Goal: Task Accomplishment & Management: Manage account settings

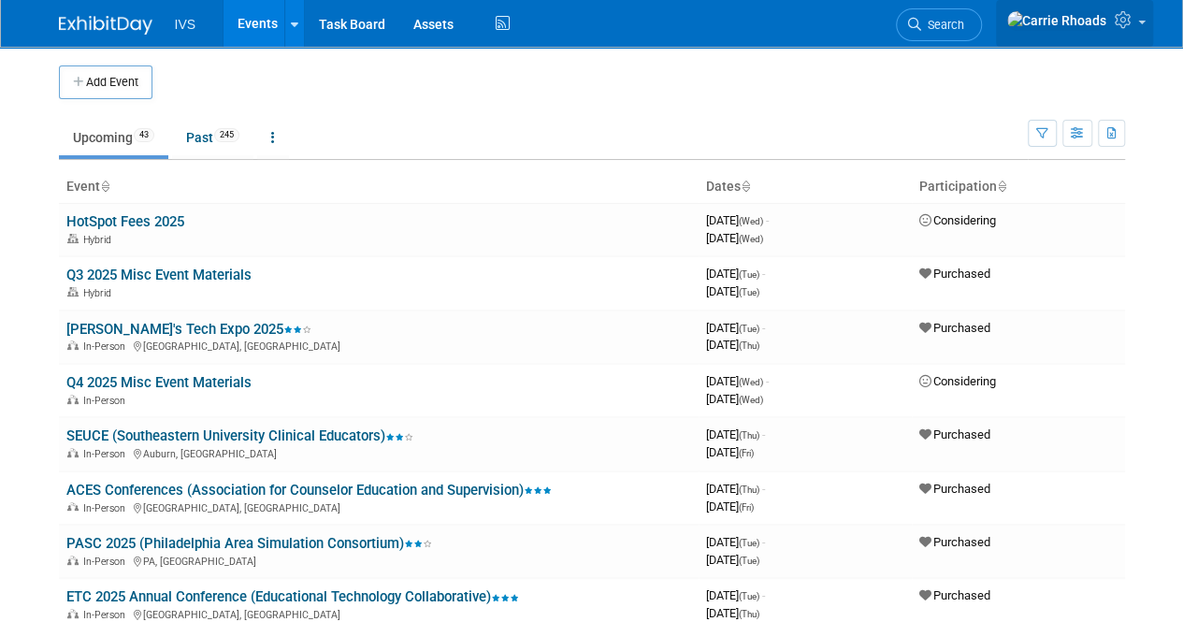
click at [1134, 25] on icon at bounding box center [1126, 19] width 22 height 17
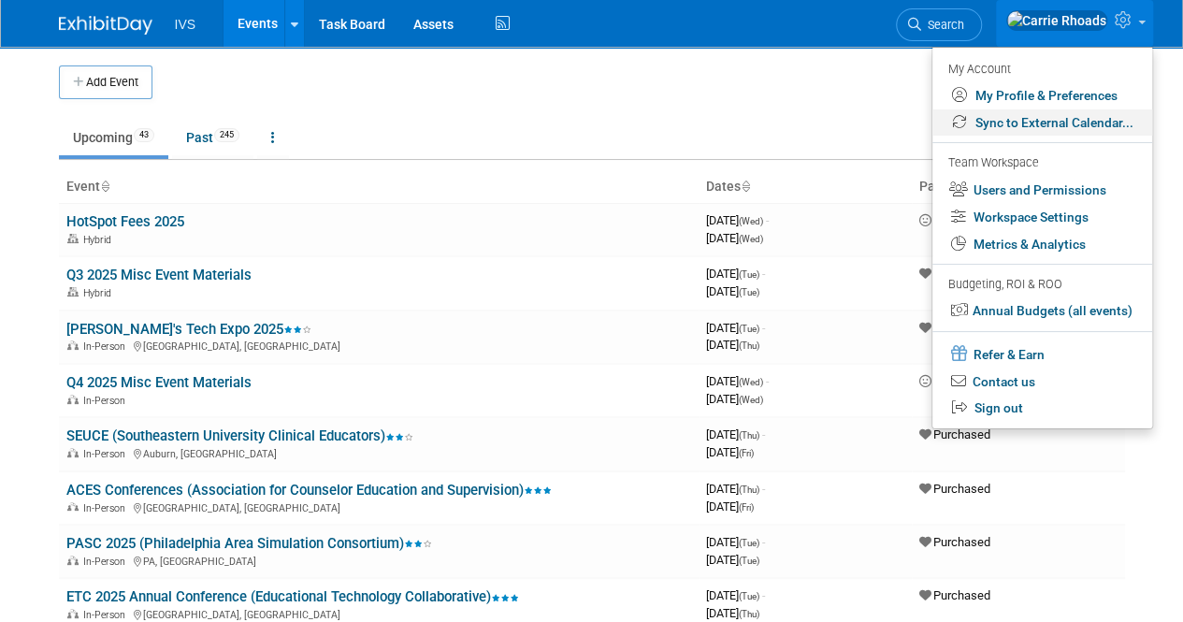
click at [1091, 121] on link "Sync to External Calendar..." at bounding box center [1042, 122] width 220 height 27
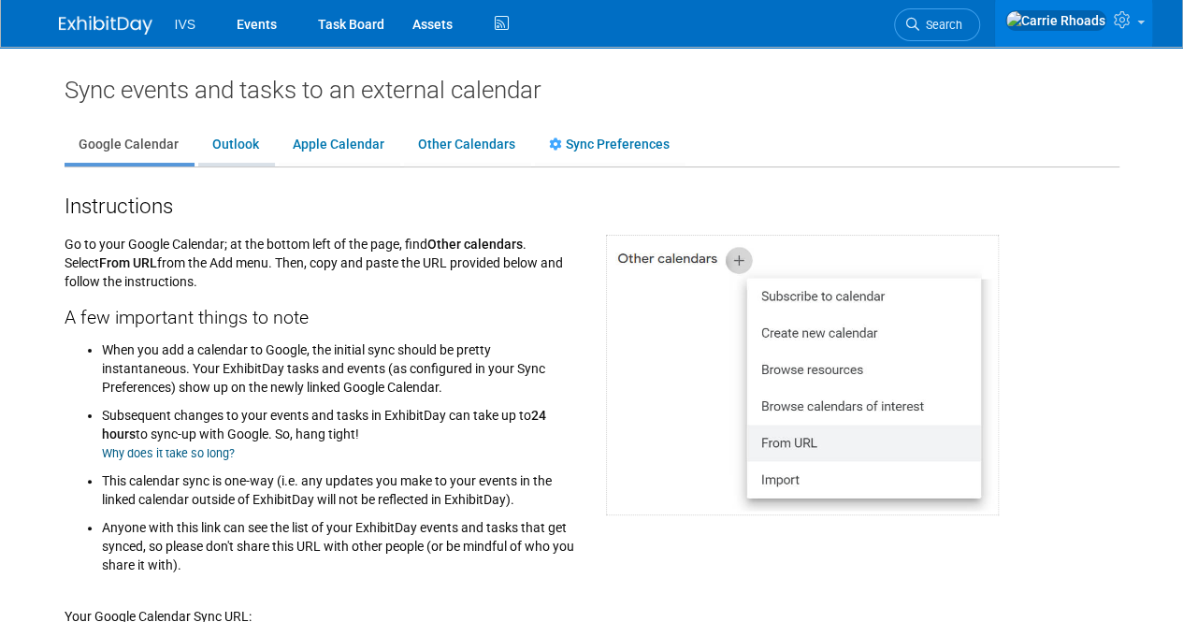
click at [219, 149] on link "Outlook" at bounding box center [235, 145] width 75 height 36
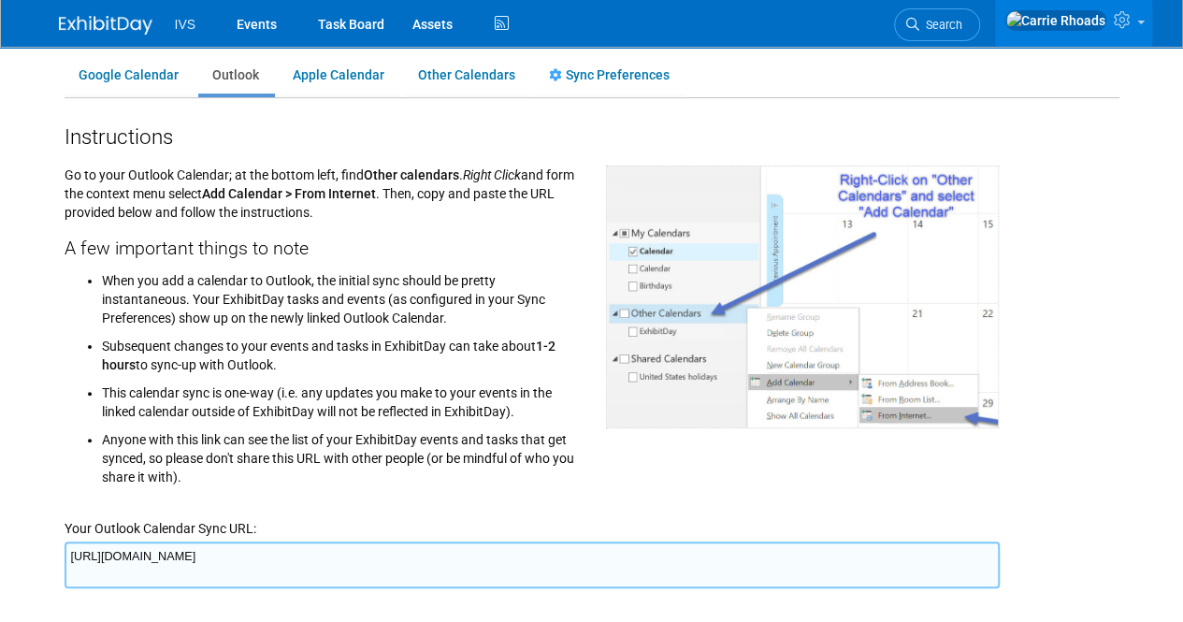
scroll to position [187, 0]
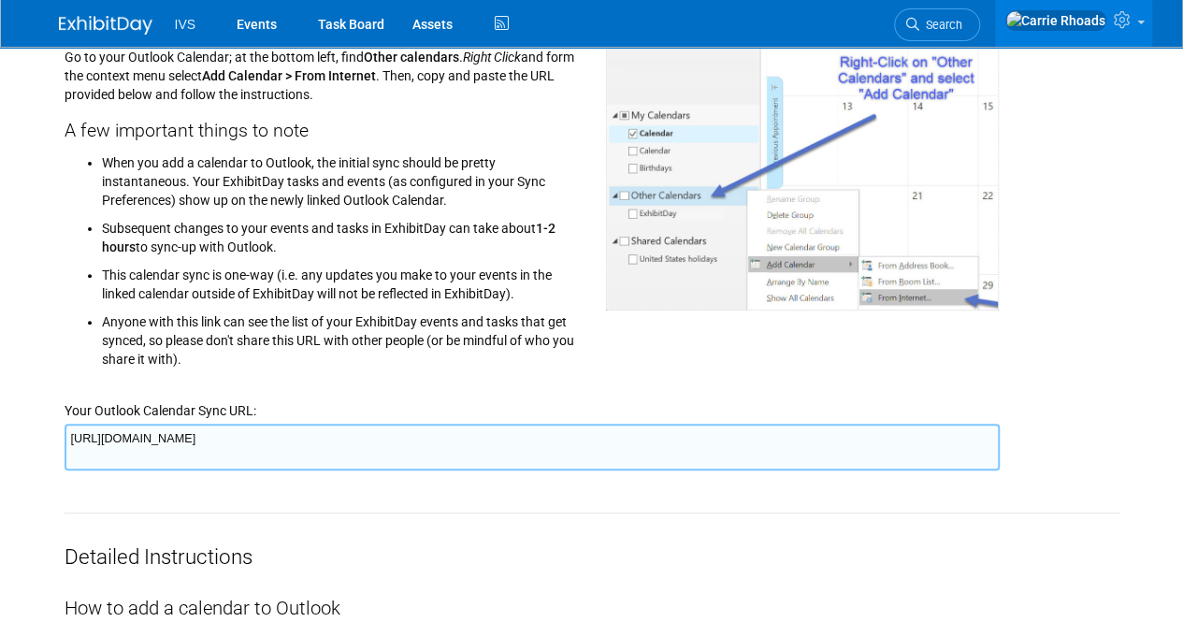
drag, startPoint x: 973, startPoint y: 439, endPoint x: 31, endPoint y: 428, distance: 941.8
click at [31, 428] on body "IVS Events Task Board Assets ." at bounding box center [591, 124] width 1183 height 622
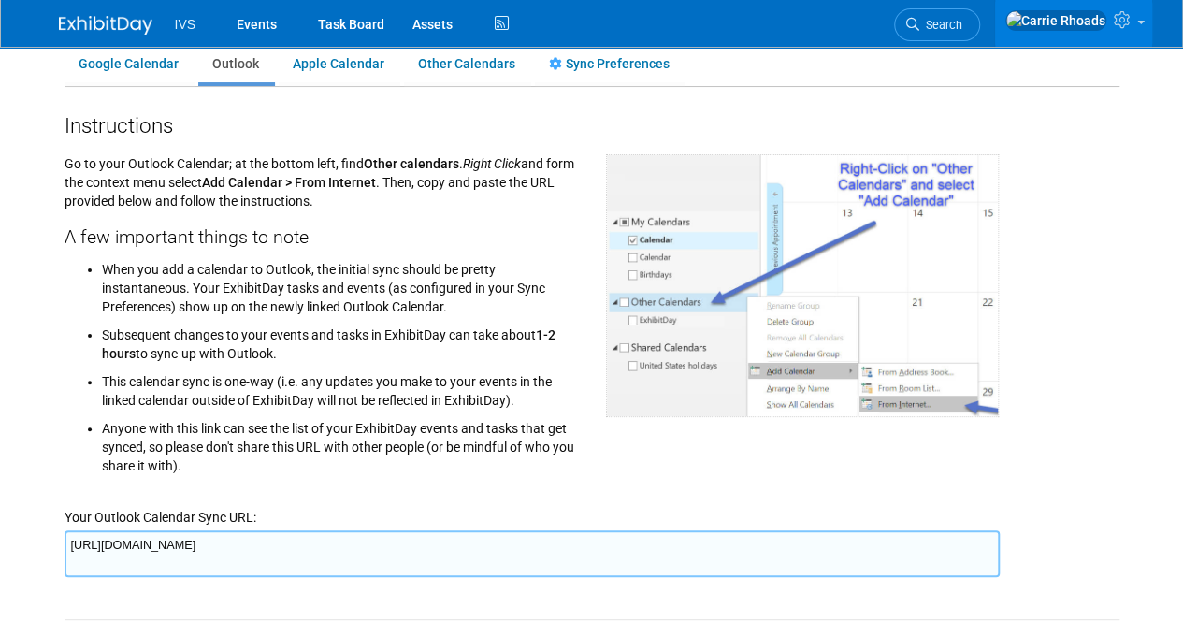
scroll to position [0, 0]
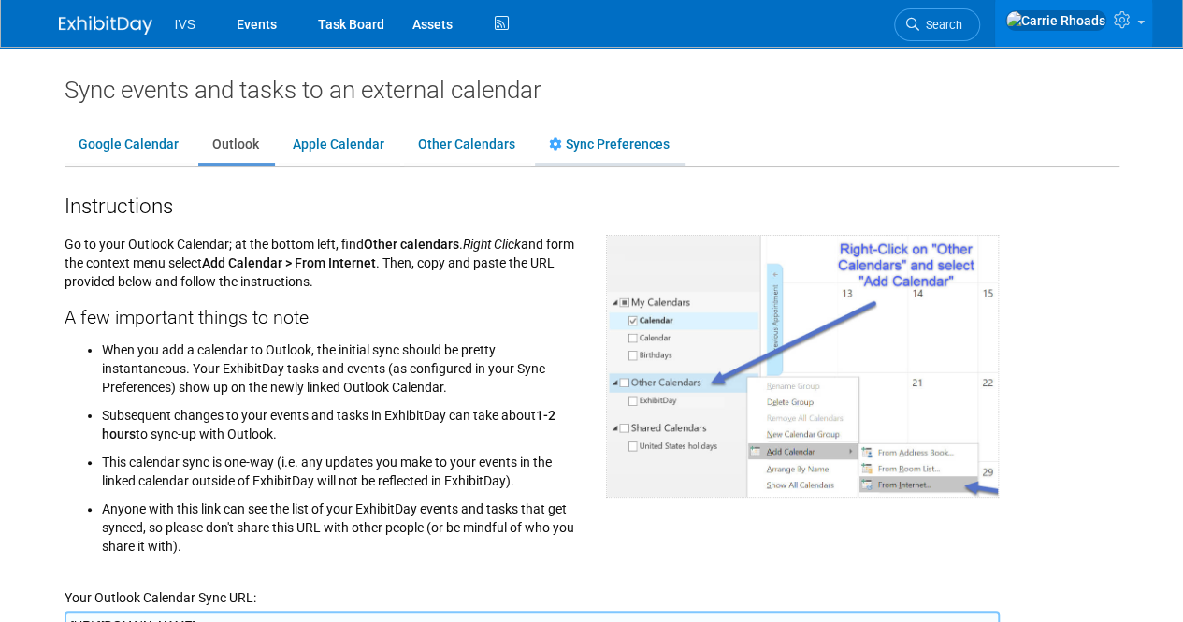
click at [588, 151] on link "Sync Preferences" at bounding box center [609, 145] width 149 height 36
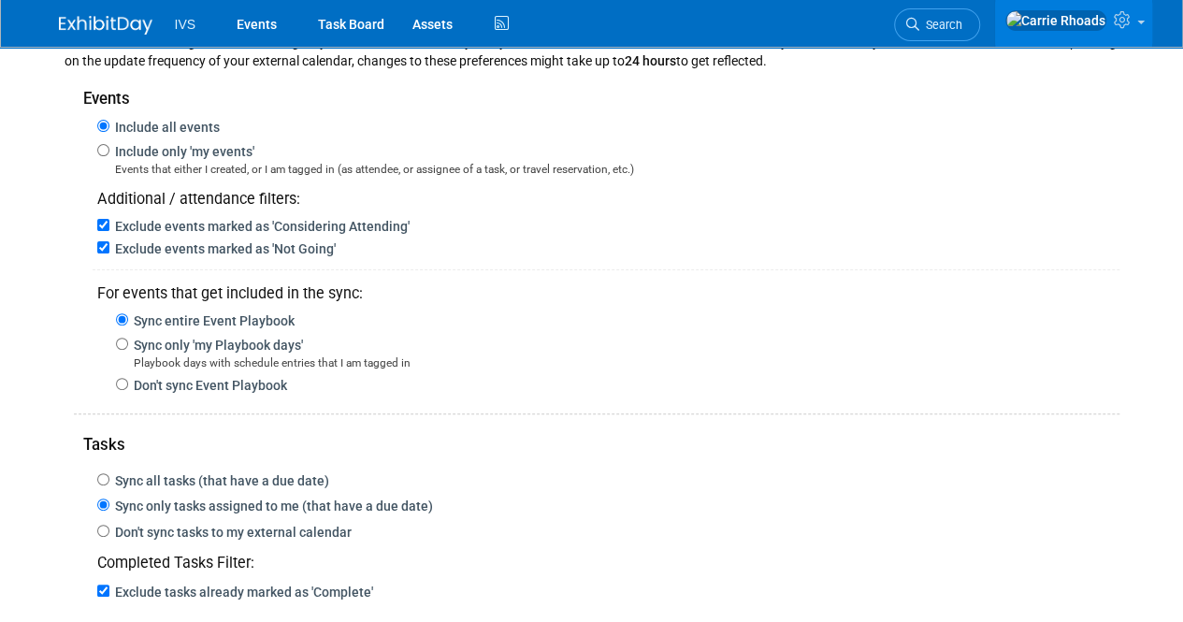
scroll to position [187, 0]
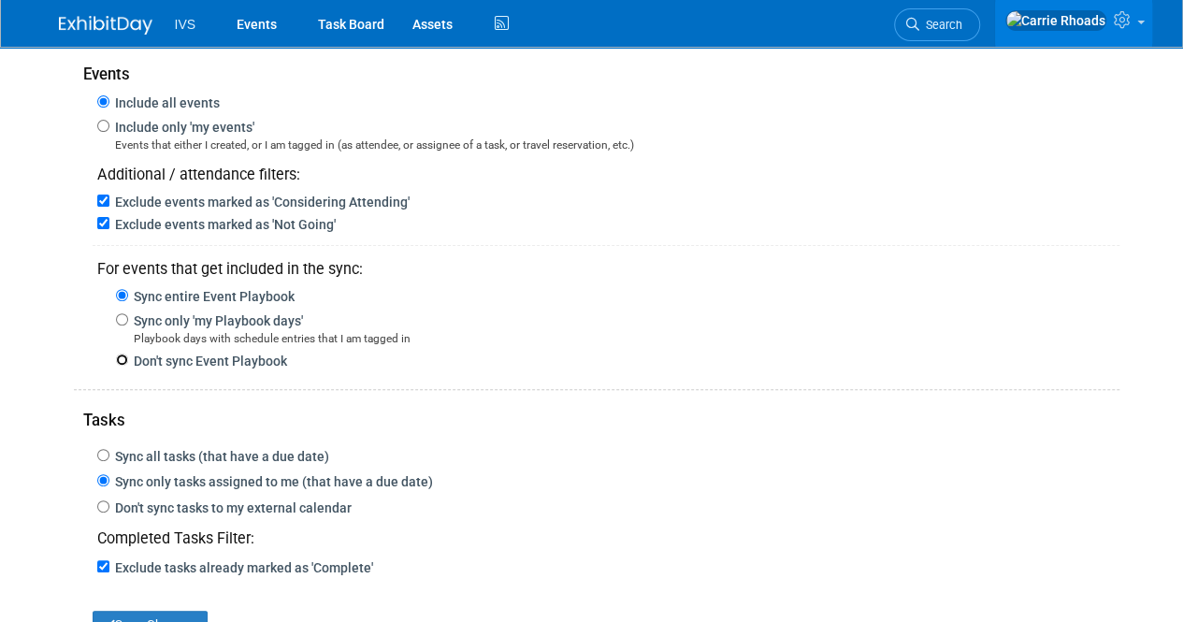
click at [118, 360] on input "Don't sync Event Playbook" at bounding box center [122, 360] width 12 height 12
radio input "true"
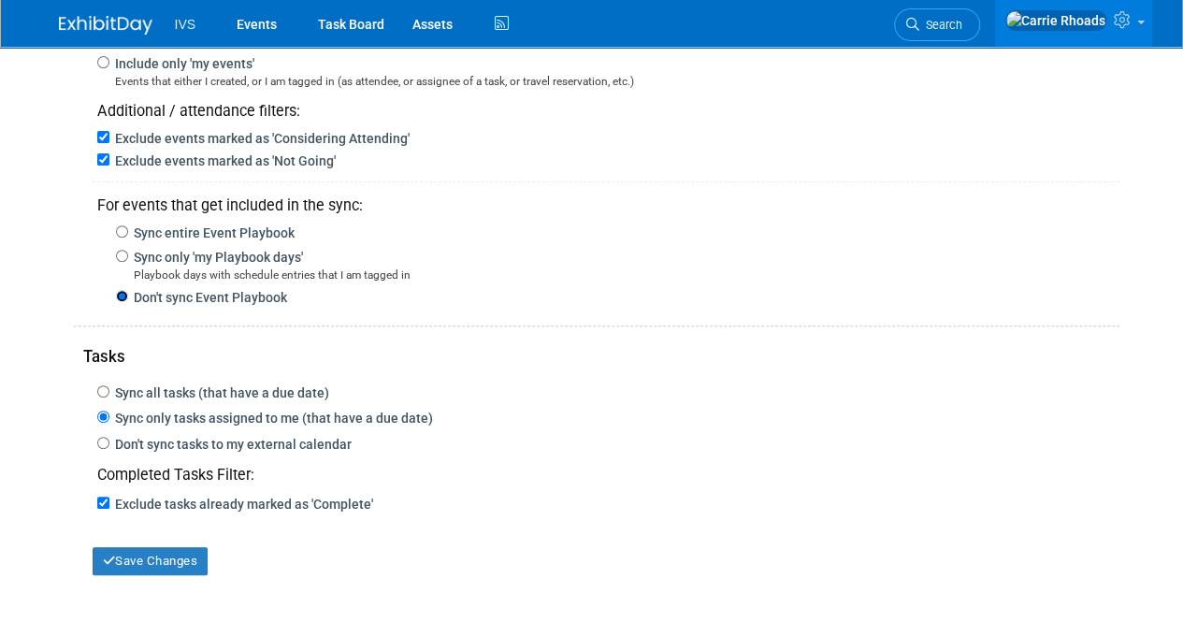
scroll to position [281, 0]
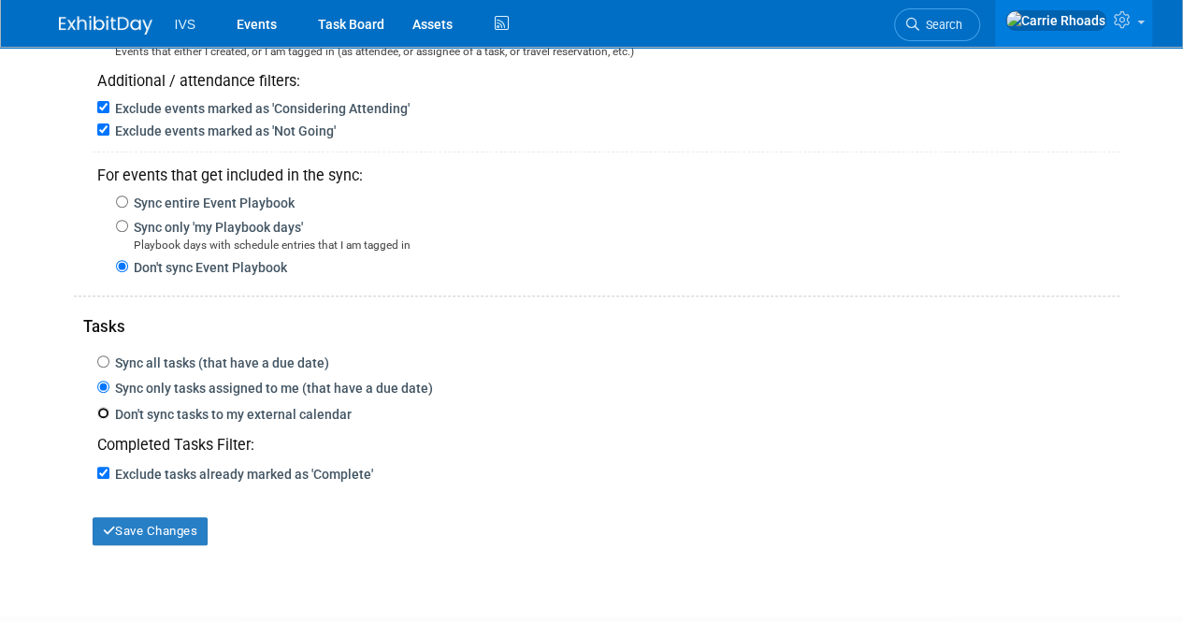
click at [98, 412] on input "Don't sync tasks to my external calendar" at bounding box center [103, 413] width 12 height 12
radio input "true"
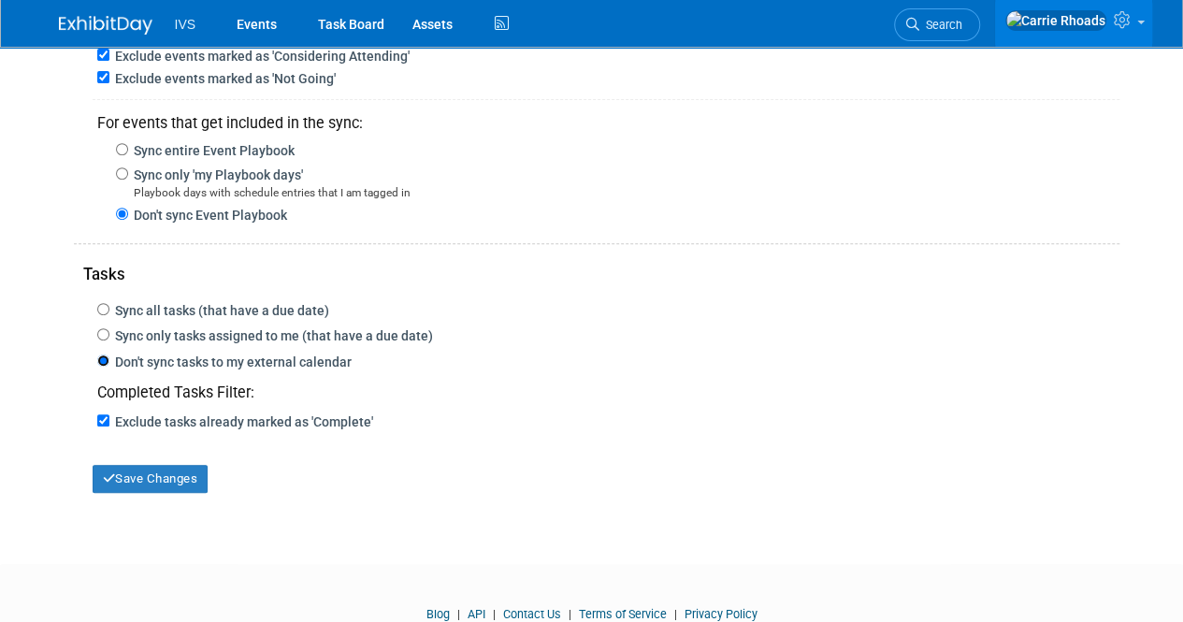
scroll to position [374, 0]
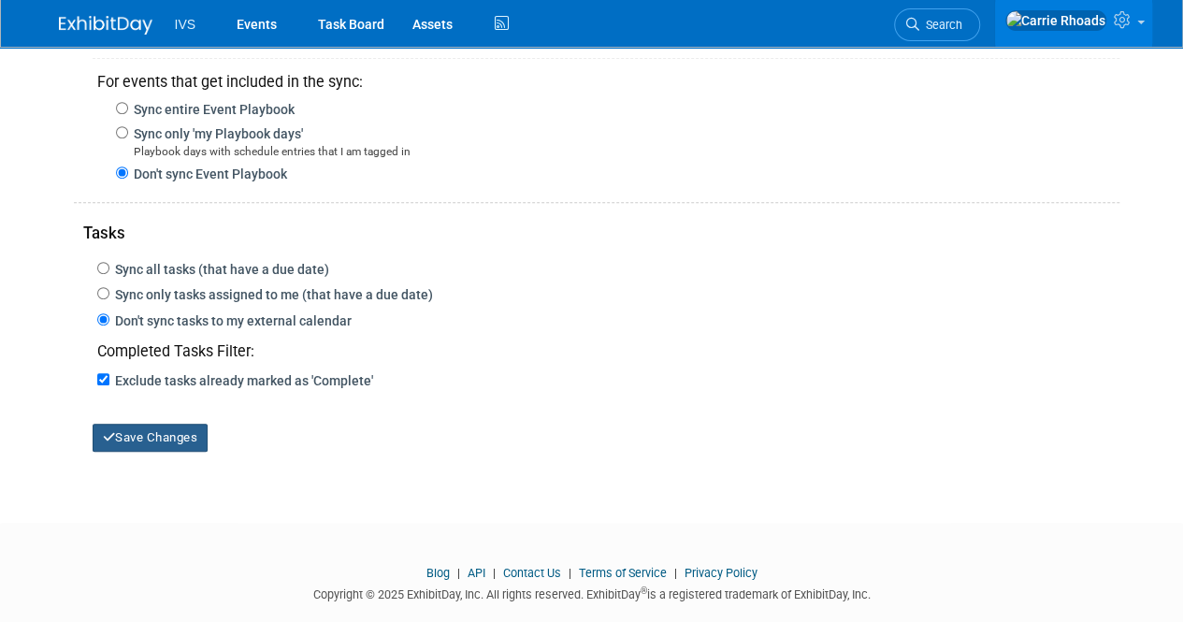
click at [150, 436] on button "Save Changes" at bounding box center [151, 438] width 116 height 28
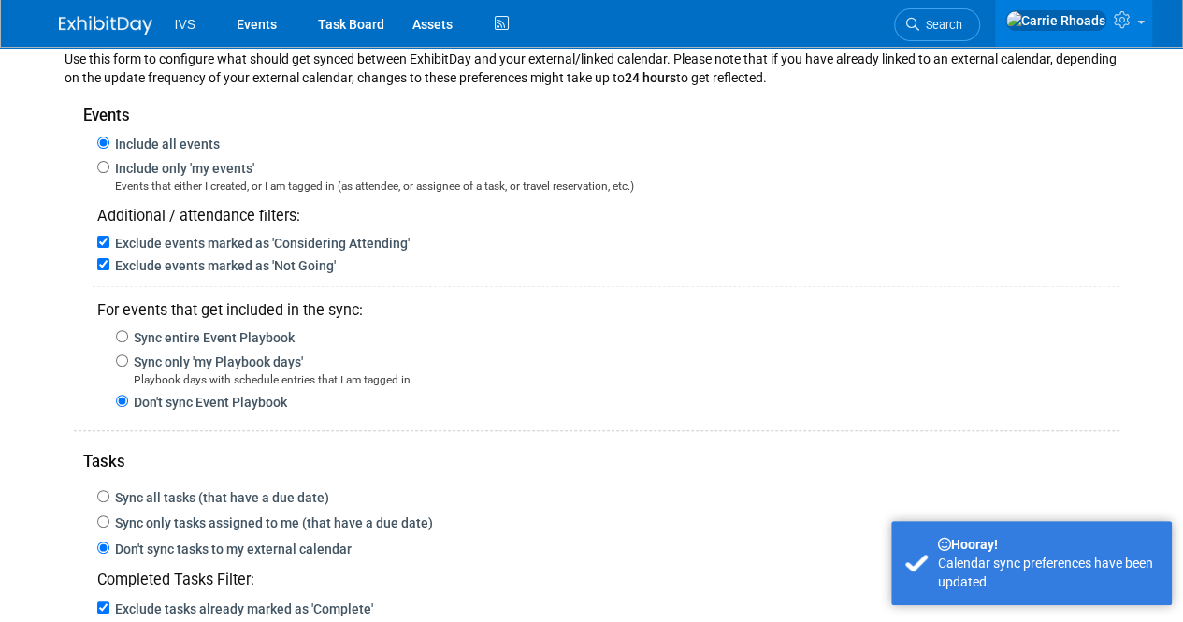
scroll to position [0, 0]
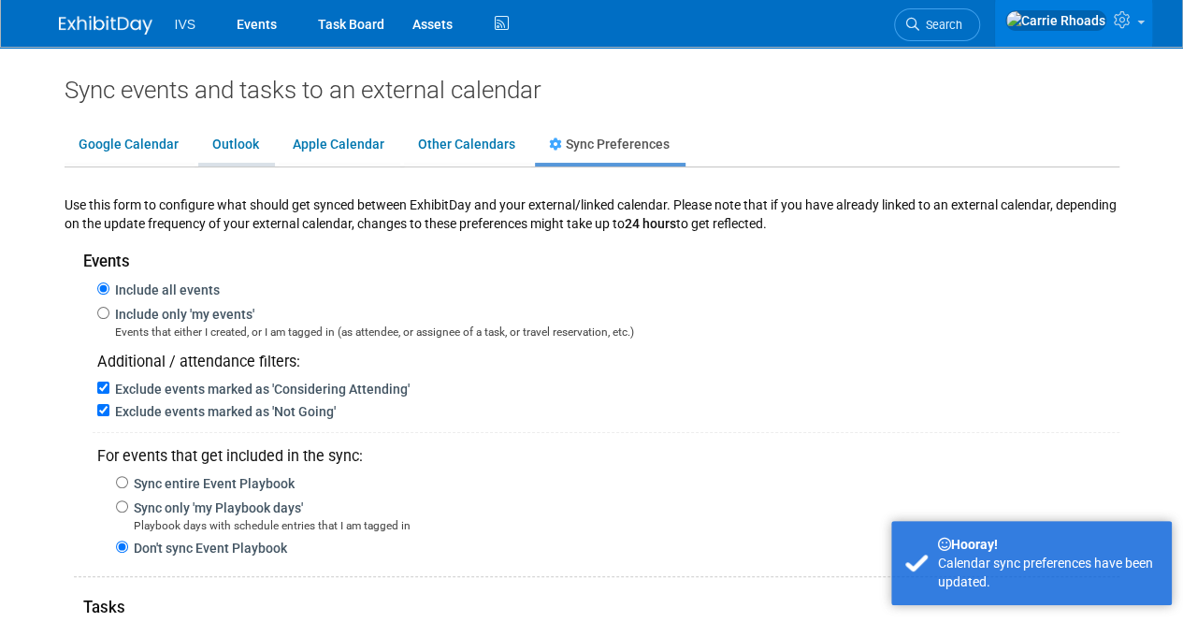
click at [237, 150] on link "Outlook" at bounding box center [235, 145] width 75 height 36
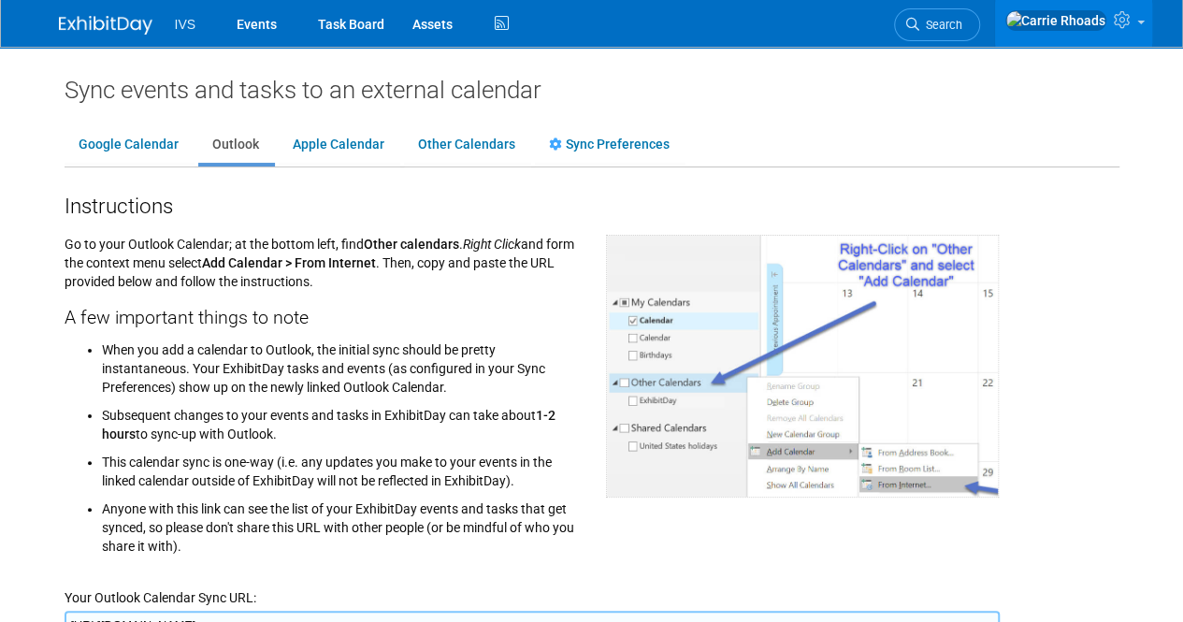
click at [119, 21] on img at bounding box center [106, 25] width 94 height 19
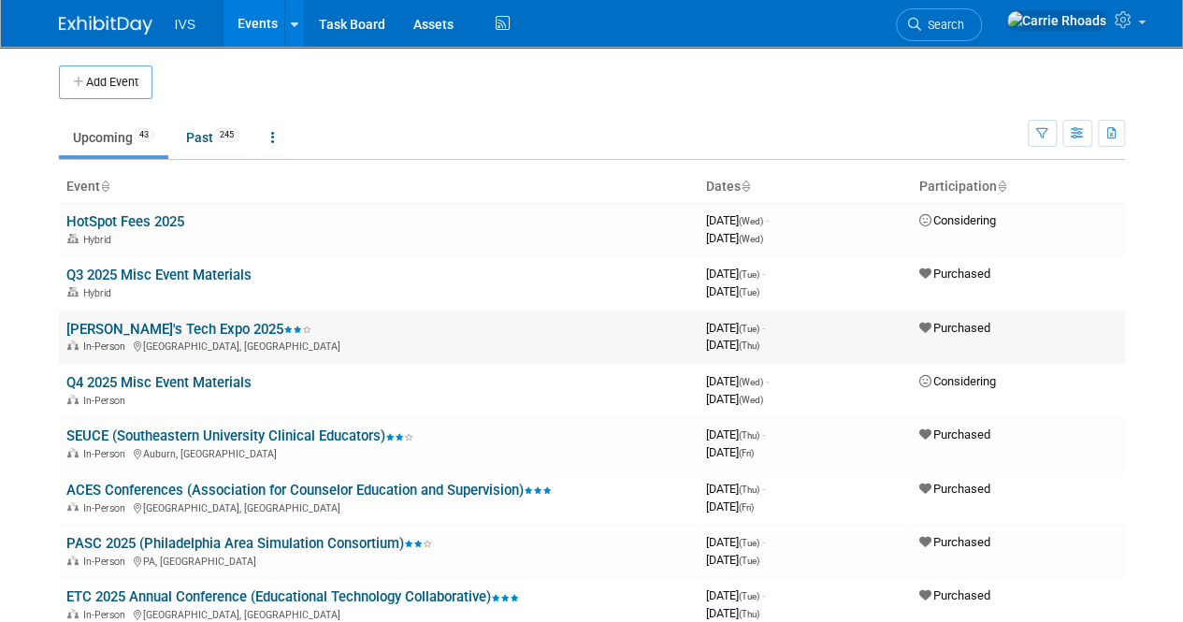
click at [120, 327] on link "[PERSON_NAME]'s Tech Expo 2025" at bounding box center [188, 329] width 245 height 17
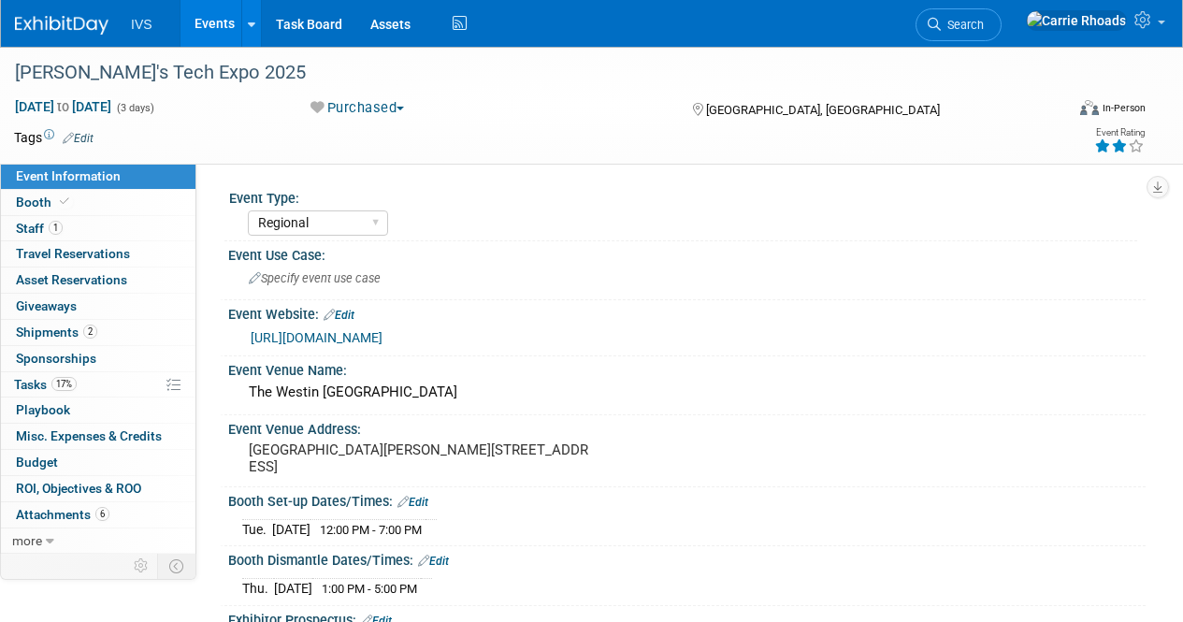
select select "Regional"
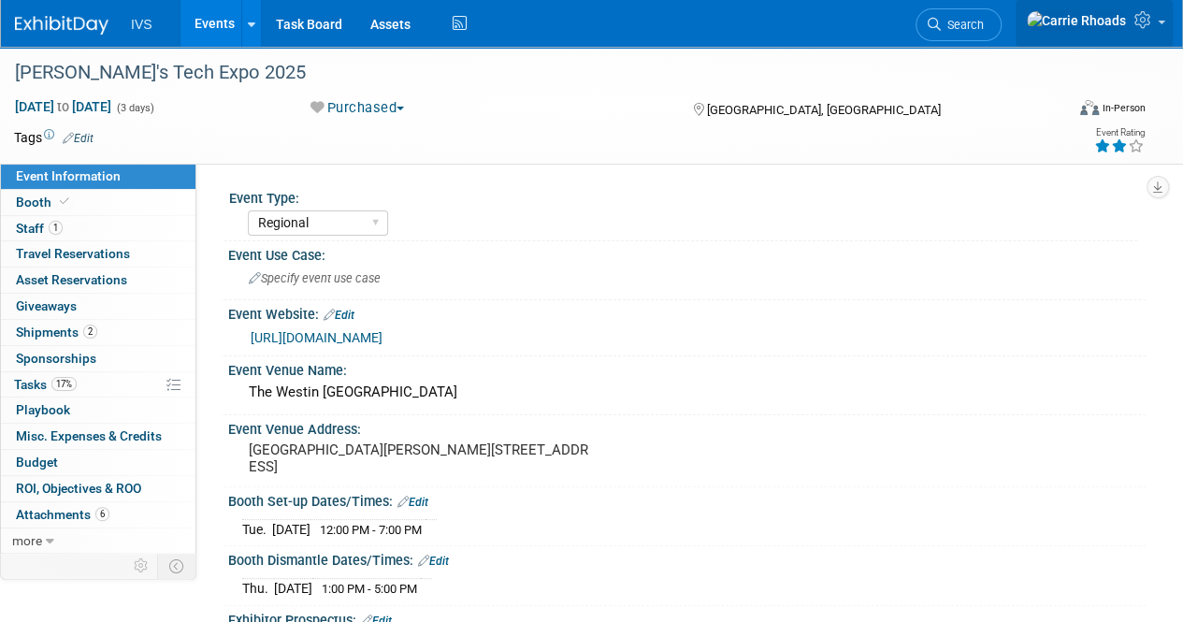
click at [1165, 26] on link at bounding box center [1094, 23] width 157 height 47
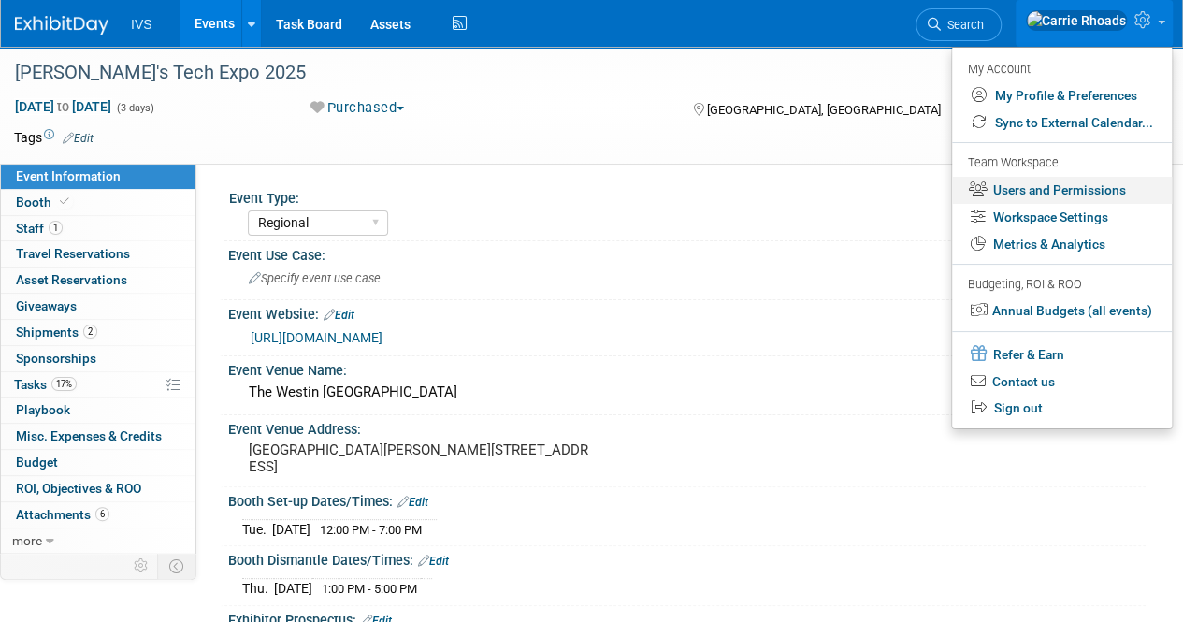
click at [1083, 184] on link "Users and Permissions" at bounding box center [1062, 190] width 220 height 27
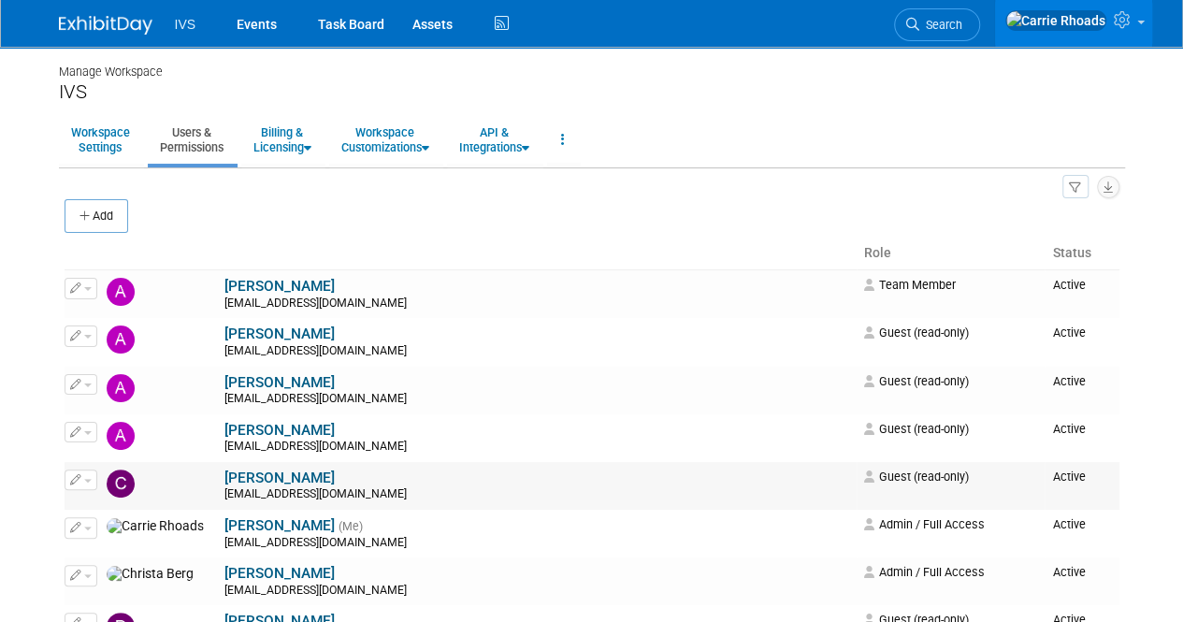
click at [86, 479] on span "button" at bounding box center [87, 481] width 7 height 4
click at [102, 503] on link "Edit" at bounding box center [139, 510] width 148 height 26
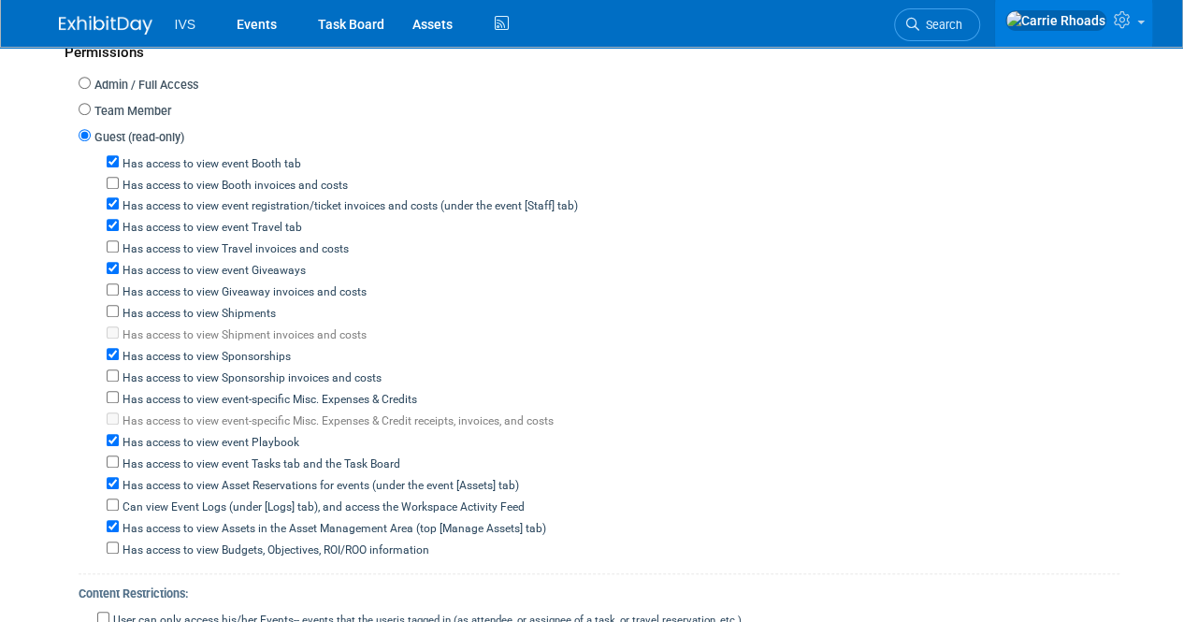
scroll to position [468, 0]
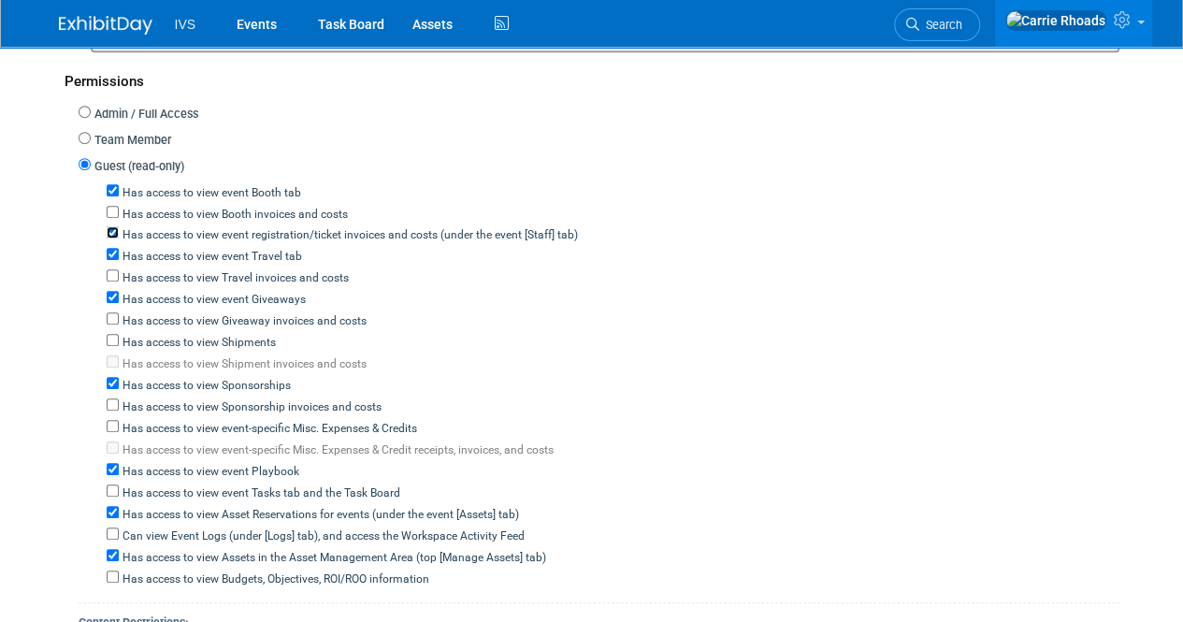
click at [110, 231] on input "Has access to view event registration/ticket invoices and costs (under the even…" at bounding box center [113, 232] width 12 height 12
checkbox input "false"
click at [109, 253] on input "Has access to view event Travel tab" at bounding box center [113, 254] width 12 height 12
checkbox input "false"
click at [110, 295] on input "Has access to view event Giveaways" at bounding box center [113, 297] width 12 height 12
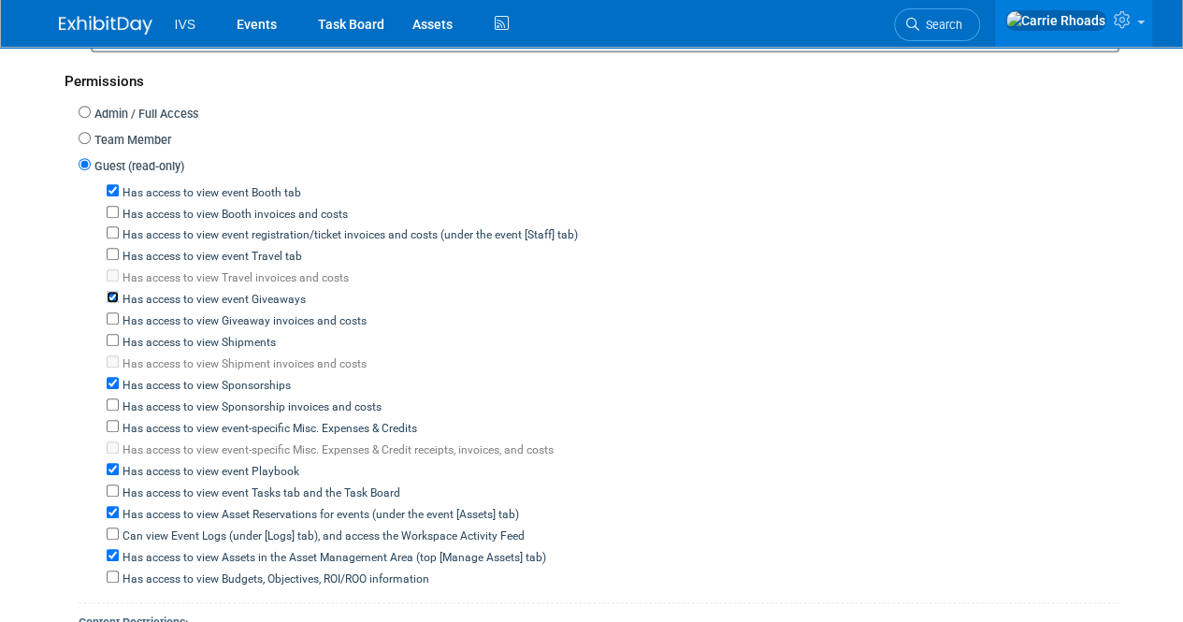
checkbox input "false"
click at [112, 381] on input "Has access to view Sponsorships" at bounding box center [113, 383] width 12 height 12
checkbox input "false"
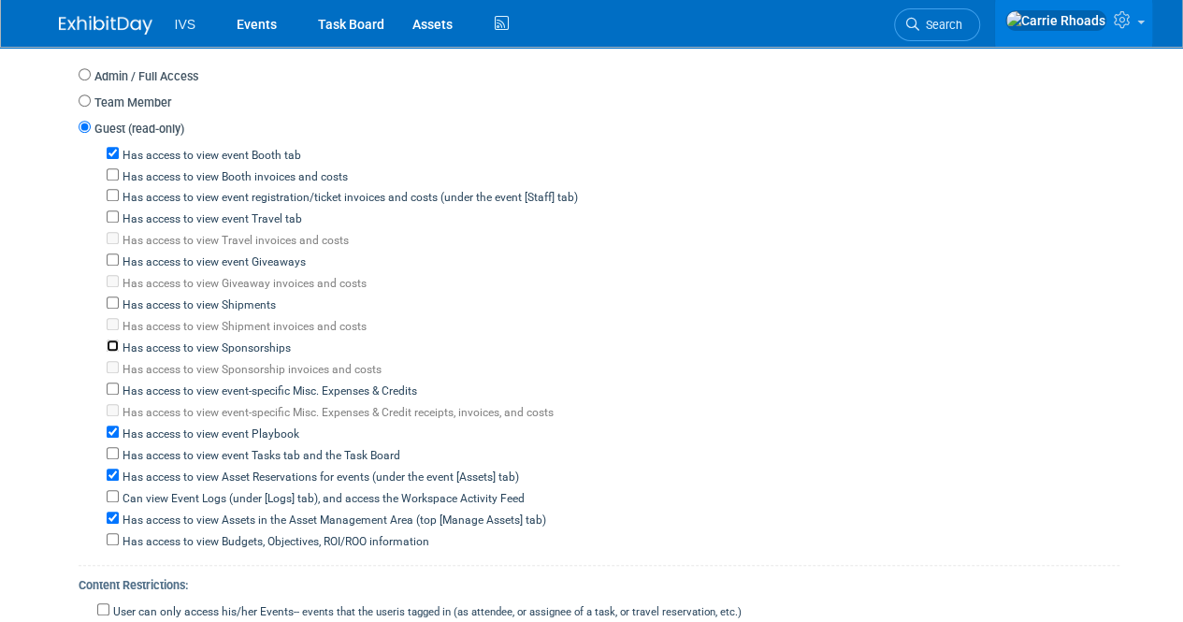
scroll to position [561, 0]
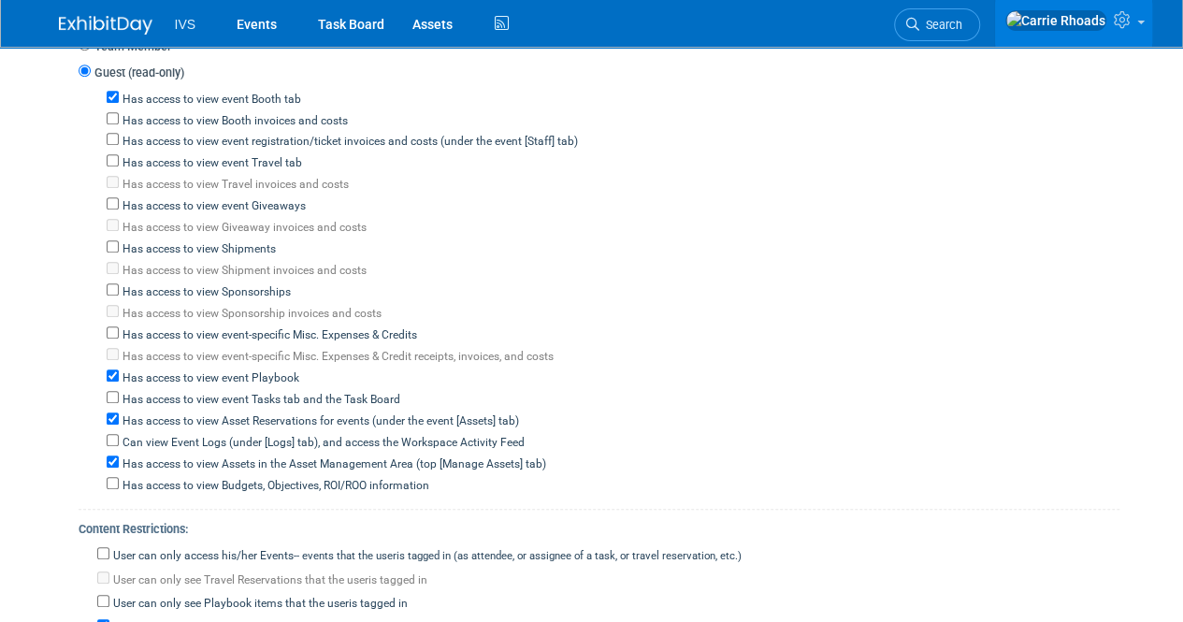
click at [114, 375] on div "Has access to view event Playbook" at bounding box center [613, 377] width 1013 height 22
click at [109, 370] on input "Has access to view event Playbook" at bounding box center [113, 375] width 12 height 12
checkbox input "false"
click at [109, 412] on input "Has access to view Asset Reservations for events (under the event [Assets] tab)" at bounding box center [113, 418] width 12 height 12
checkbox input "false"
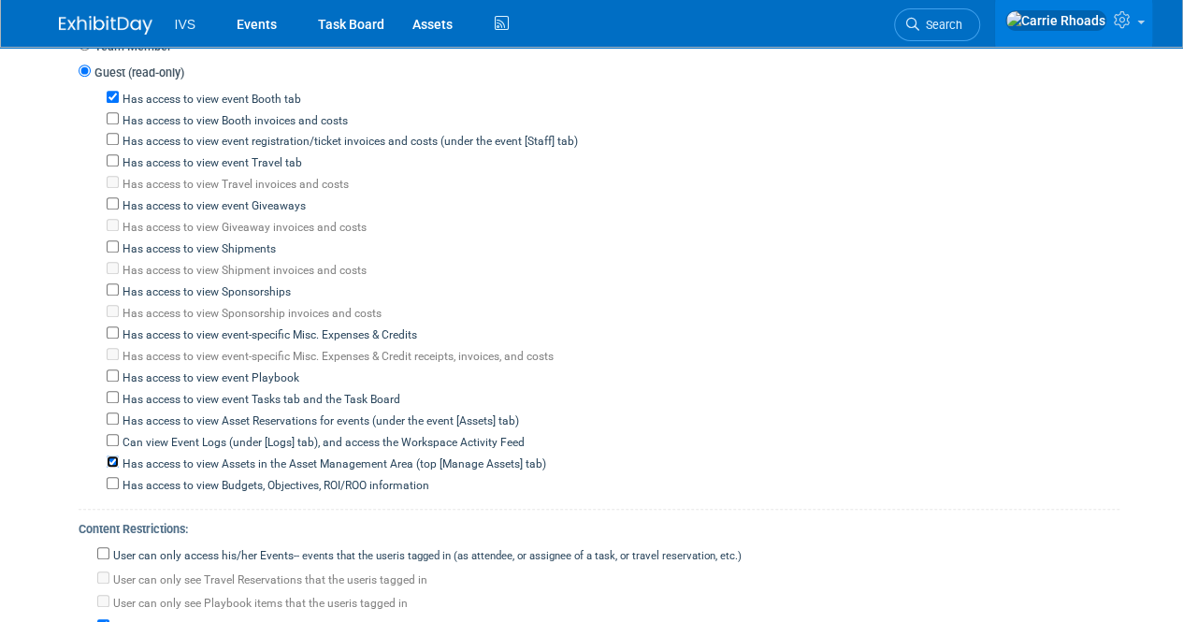
click at [111, 455] on input "Has access to view Assets in the Asset Management Area (top [Manage Assets] tab)" at bounding box center [113, 461] width 12 height 12
checkbox input "false"
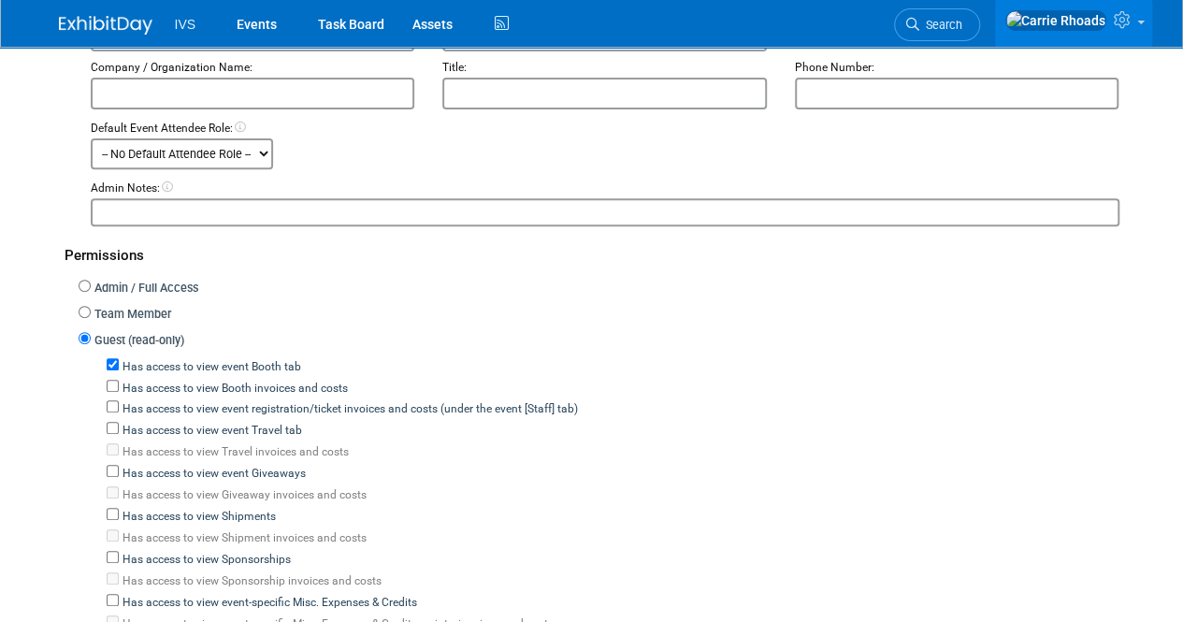
scroll to position [187, 0]
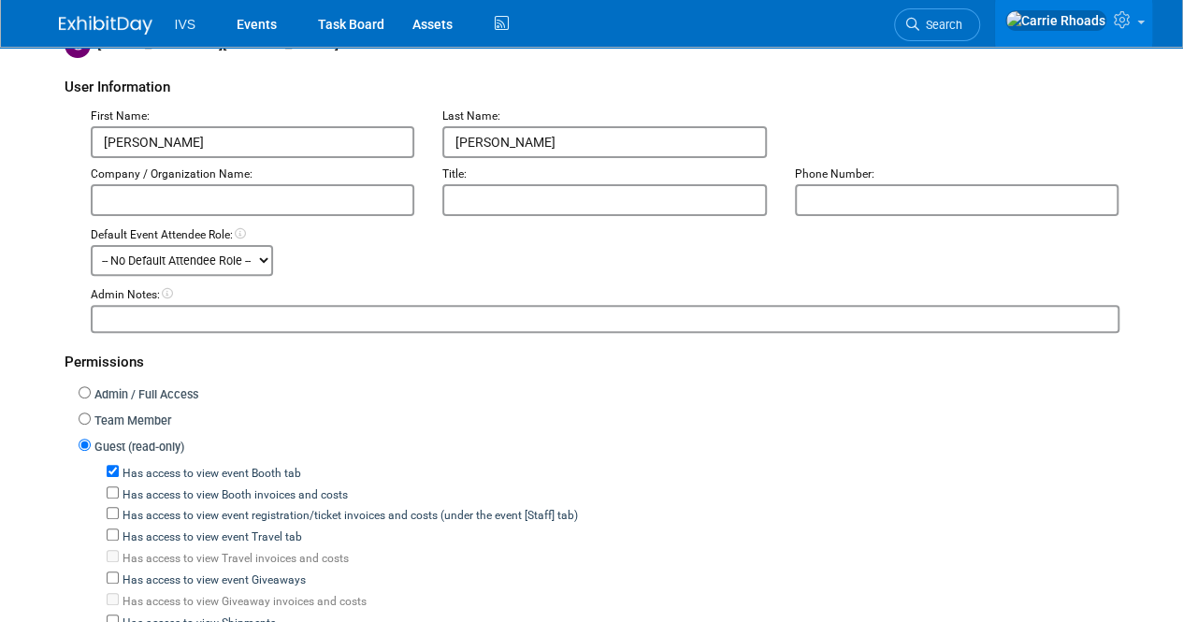
click at [261, 257] on select "-- No Default Attendee Role -- Demonstrator Host Planner Presenter Sales Repres…" at bounding box center [182, 260] width 182 height 31
click at [390, 246] on div "Default Event Attendee Role: -- No Default Attendee Role -- Demonstrator Host P…" at bounding box center [605, 251] width 1057 height 49
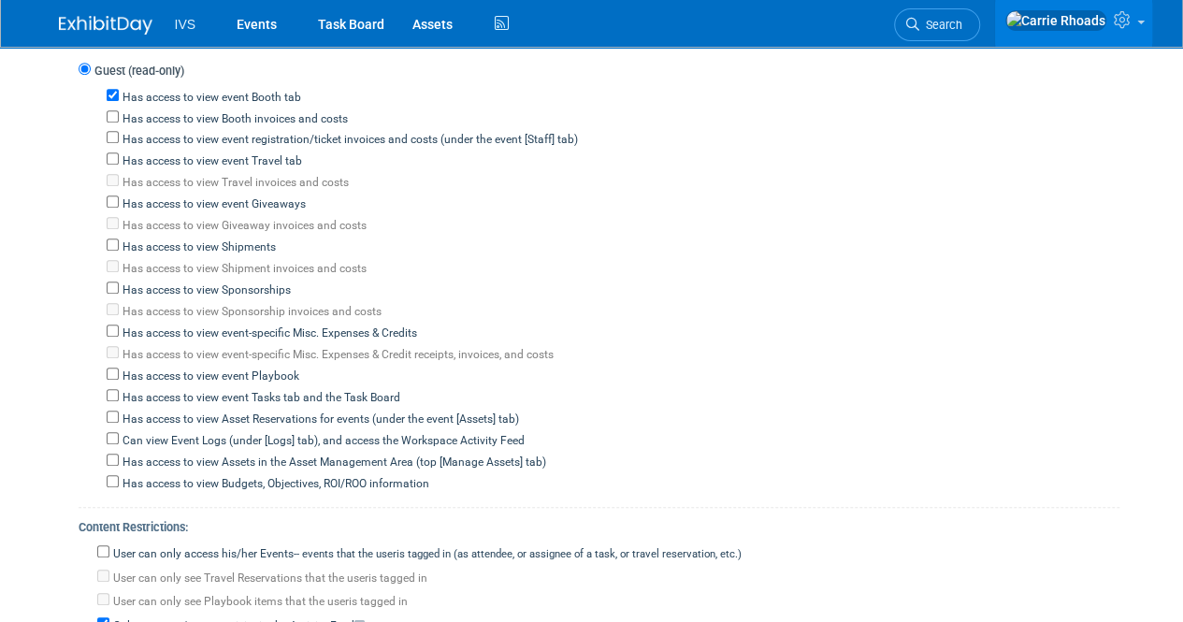
scroll to position [748, 0]
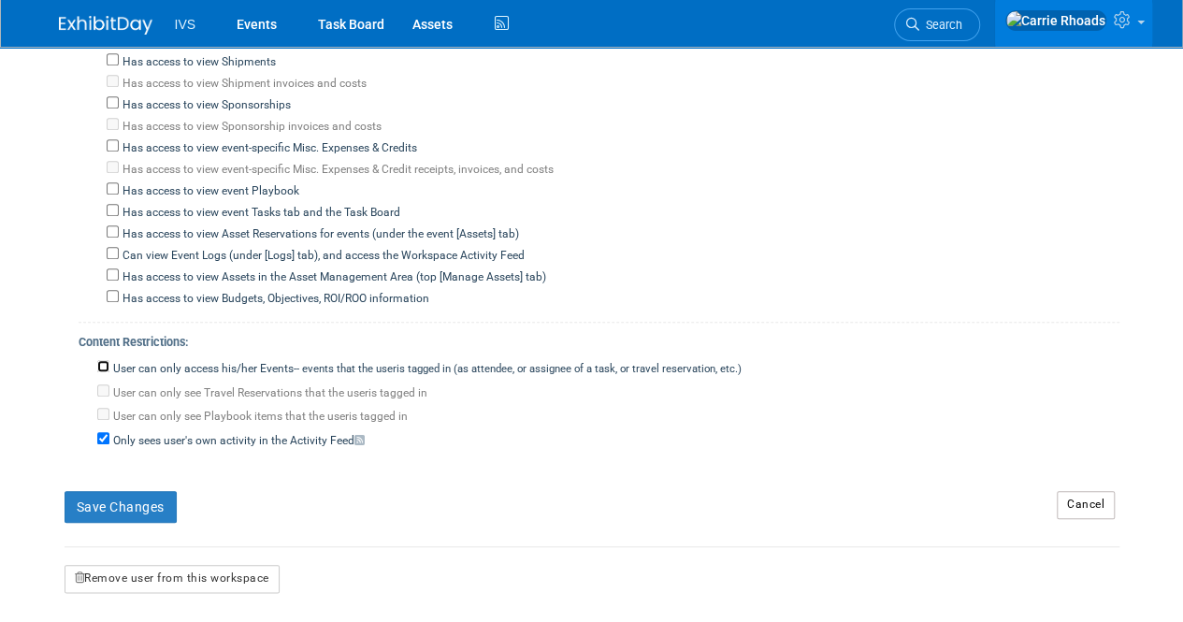
click at [104, 360] on input "User can only access his/her Events -- events that the user either created, or …" at bounding box center [103, 366] width 12 height 12
checkbox input "true"
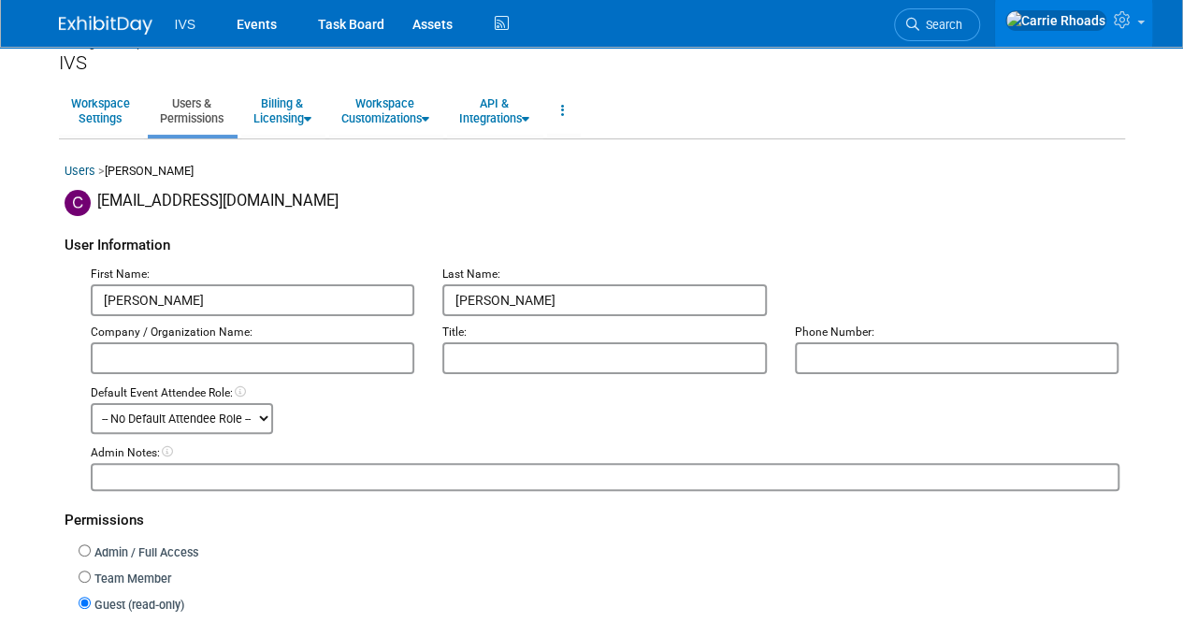
scroll to position [0, 0]
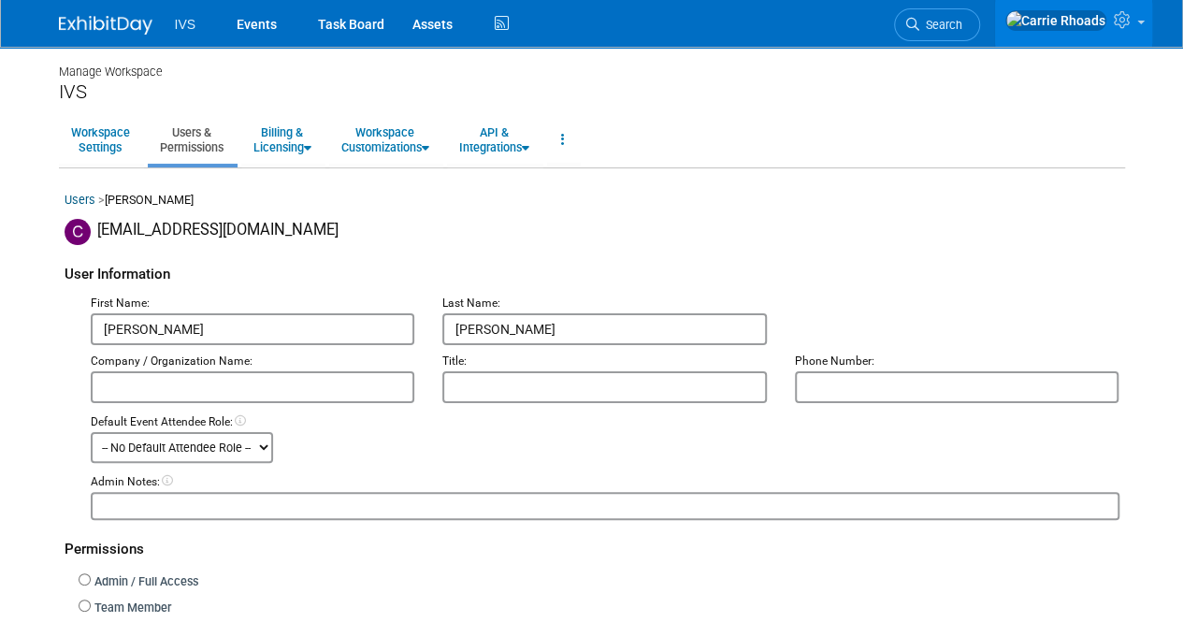
click at [265, 446] on select "-- No Default Attendee Role -- Demonstrator Host Planner Presenter Sales Repres…" at bounding box center [182, 447] width 182 height 31
click at [91, 432] on select "-- No Default Attendee Role -- Demonstrator Host Planner Presenter Sales Repres…" at bounding box center [182, 447] width 182 height 31
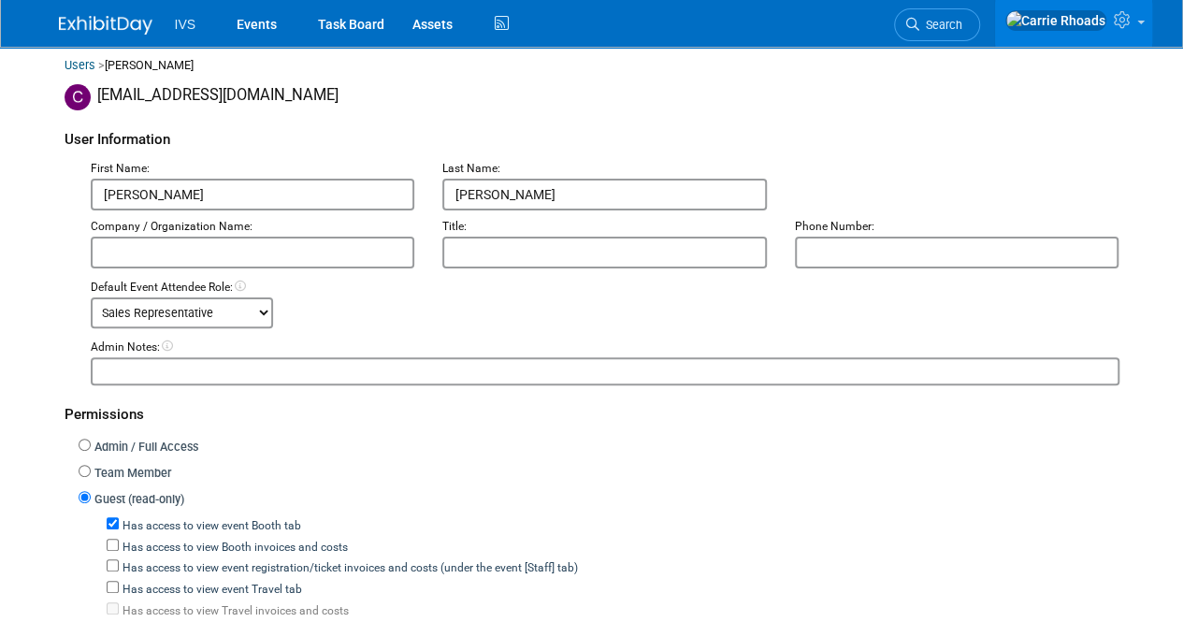
scroll to position [94, 0]
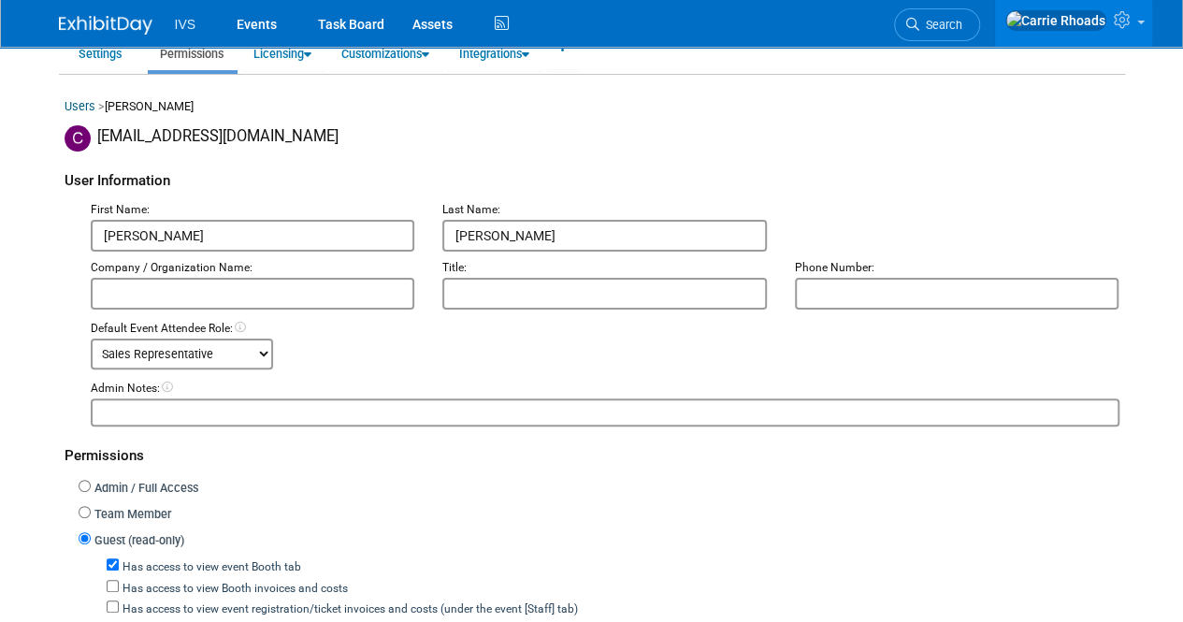
click at [266, 350] on select "-- No Default Attendee Role -- Demonstrator Host Planner Presenter Sales Repres…" at bounding box center [182, 354] width 182 height 31
select select "1"
click at [91, 339] on select "-- No Default Attendee Role -- Demonstrator Host Planner Presenter Sales Repres…" at bounding box center [182, 354] width 182 height 31
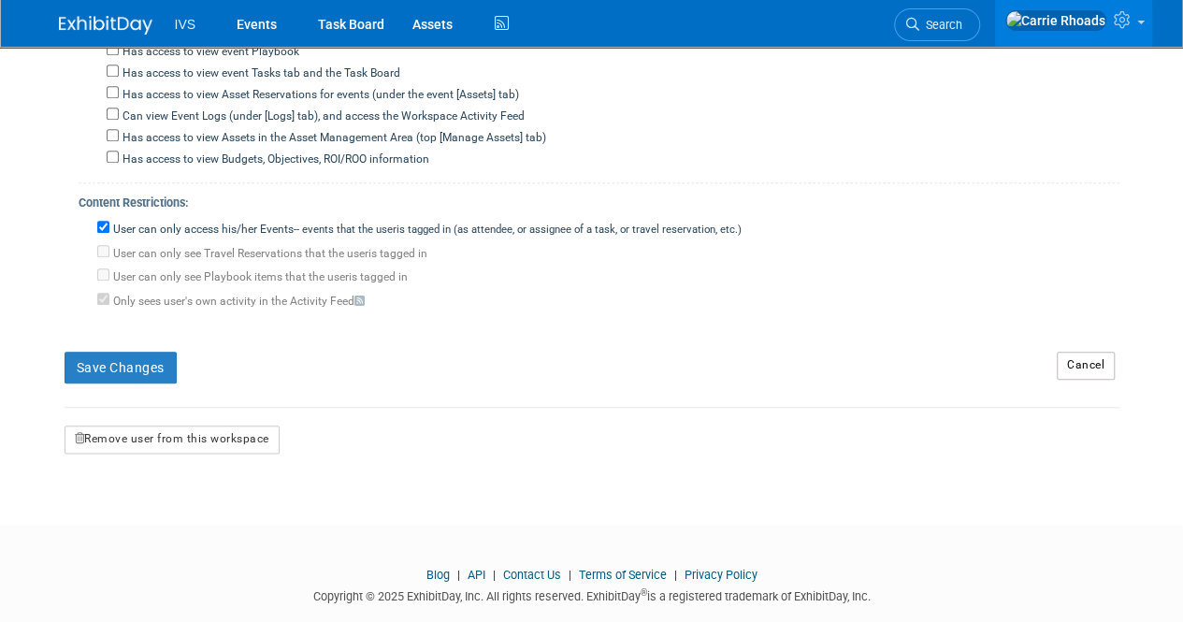
scroll to position [909, 0]
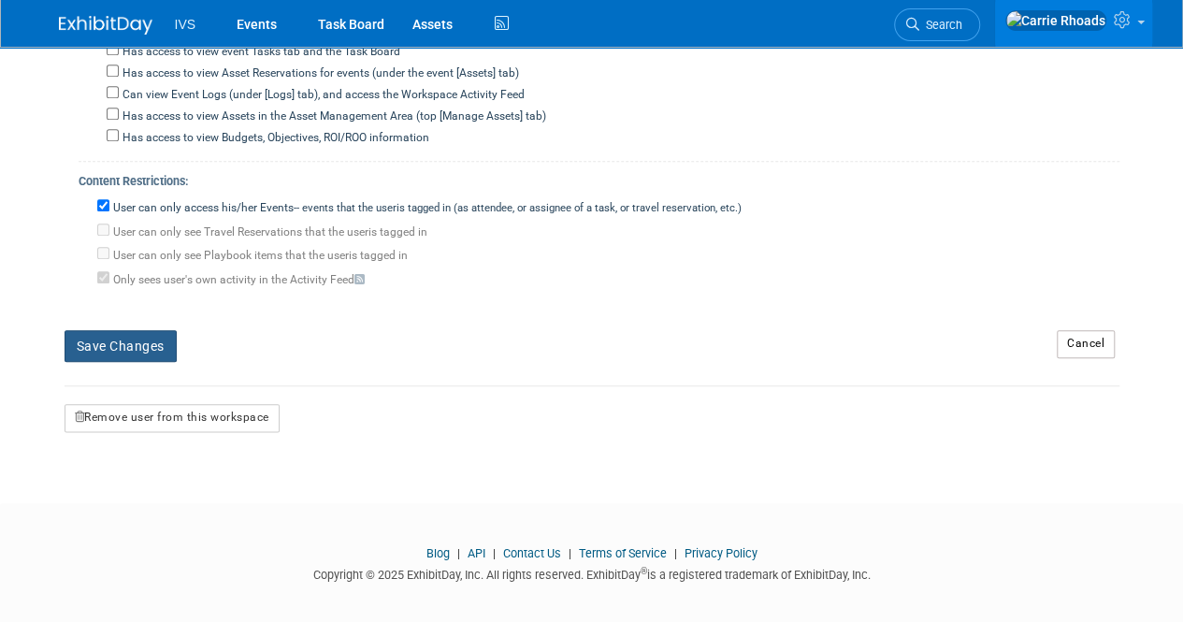
click at [115, 341] on button "Save Changes" at bounding box center [121, 346] width 112 height 32
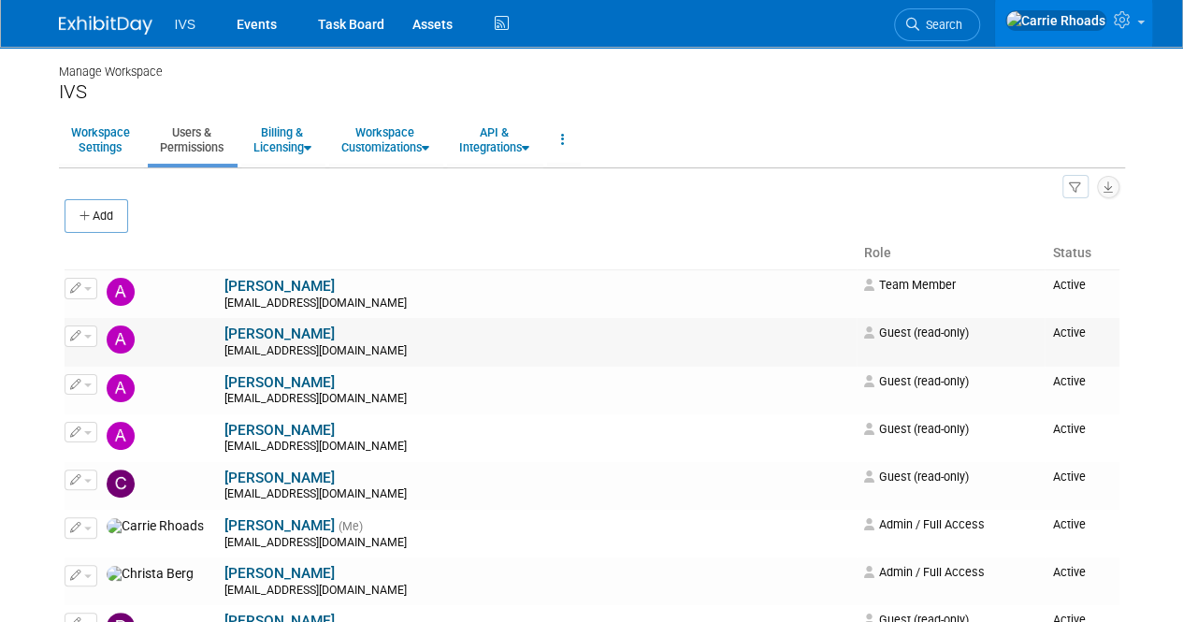
click at [89, 330] on button "button" at bounding box center [81, 335] width 33 height 21
click at [108, 358] on link "Edit" at bounding box center [139, 367] width 148 height 26
click at [87, 480] on span "button" at bounding box center [87, 481] width 7 height 4
click at [115, 510] on link "Edit" at bounding box center [139, 510] width 148 height 26
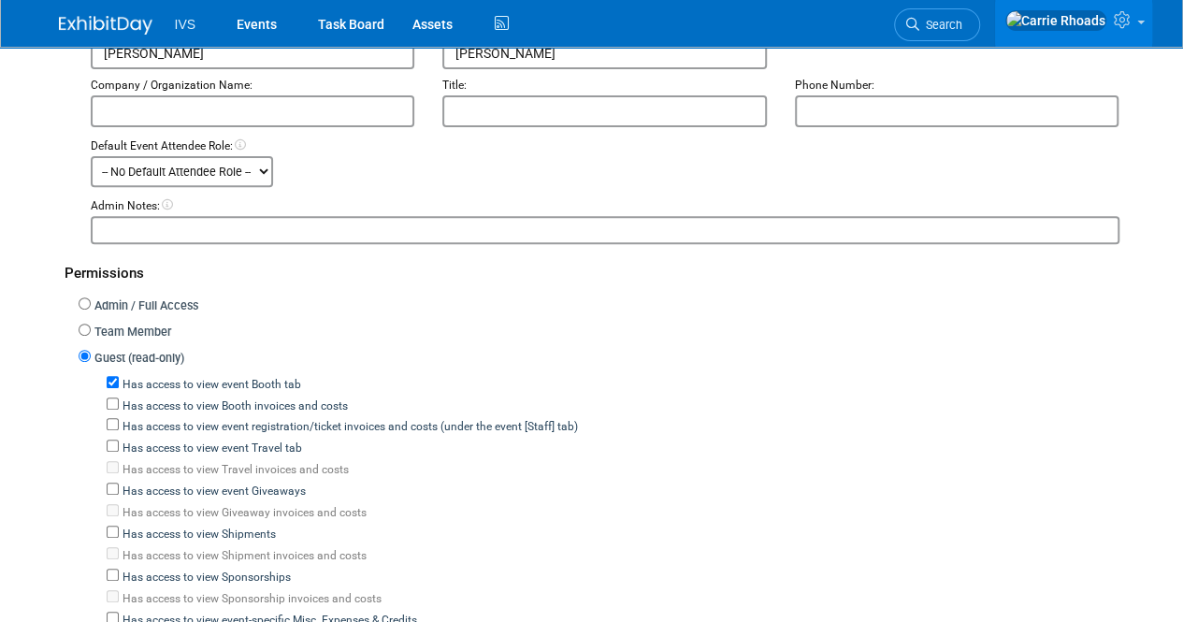
scroll to position [374, 0]
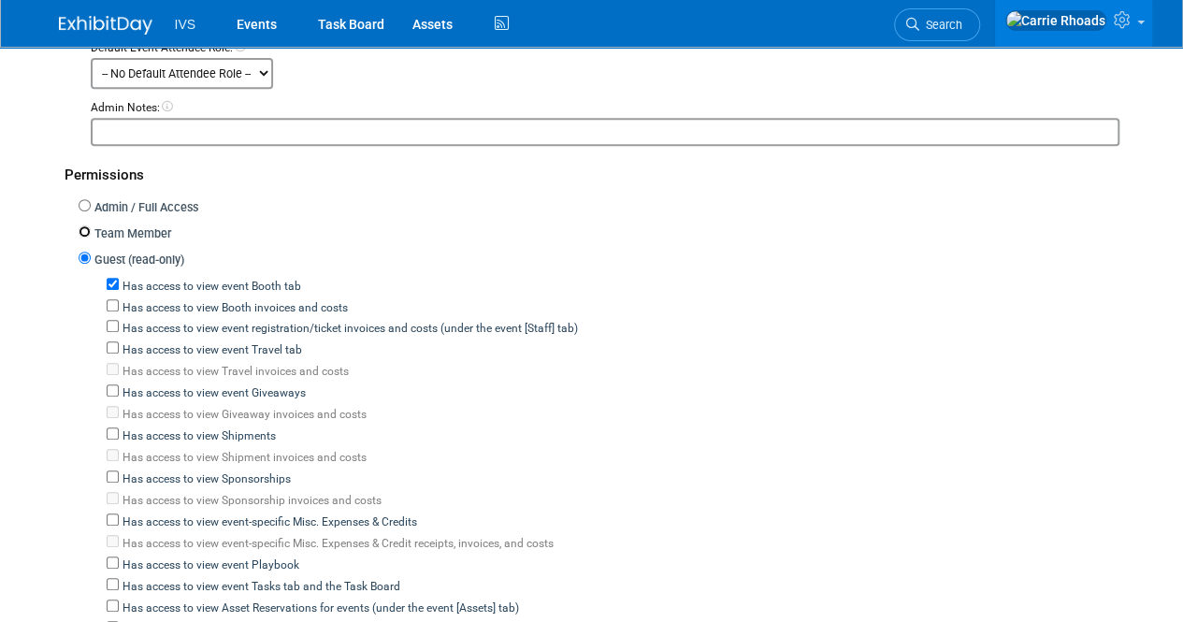
click at [88, 229] on input "Team Member" at bounding box center [85, 231] width 12 height 12
radio input "true"
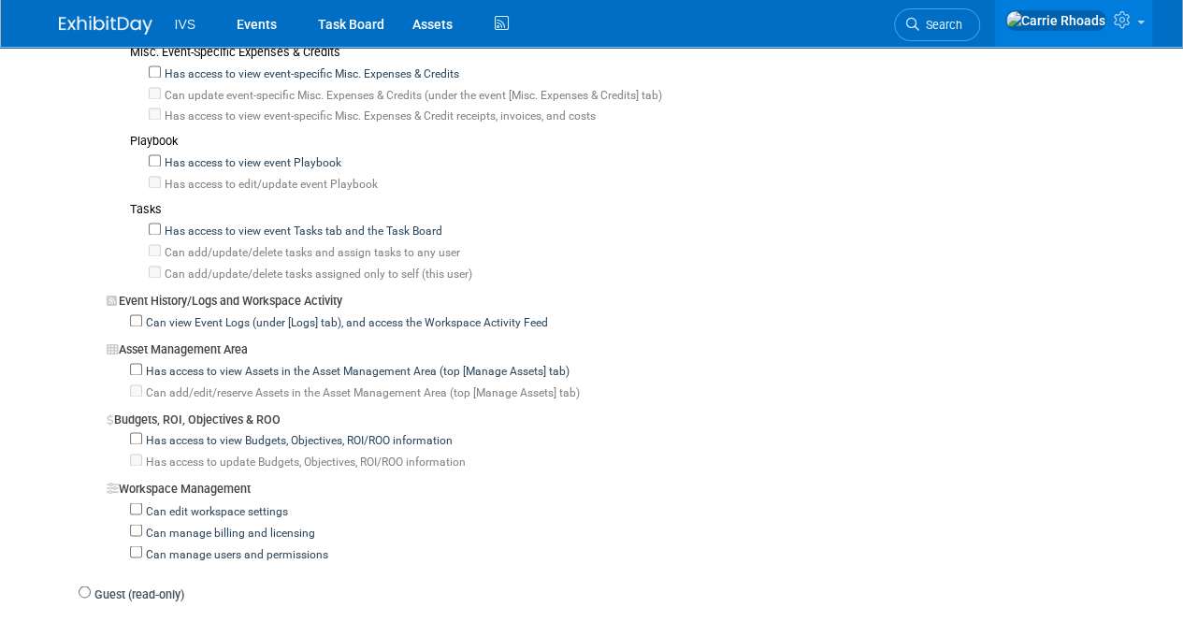
scroll to position [1496, 0]
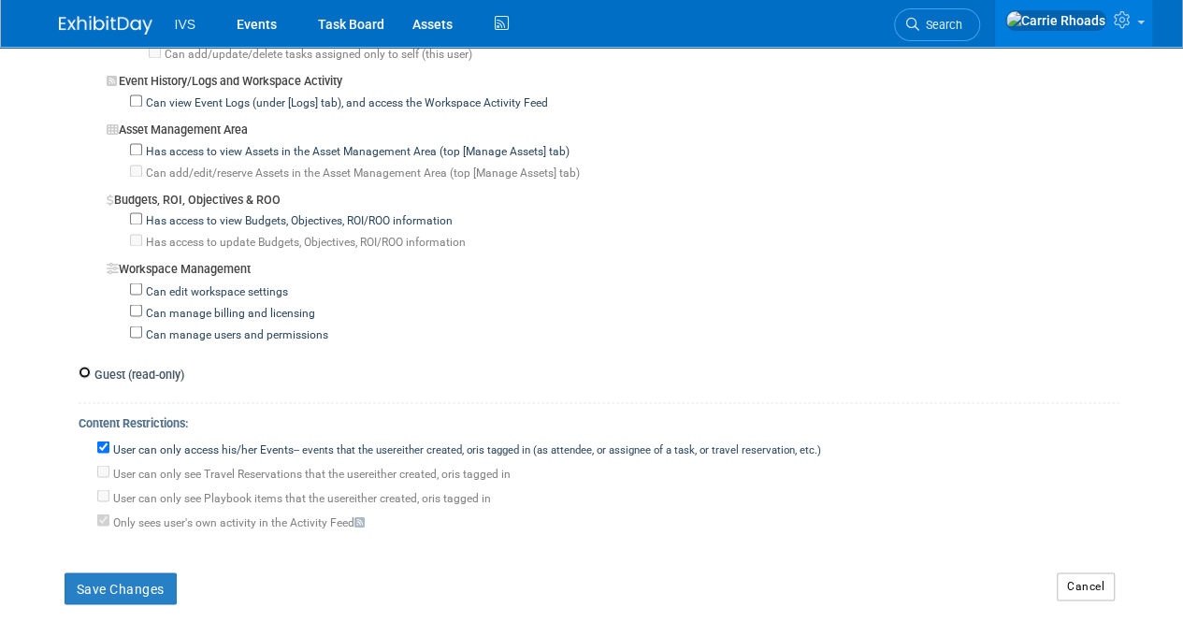
click at [82, 366] on input "Guest (read-only)" at bounding box center [85, 372] width 12 height 12
radio input "true"
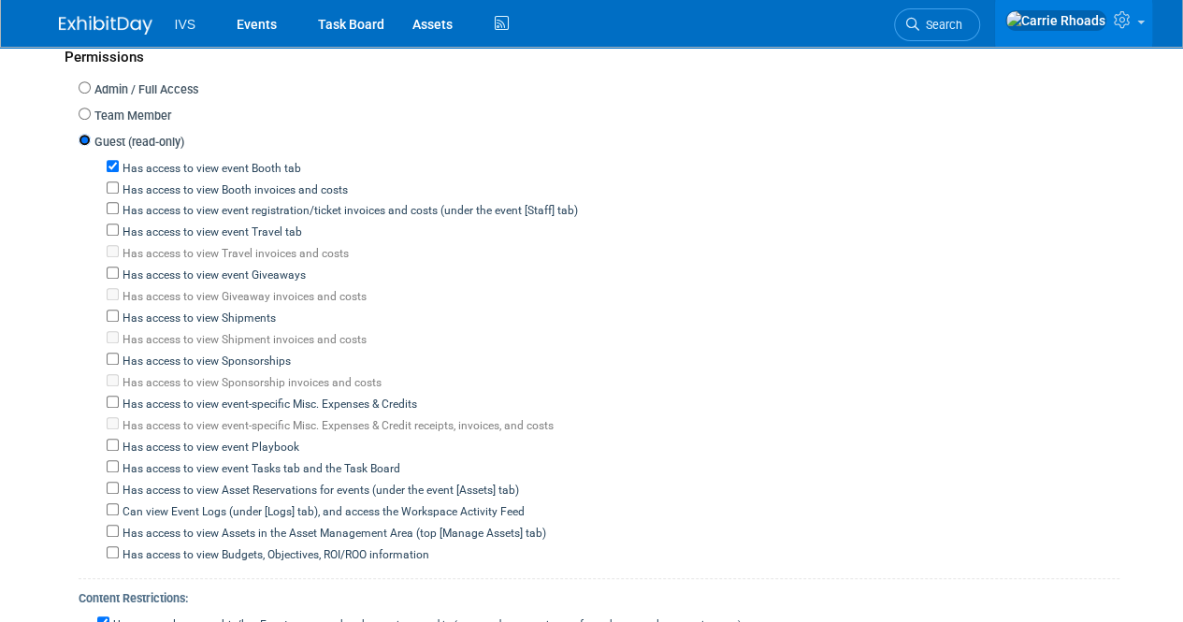
scroll to position [817, 0]
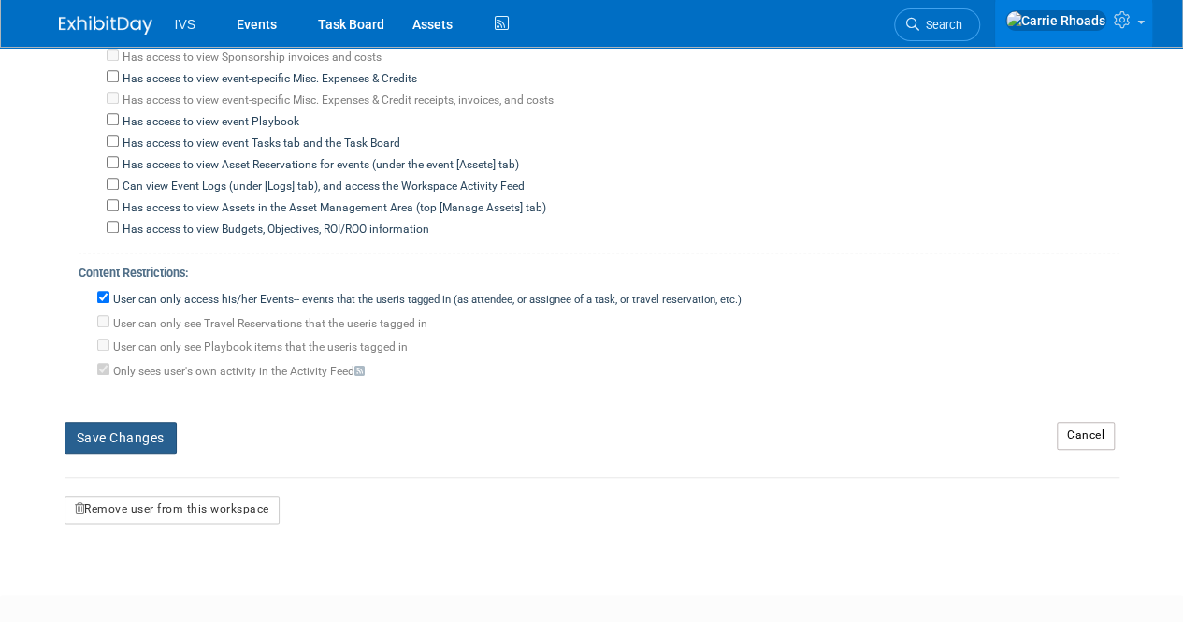
click at [150, 426] on button "Save Changes" at bounding box center [121, 438] width 112 height 32
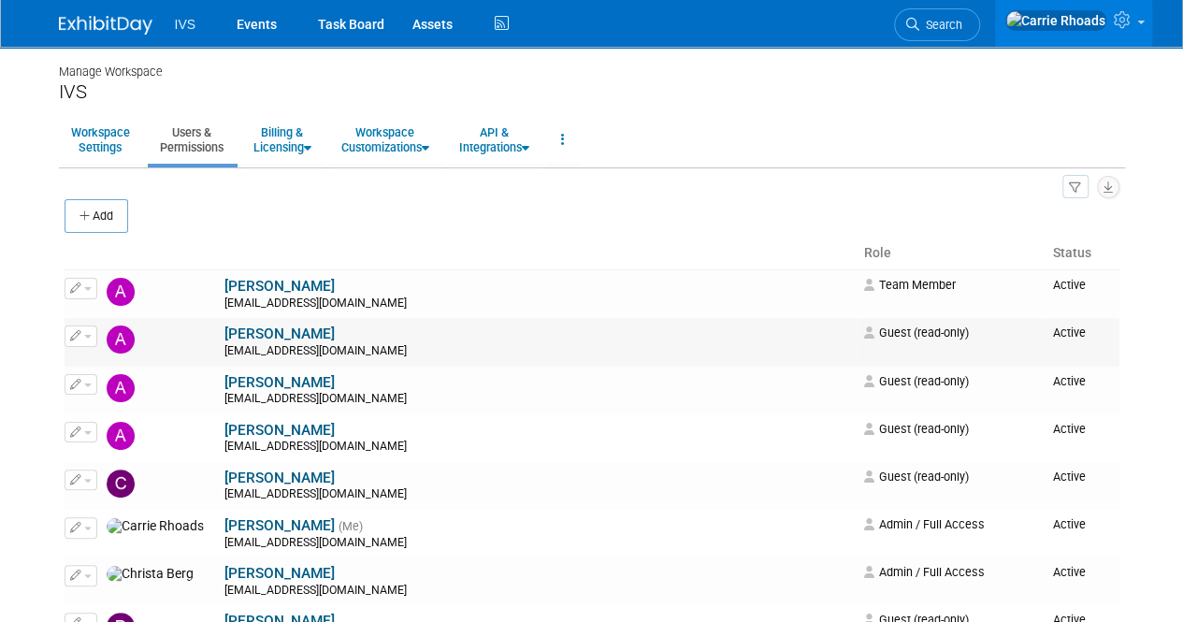
click at [84, 335] on span "button" at bounding box center [87, 337] width 7 height 4
click at [101, 392] on span "Impersonate" at bounding box center [141, 395] width 81 height 15
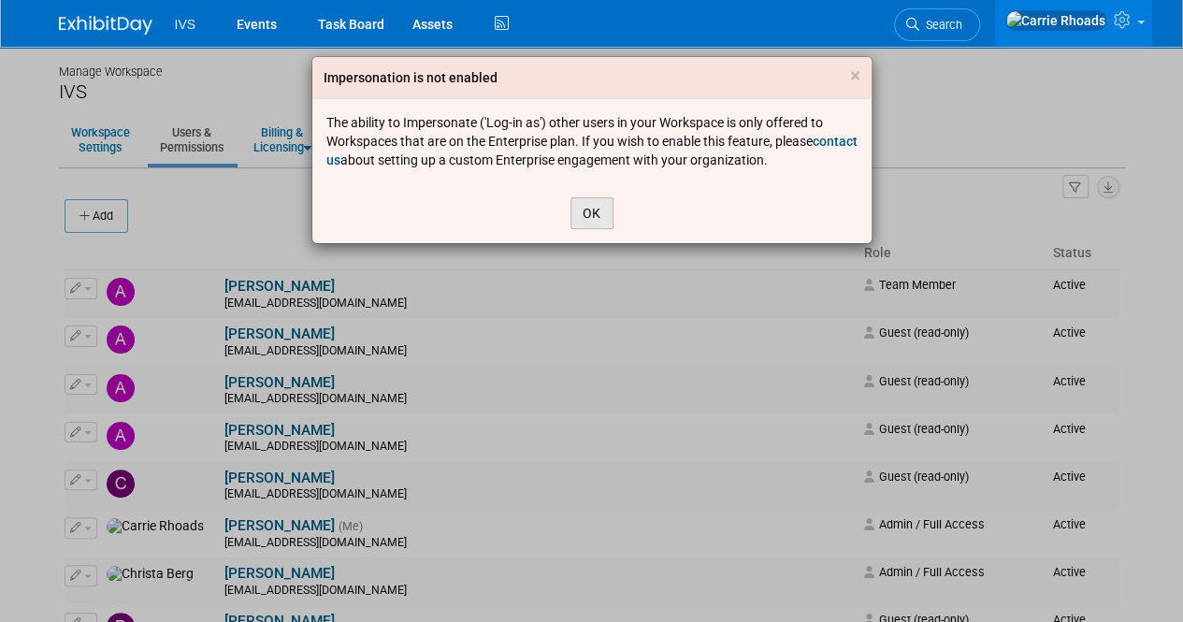
click at [591, 212] on button "OK" at bounding box center [591, 213] width 43 height 32
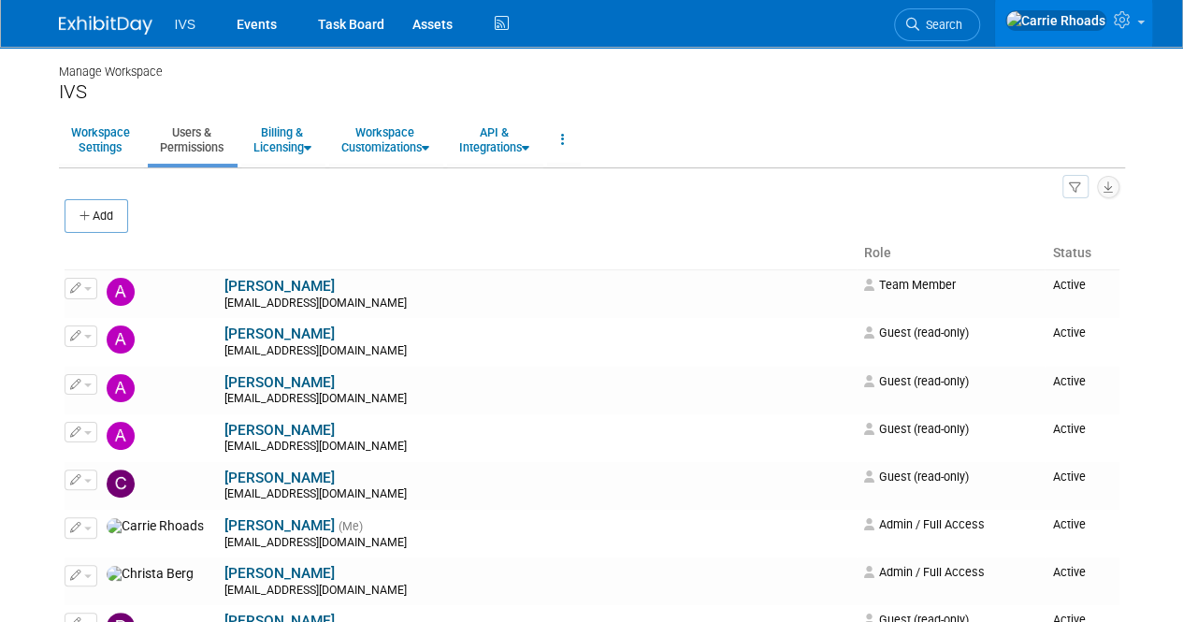
click at [90, 20] on img at bounding box center [106, 25] width 94 height 19
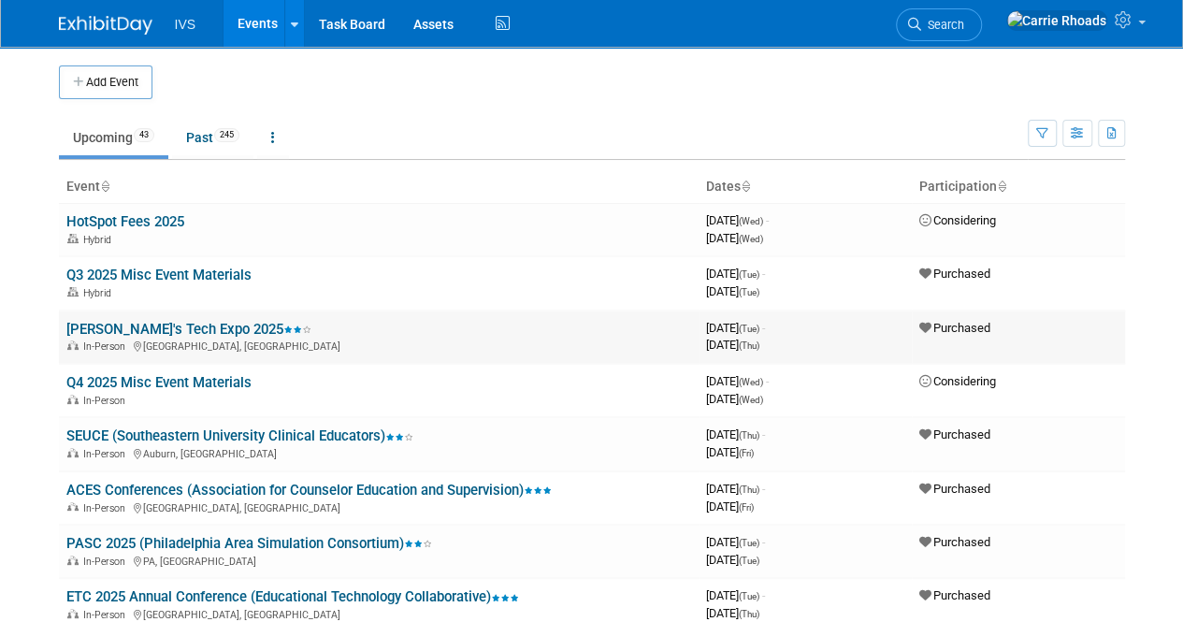
click at [138, 324] on link "[PERSON_NAME]'s Tech Expo 2025" at bounding box center [188, 329] width 245 height 17
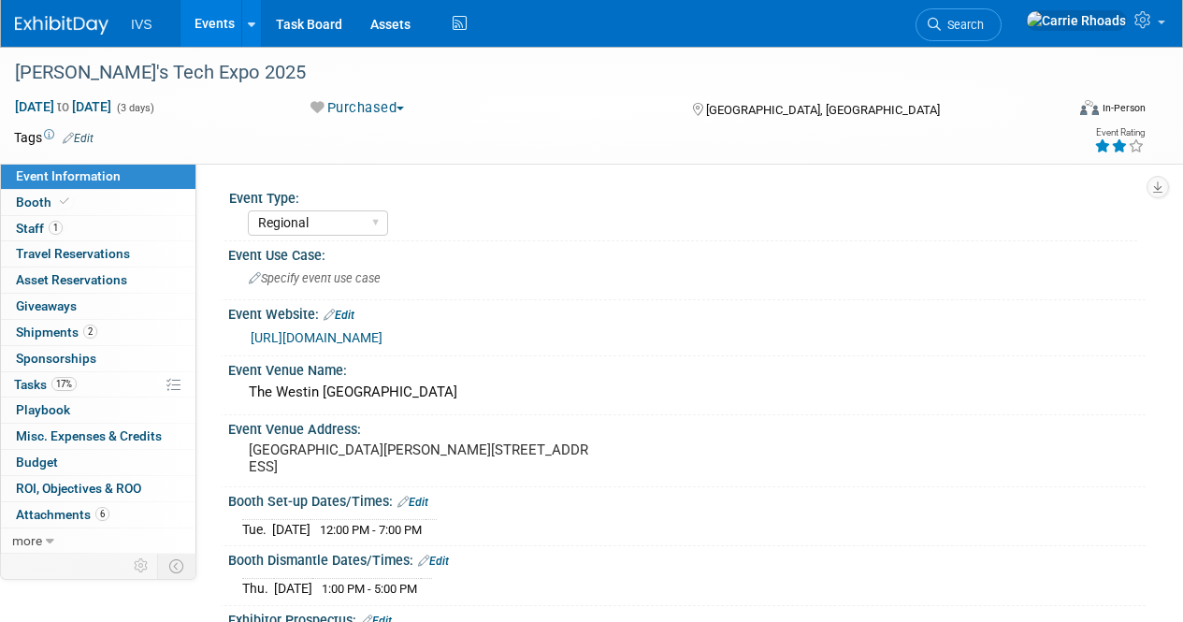
select select "Regional"
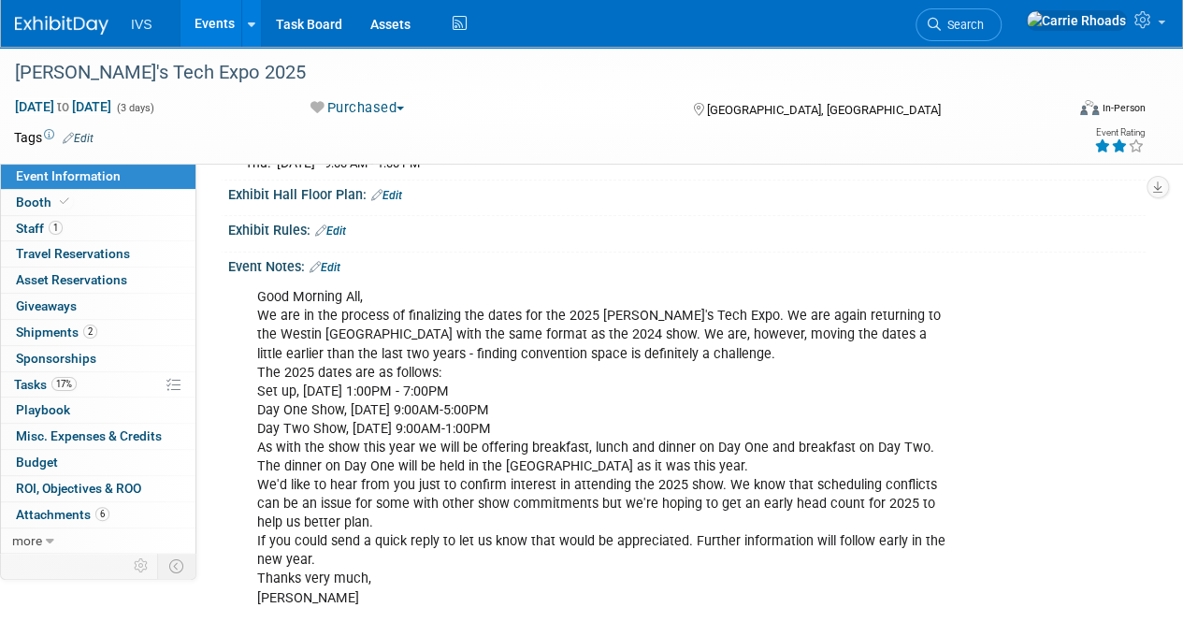
scroll to position [561, 0]
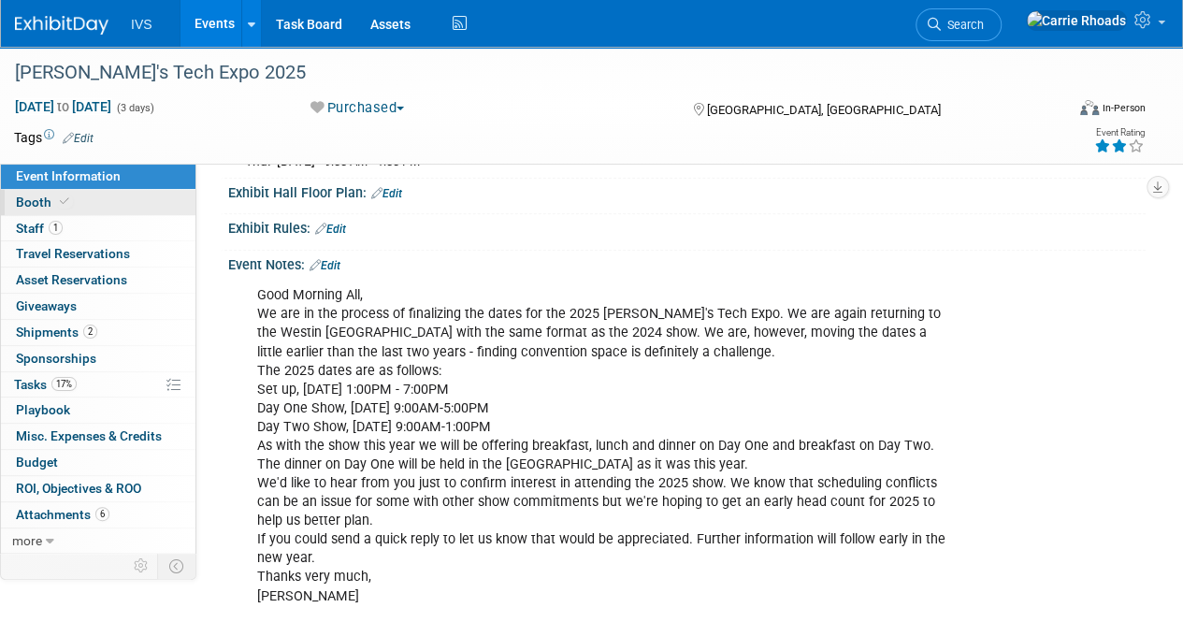
click at [45, 203] on span "Booth" at bounding box center [44, 202] width 57 height 15
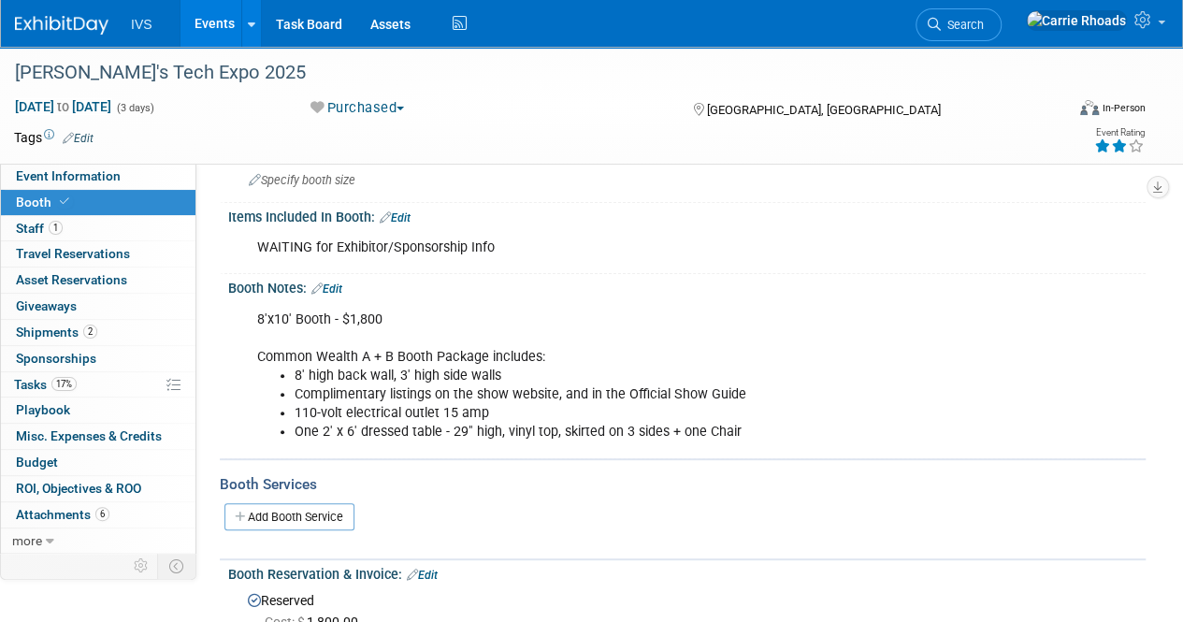
scroll to position [0, 0]
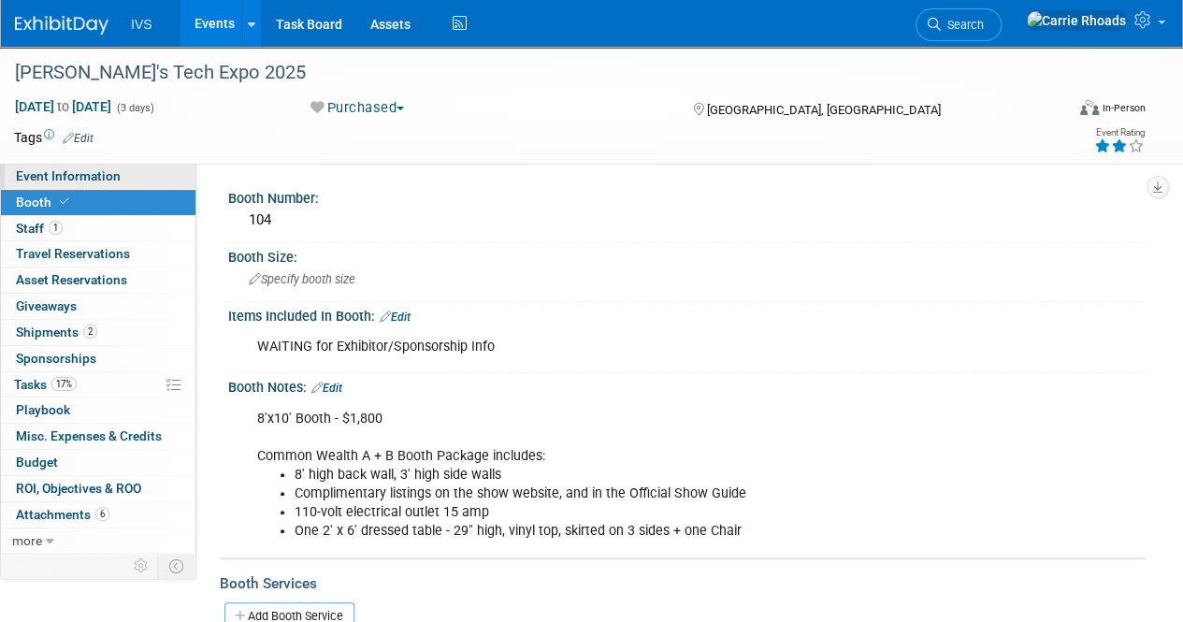
click at [77, 188] on link "Event Information" at bounding box center [98, 176] width 195 height 25
select select "Regional"
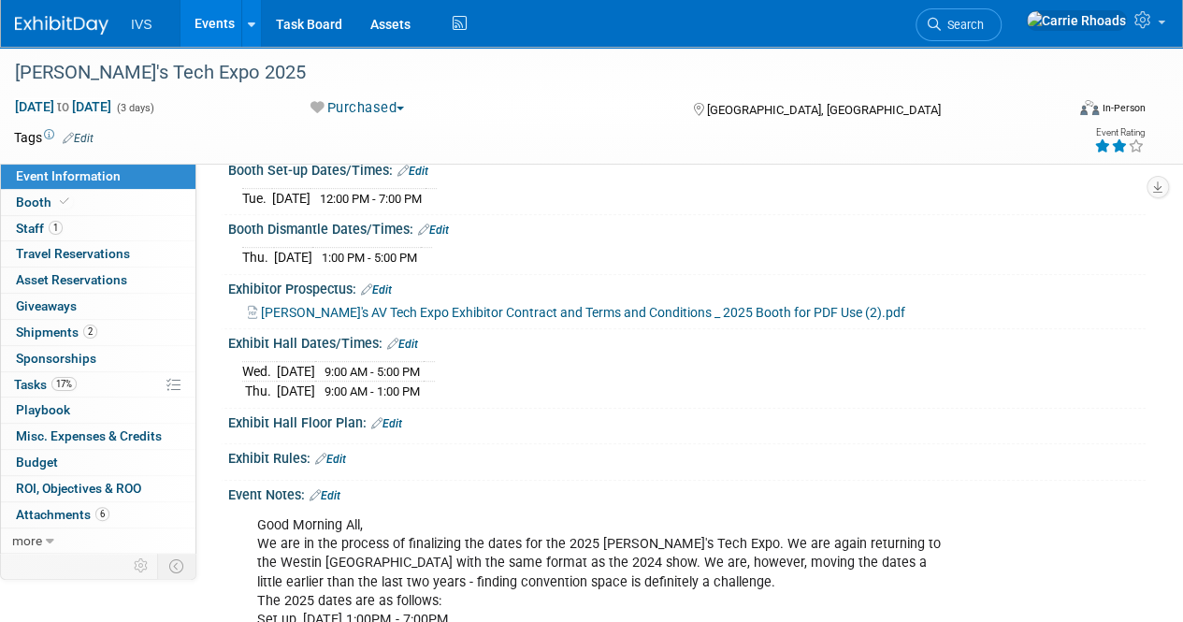
scroll to position [374, 0]
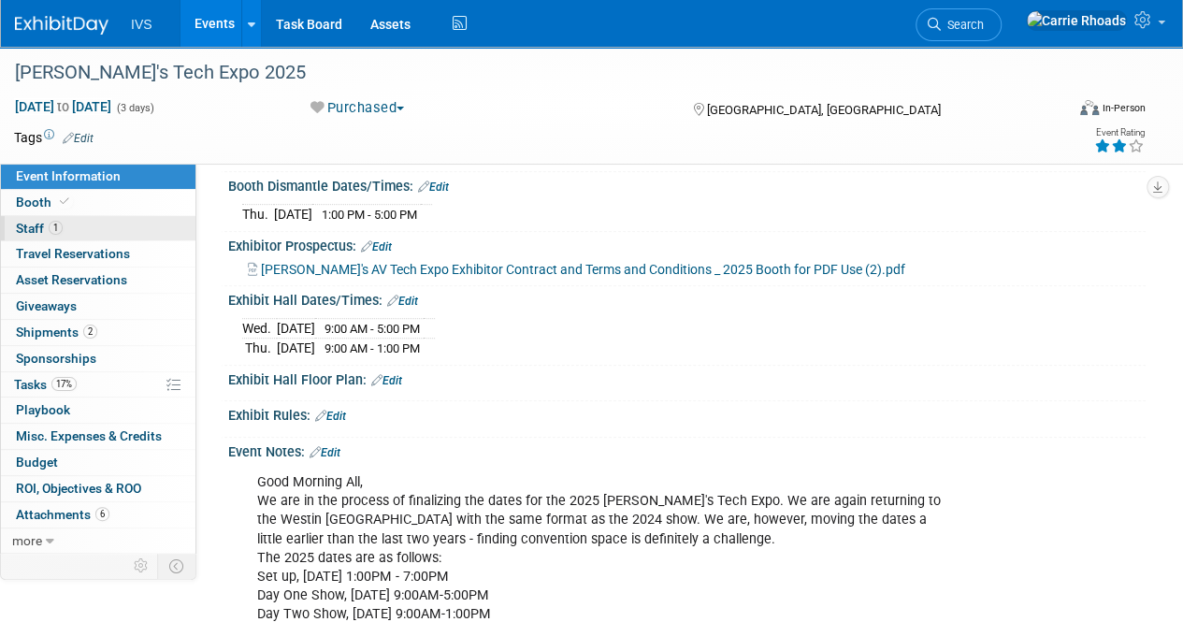
click at [37, 229] on span "Staff 1" at bounding box center [39, 228] width 47 height 15
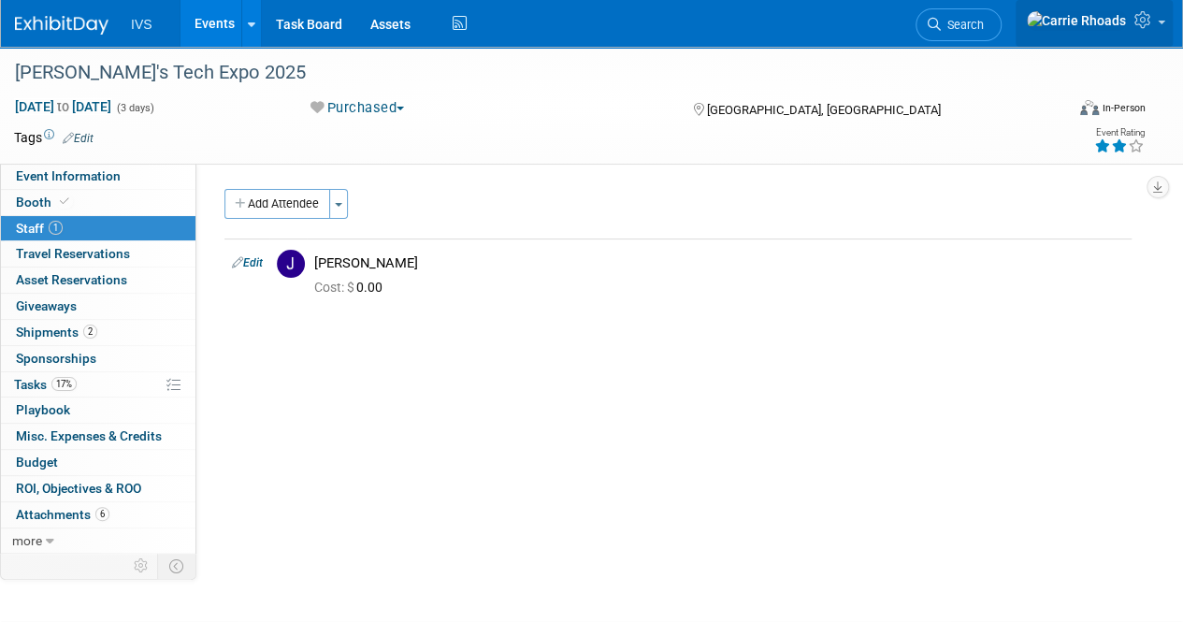
click at [1162, 23] on link at bounding box center [1094, 23] width 157 height 47
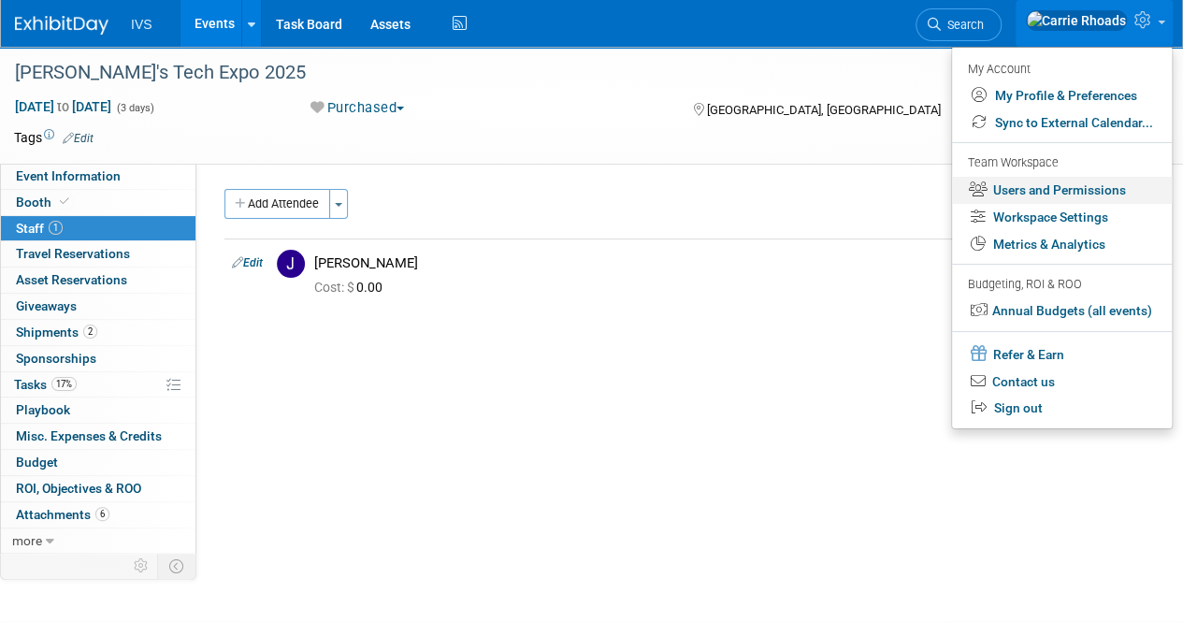
click at [1053, 194] on link "Users and Permissions" at bounding box center [1062, 190] width 220 height 27
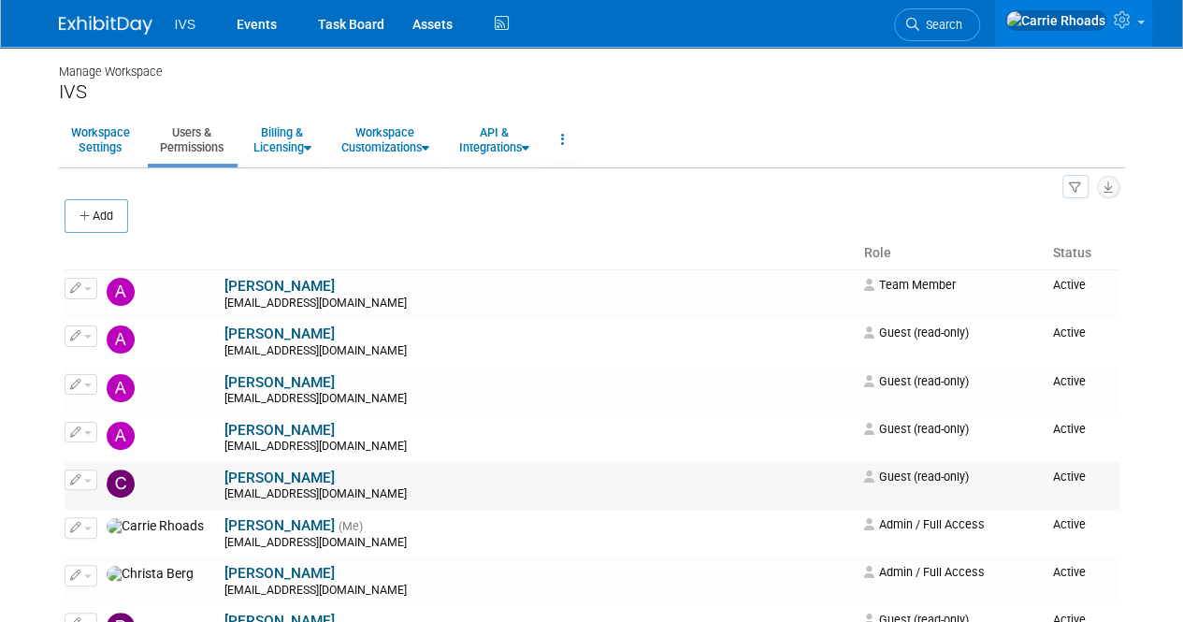
click at [91, 484] on button "button" at bounding box center [81, 479] width 33 height 21
click at [105, 509] on link "Edit" at bounding box center [139, 510] width 148 height 26
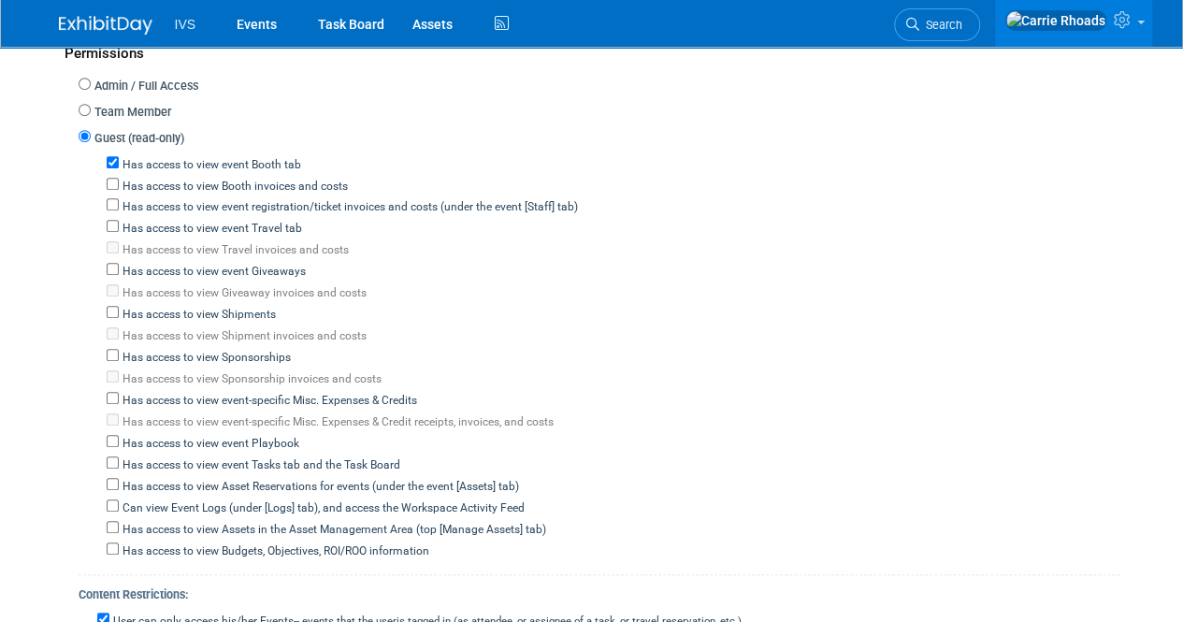
scroll to position [468, 0]
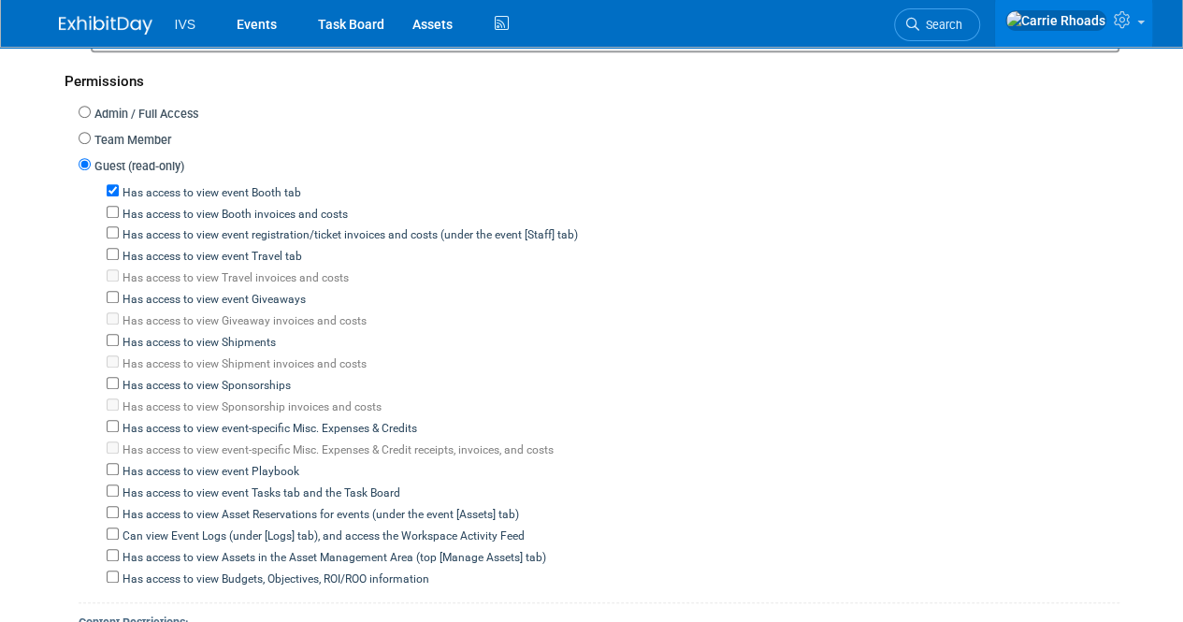
click at [90, 14] on link at bounding box center [117, 15] width 116 height 15
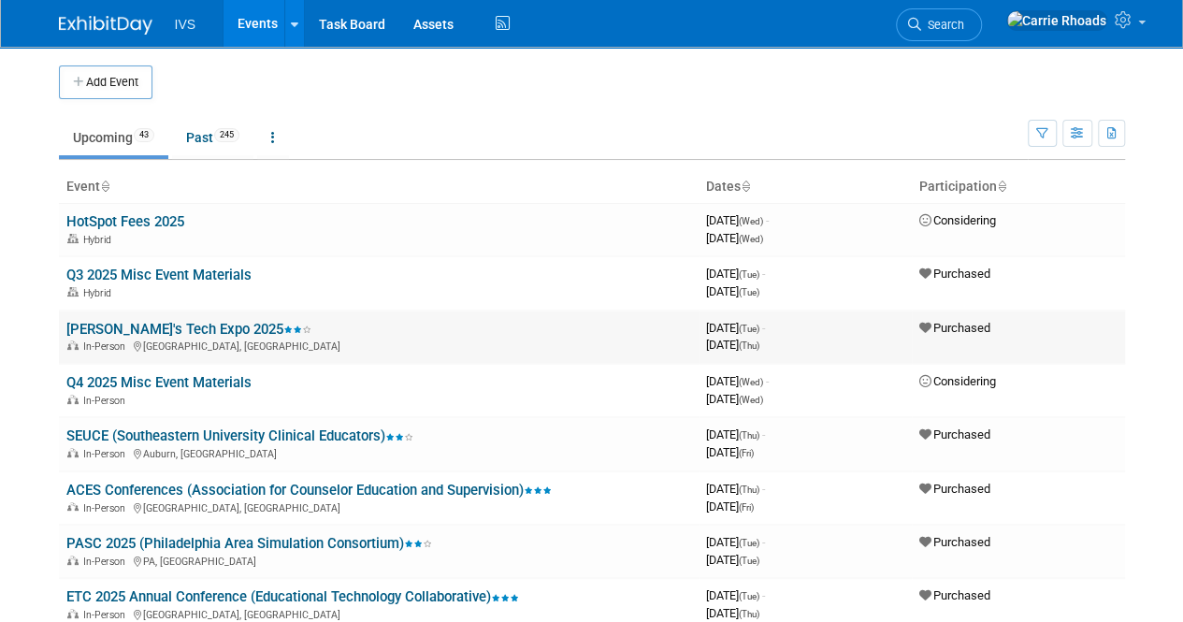
click at [118, 325] on link "[PERSON_NAME]'s Tech Expo 2025" at bounding box center [188, 329] width 245 height 17
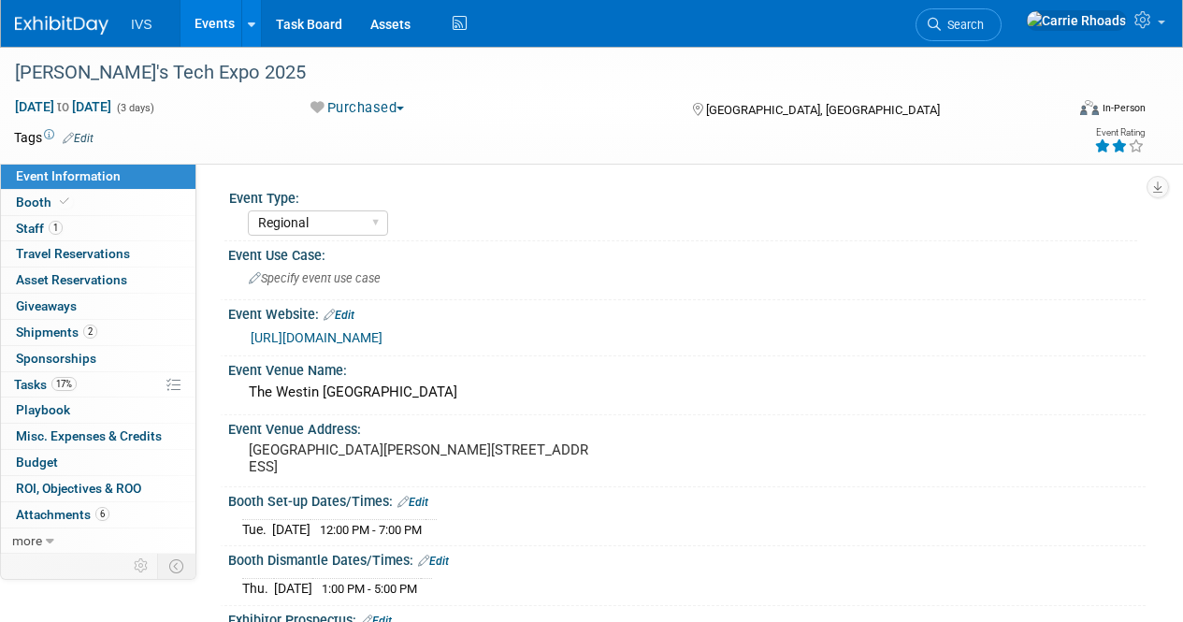
select select "Regional"
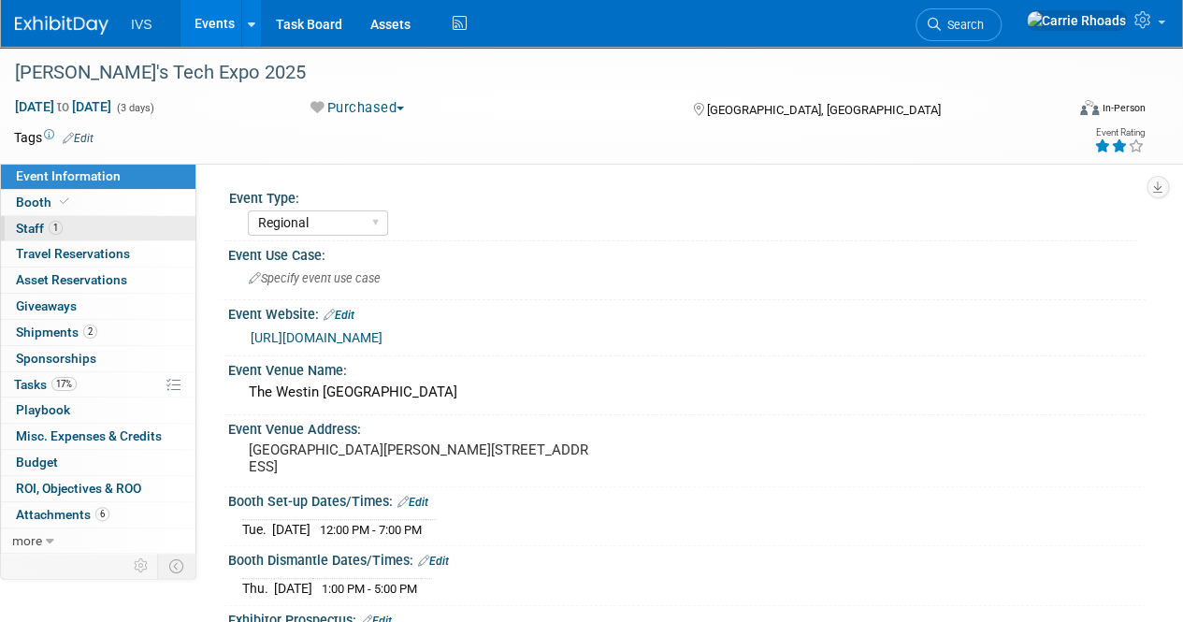
click at [37, 225] on span "Staff 1" at bounding box center [39, 228] width 47 height 15
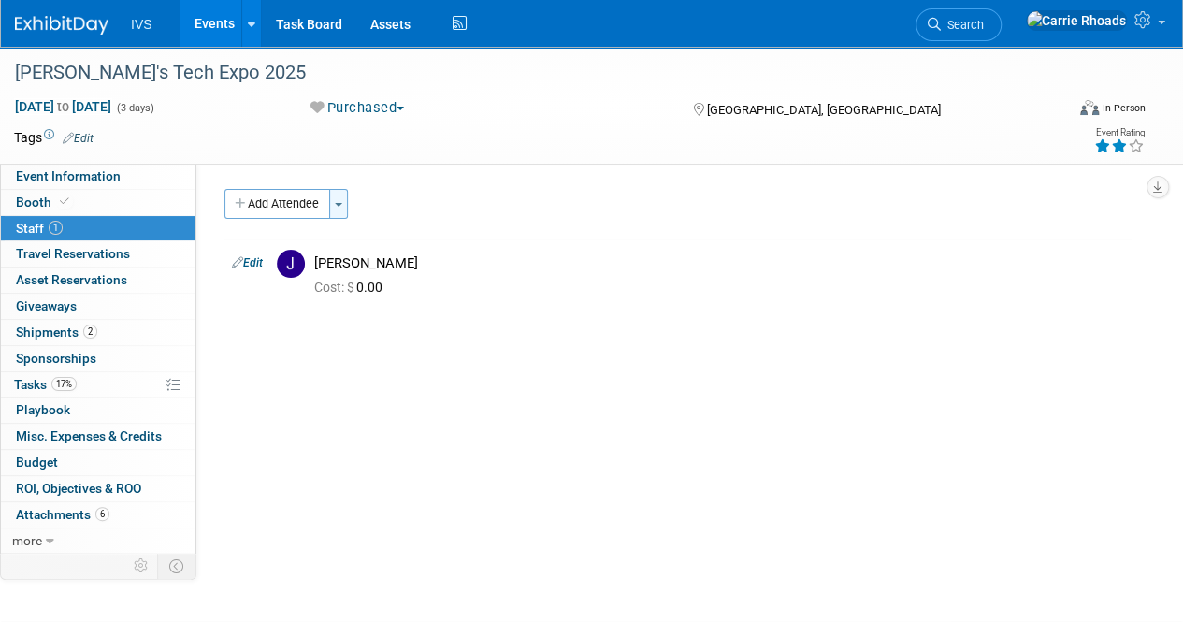
click at [343, 200] on button "Toggle Dropdown" at bounding box center [338, 204] width 19 height 30
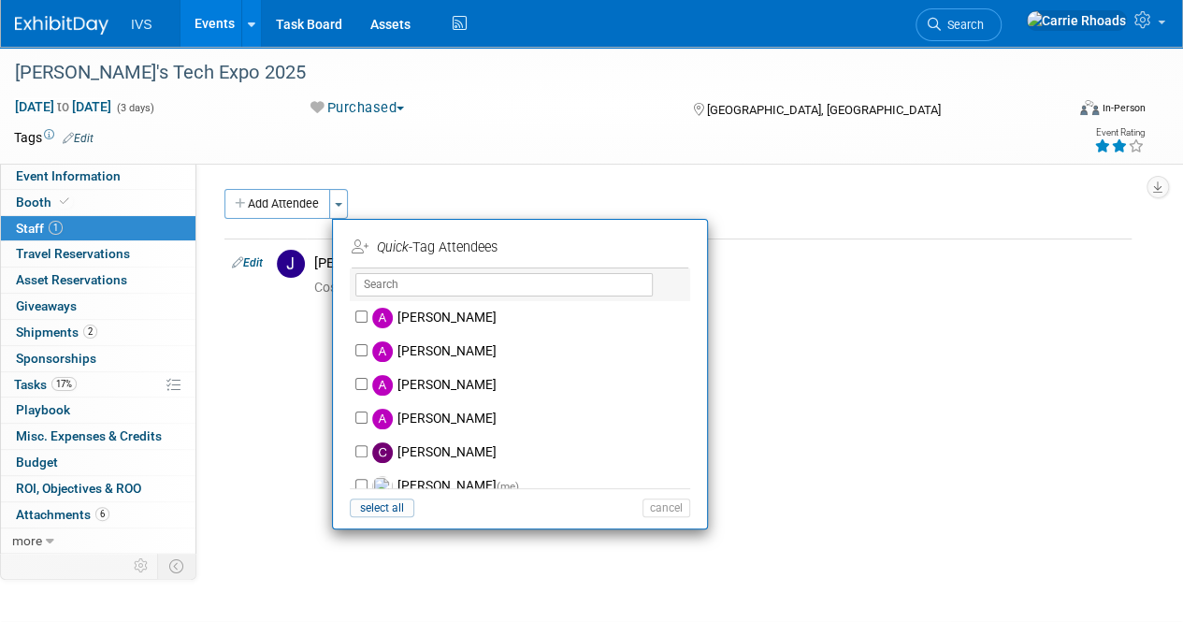
click at [823, 216] on div "Add Attendee Toggle Dropdown Quick -Tag Attendees Apply" at bounding box center [677, 204] width 907 height 30
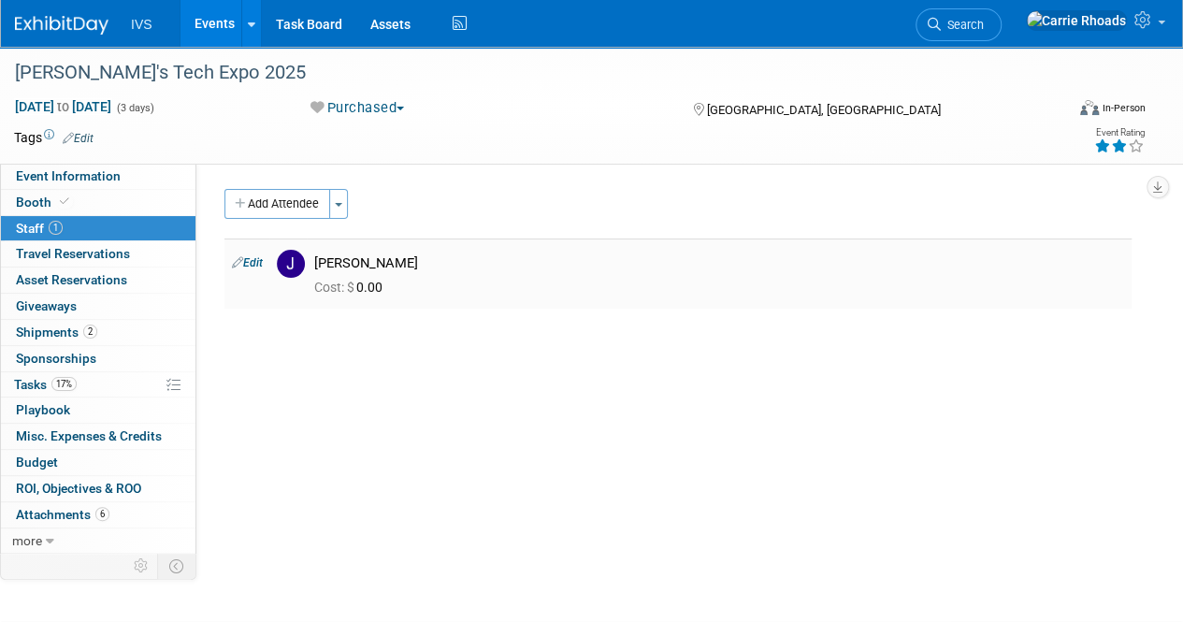
click at [251, 257] on link "Edit" at bounding box center [247, 262] width 31 height 13
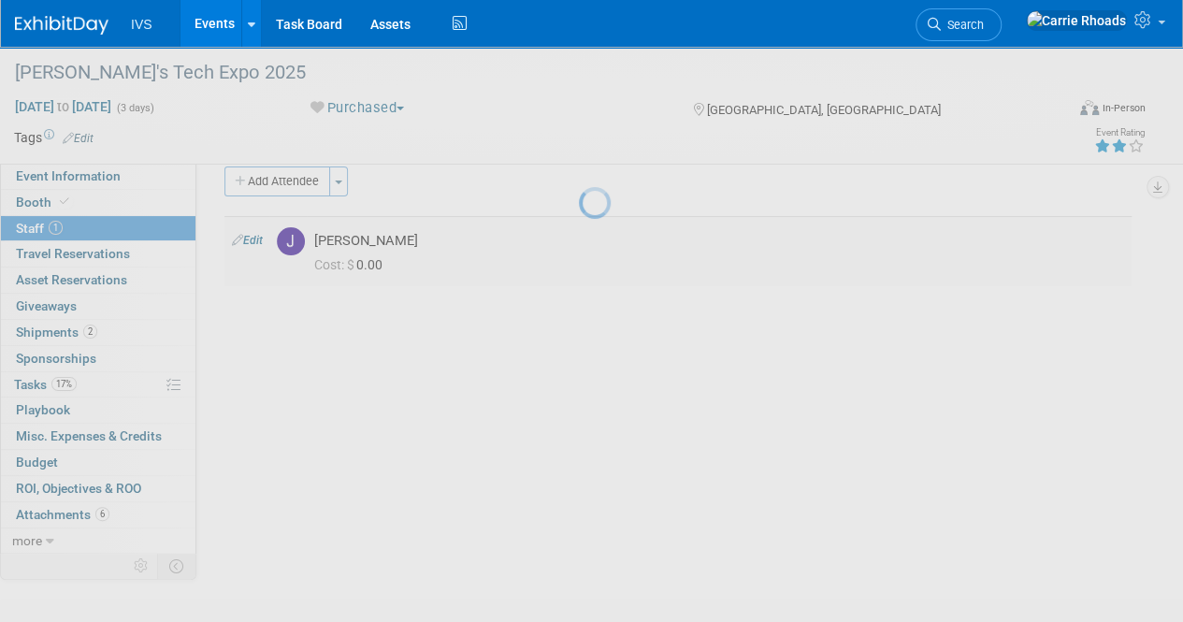
select select "a9b5e4b0-5e6a-4ea3-ac13-4cda0451ae7e"
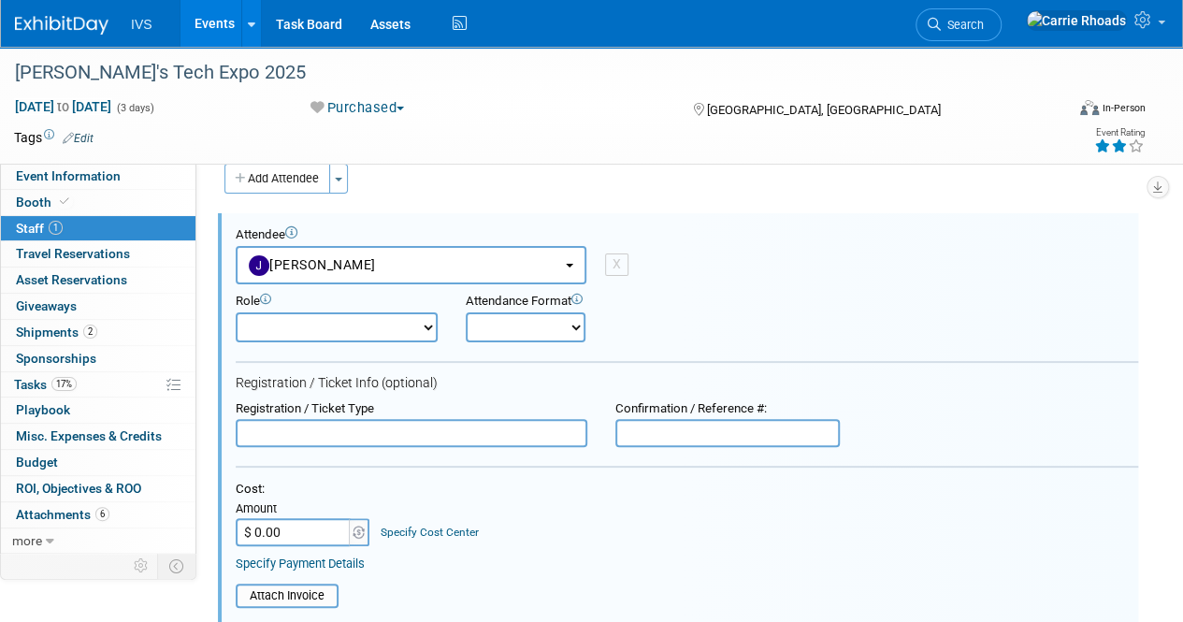
click at [1003, 272] on div "Attendee <img src="https://www.exhibitday.com/Images/Unassigned-User-Icon.png" …" at bounding box center [687, 255] width 902 height 57
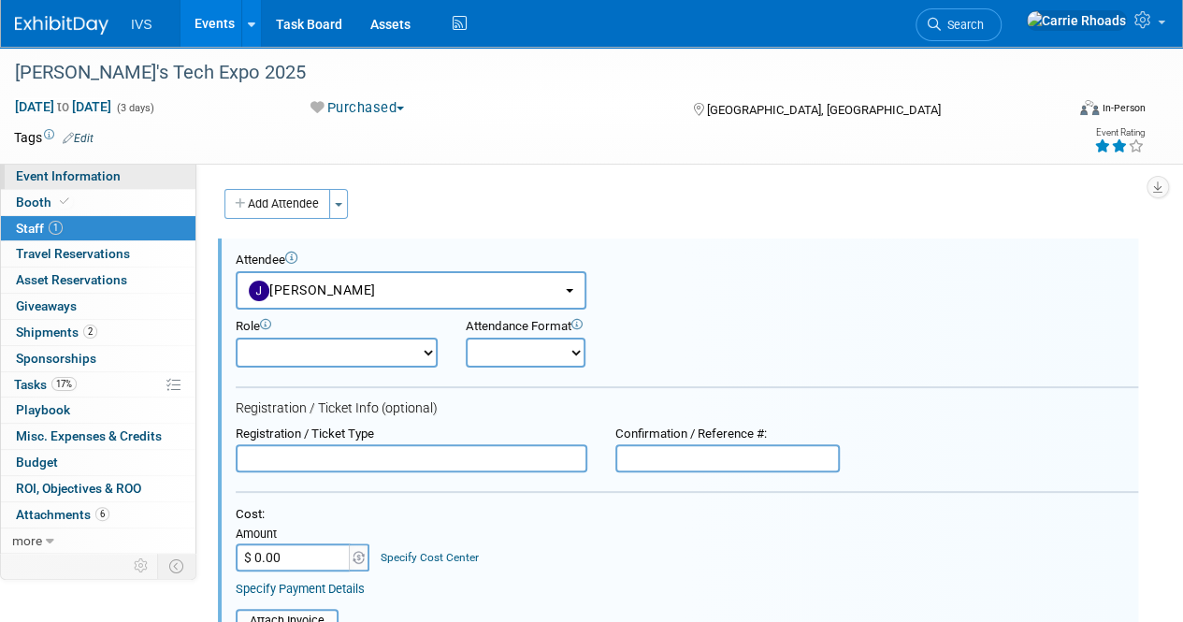
click at [82, 177] on span "Event Information" at bounding box center [68, 175] width 105 height 15
select select "Regional"
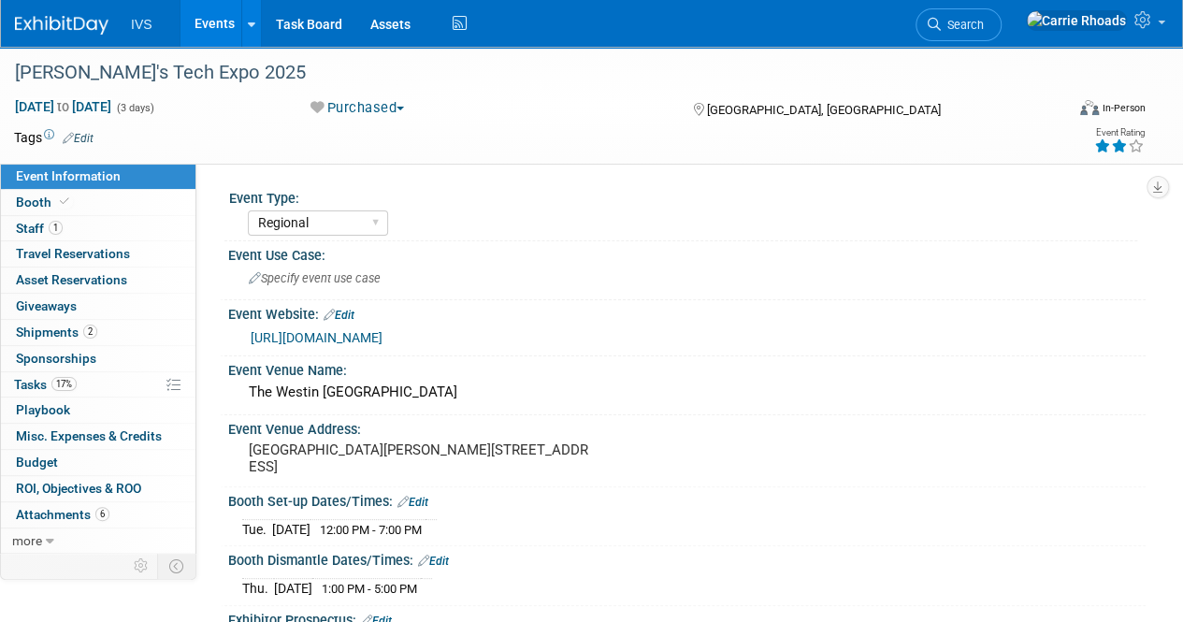
click at [64, 18] on img at bounding box center [62, 25] width 94 height 19
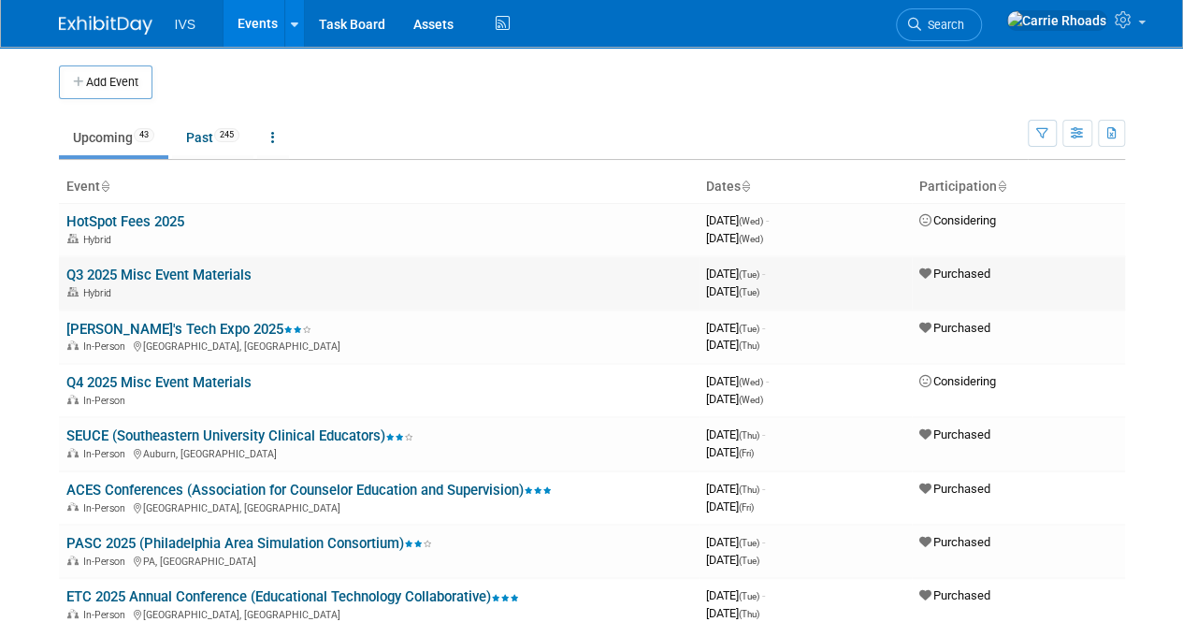
scroll to position [94, 0]
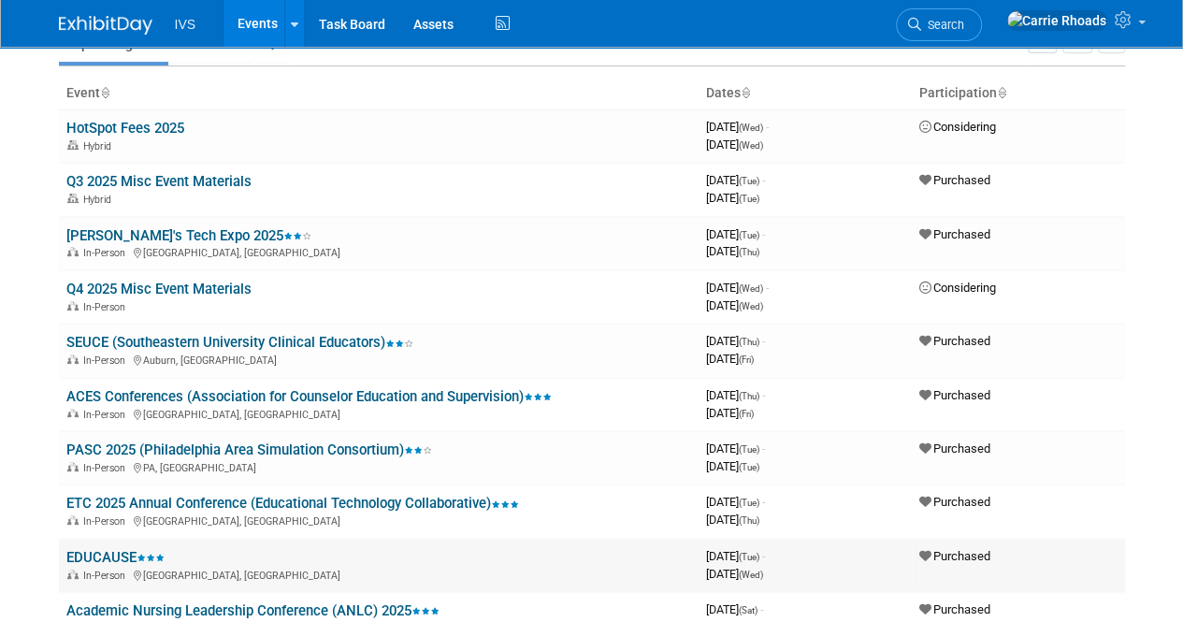
click at [95, 558] on link "EDUCAUSE" at bounding box center [115, 557] width 98 height 17
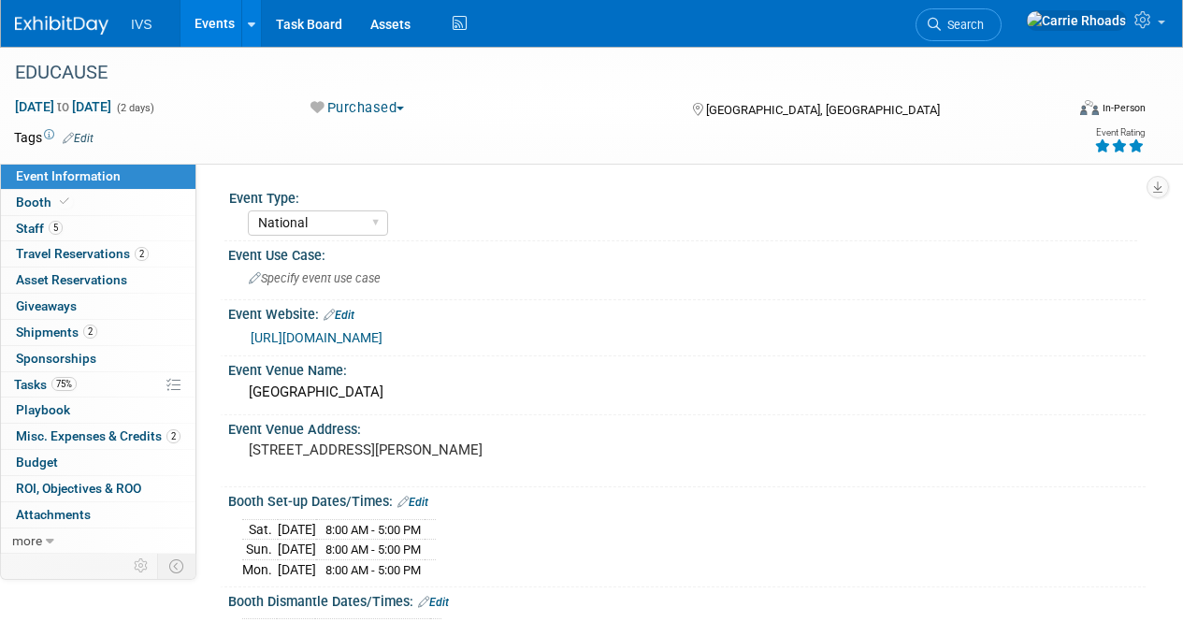
select select "National"
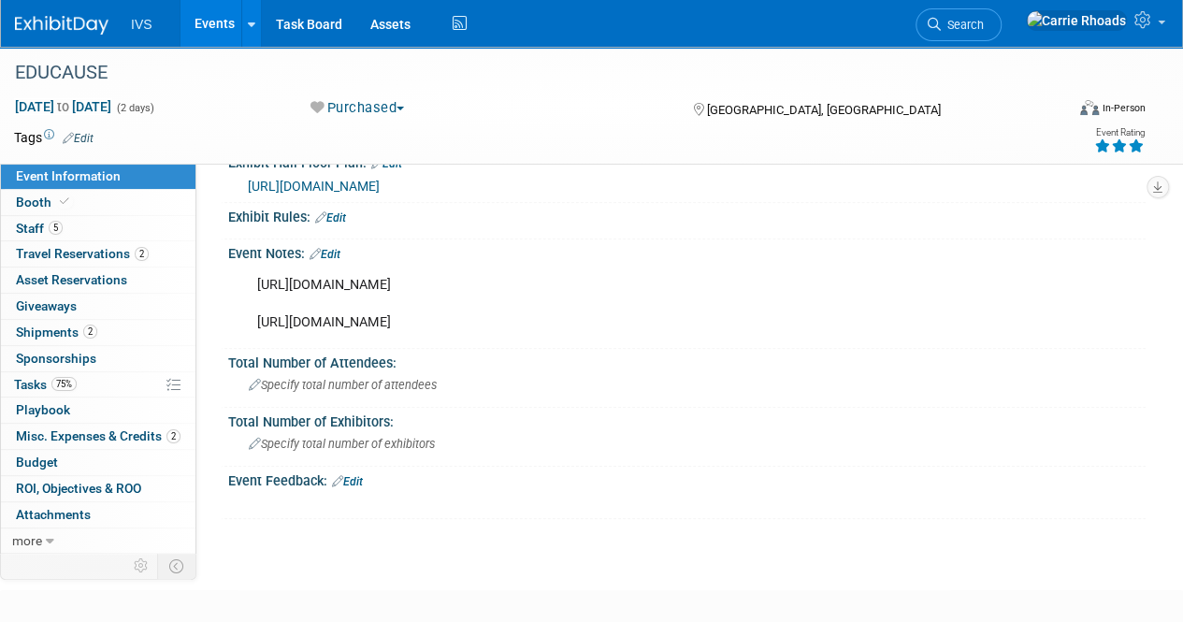
scroll to position [655, 0]
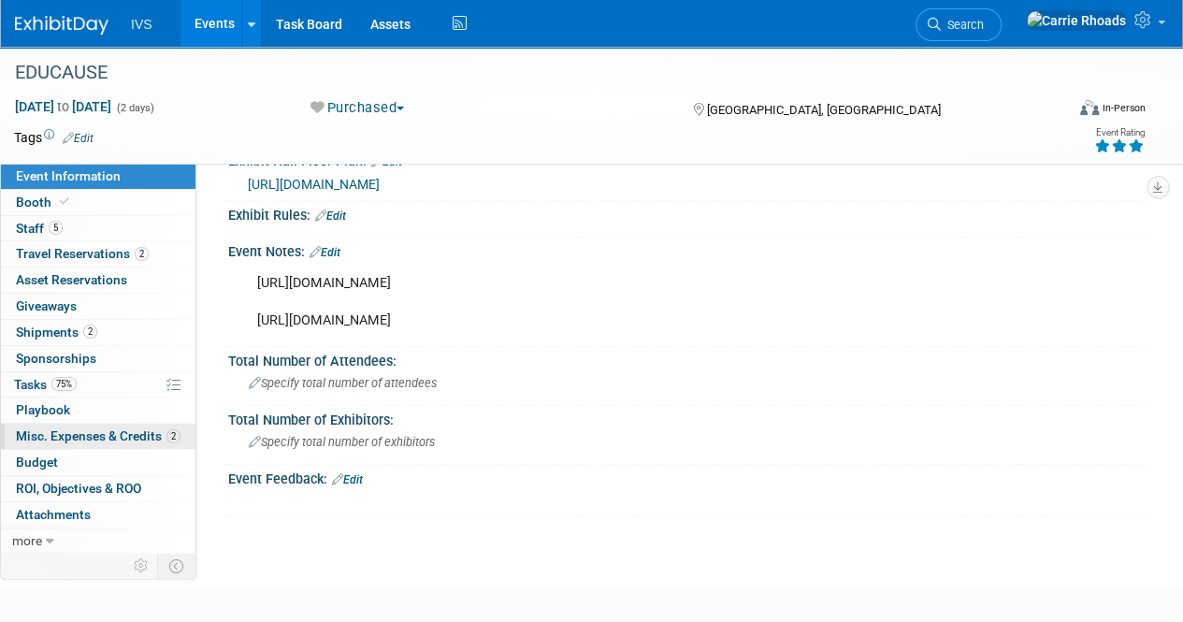
click at [60, 430] on span "Misc. Expenses & Credits 2" at bounding box center [98, 435] width 165 height 15
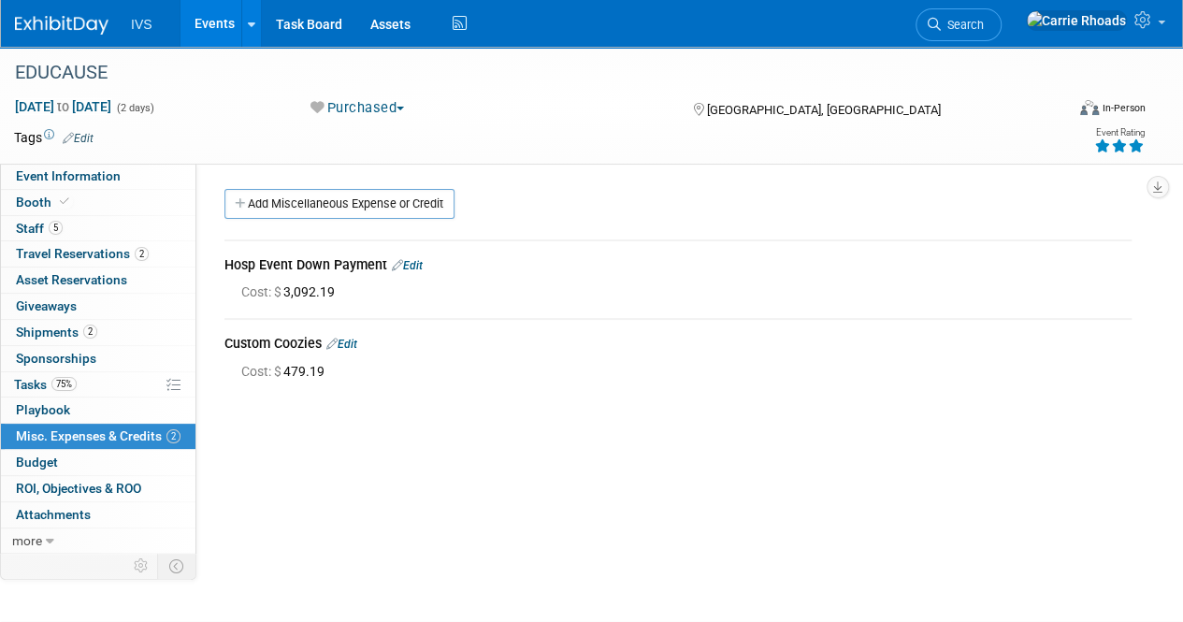
click at [34, 23] on img at bounding box center [62, 25] width 94 height 19
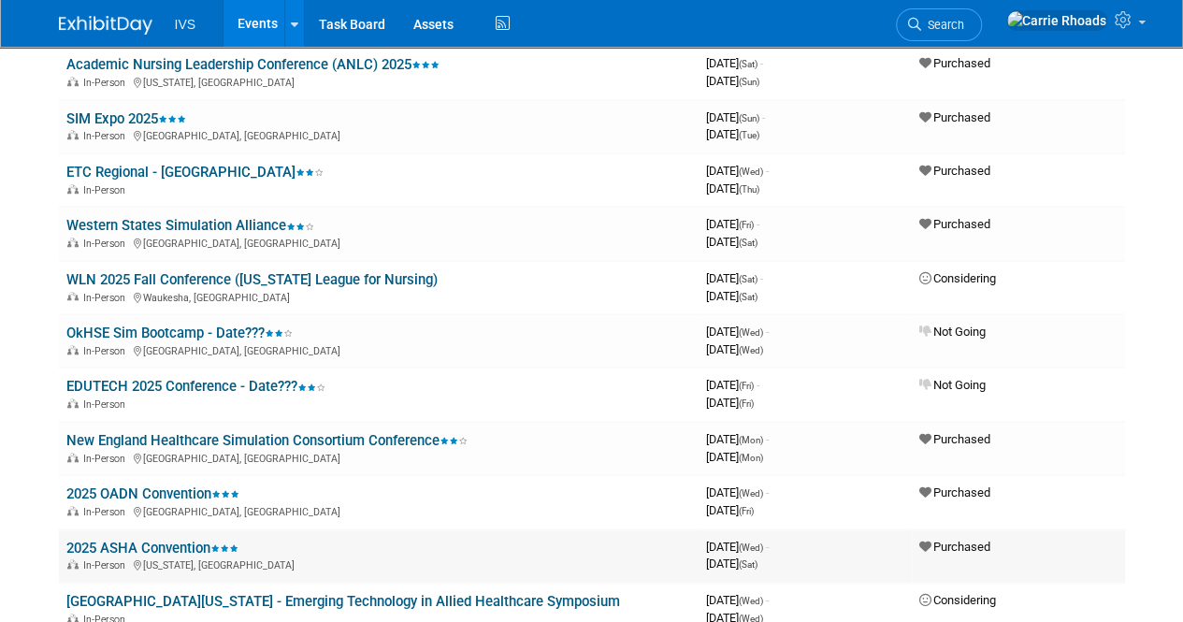
scroll to position [468, 0]
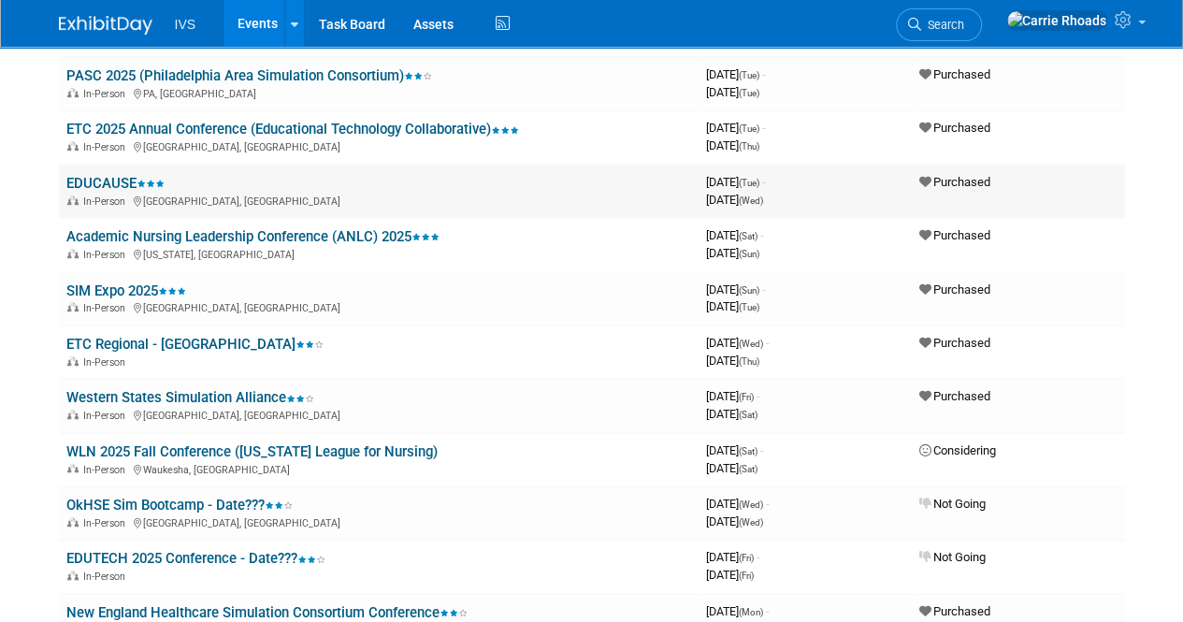
click at [94, 187] on link "EDUCAUSE" at bounding box center [115, 183] width 98 height 17
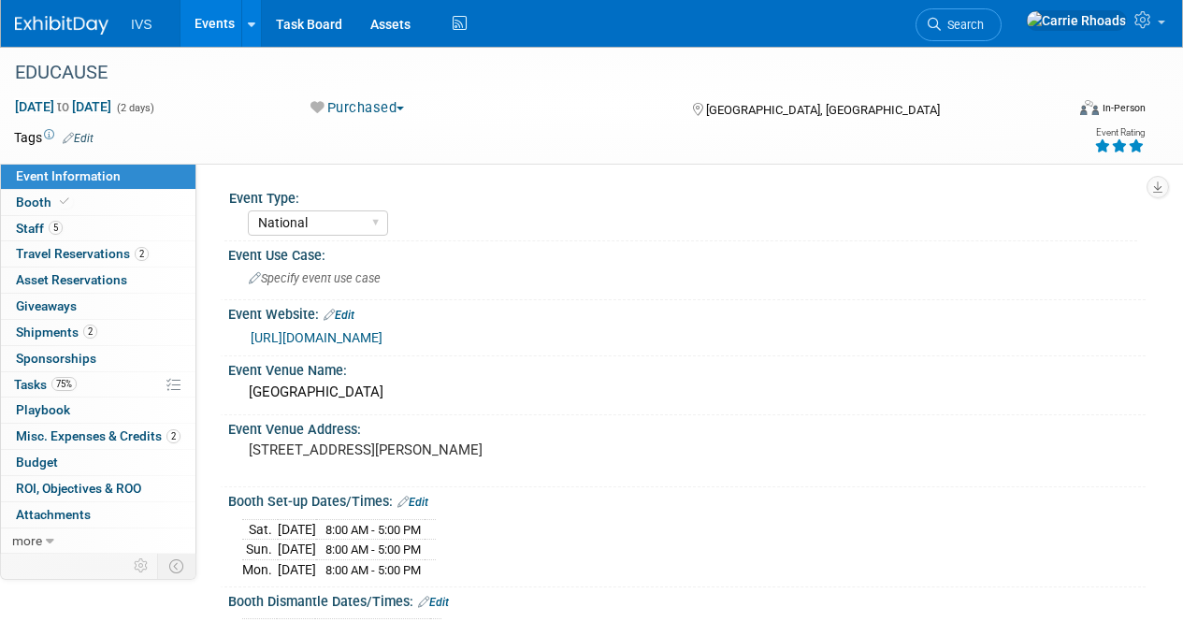
select select "National"
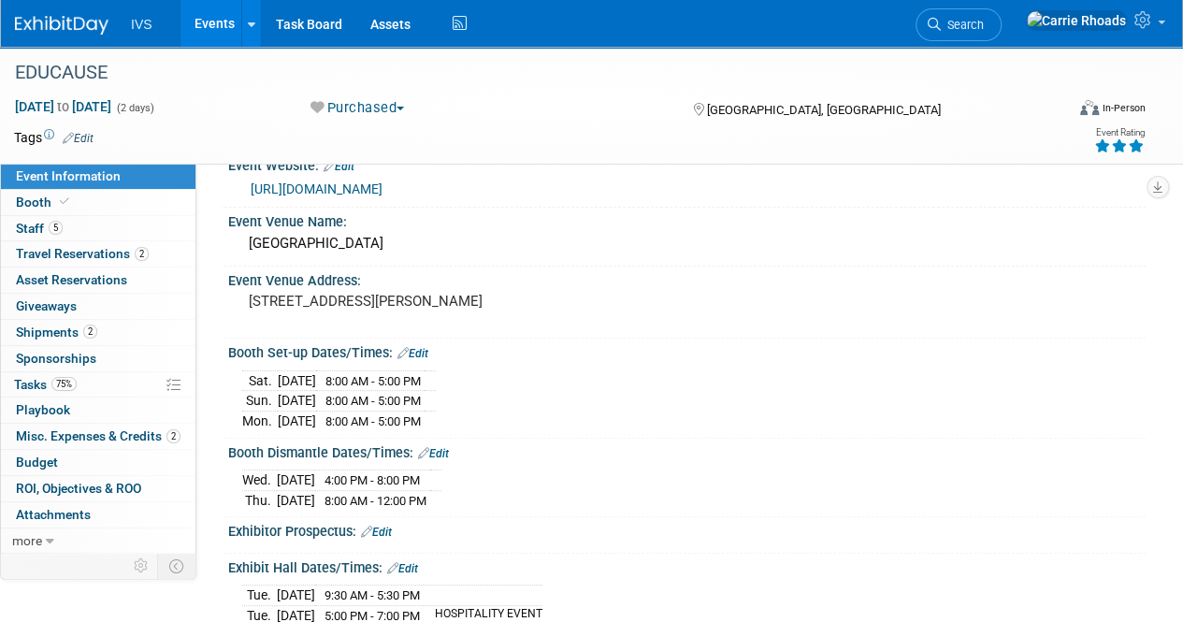
scroll to position [187, 0]
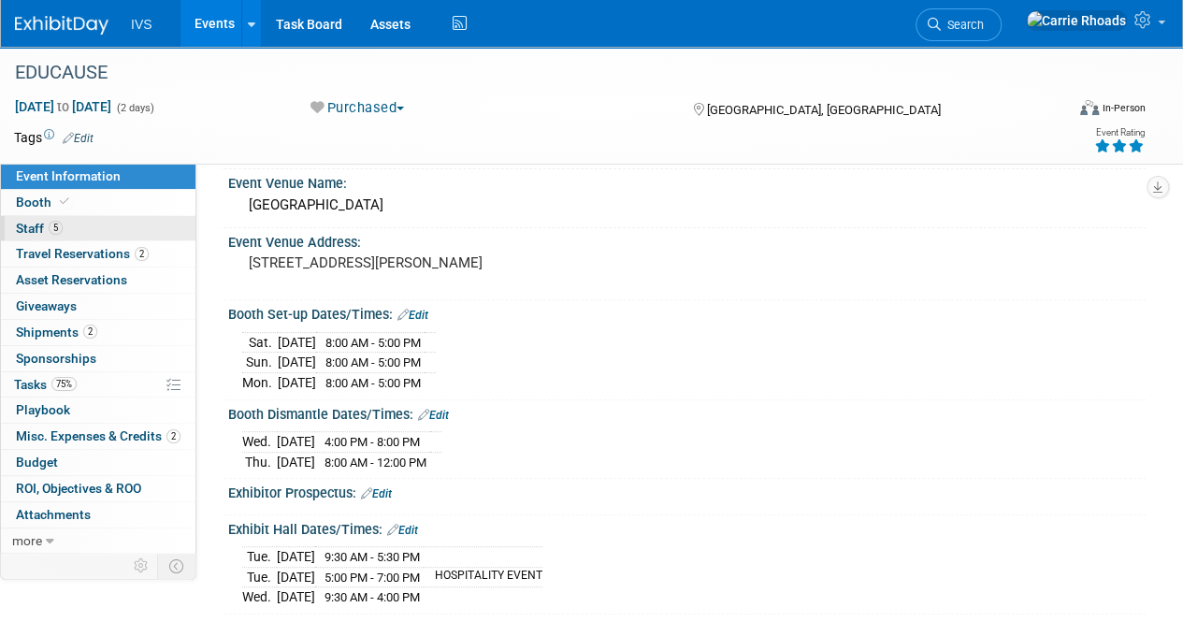
click at [36, 224] on span "Staff 5" at bounding box center [39, 228] width 47 height 15
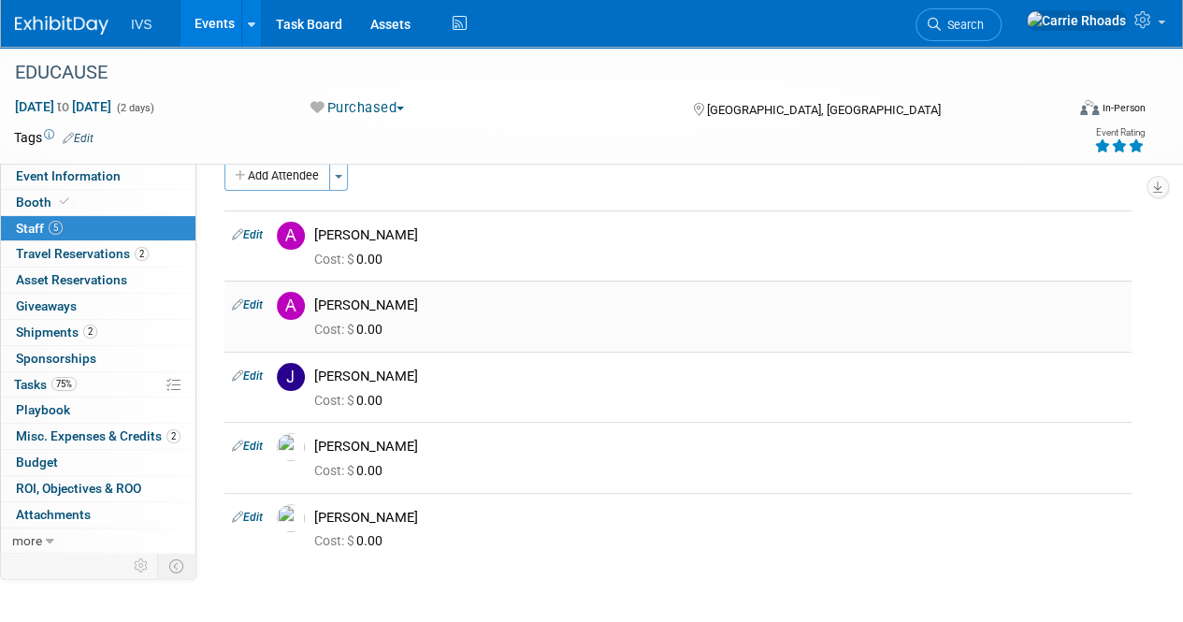
scroll to position [0, 0]
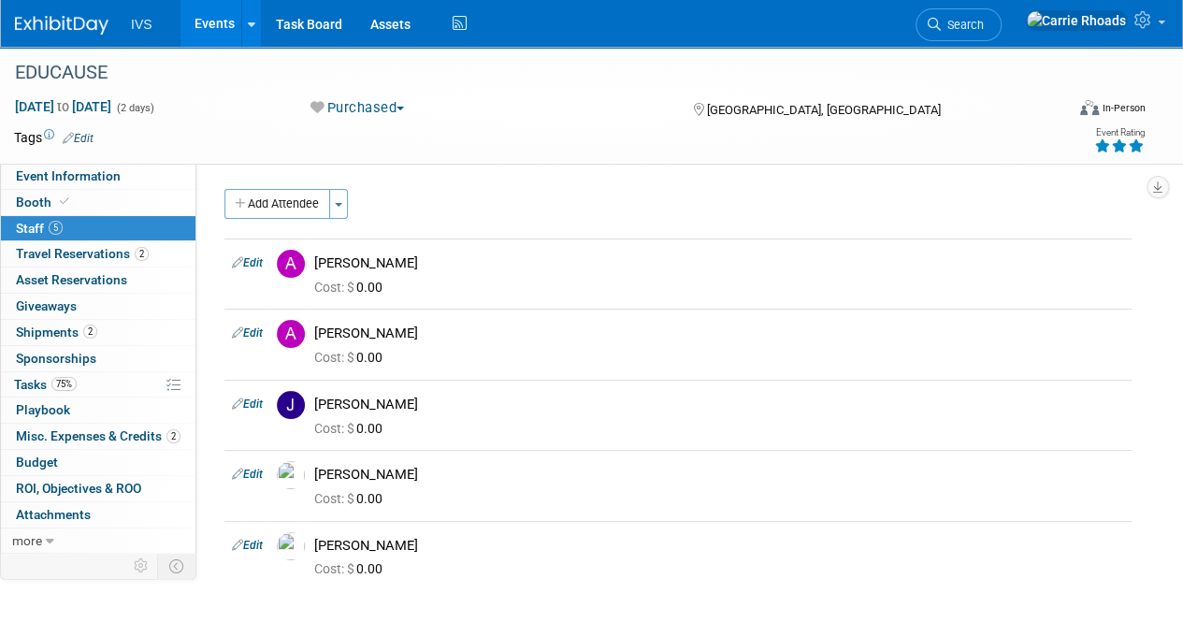
click at [59, 25] on img at bounding box center [62, 25] width 94 height 19
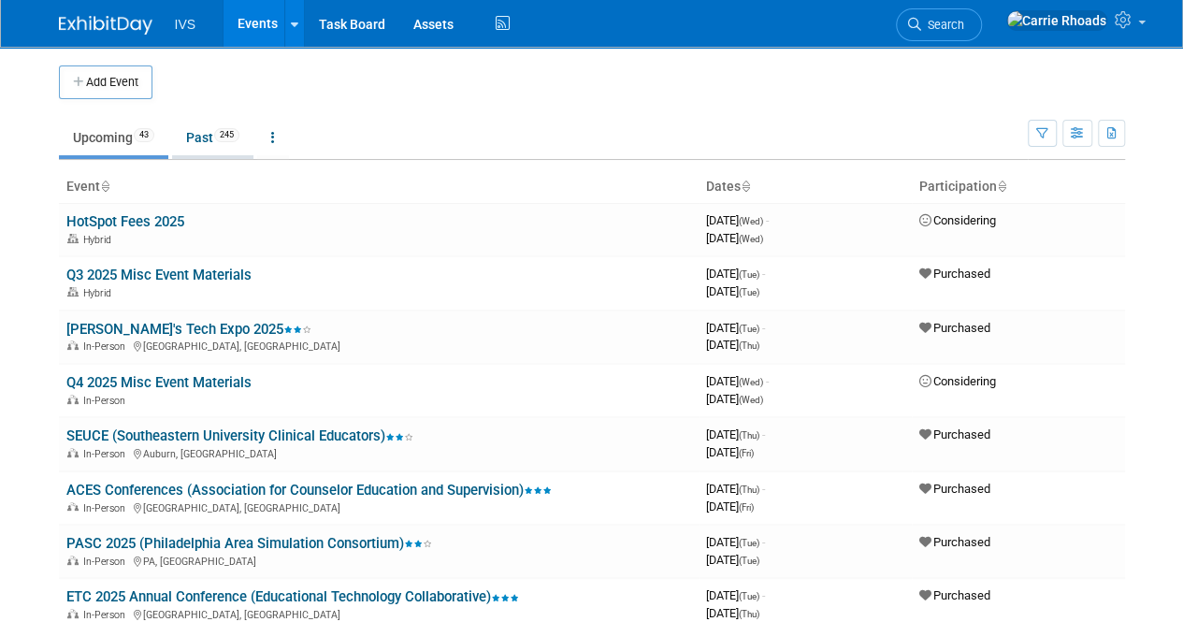
click at [223, 145] on link "Past 245" at bounding box center [212, 138] width 81 height 36
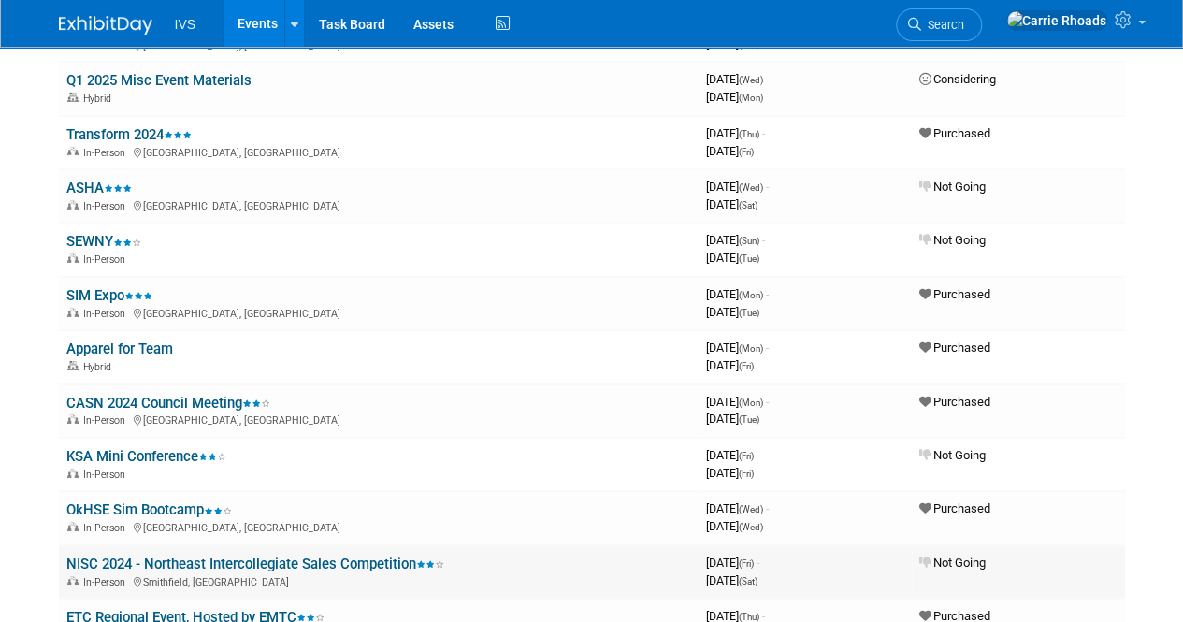
scroll to position [3086, 0]
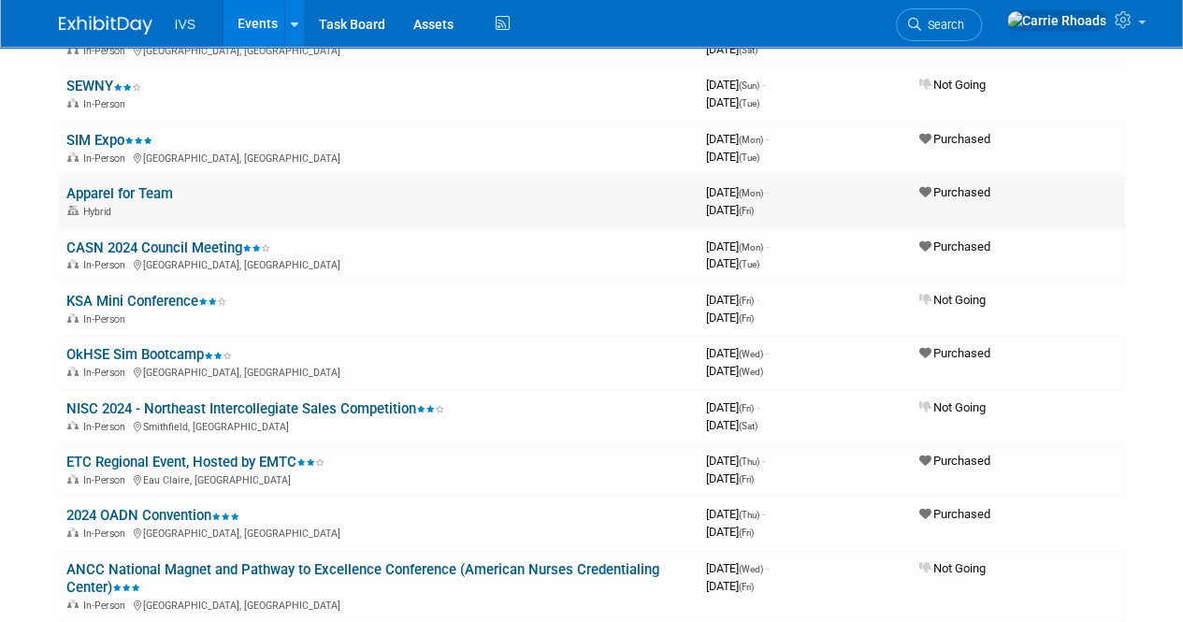
click at [130, 194] on link "Apparel for Team" at bounding box center [119, 193] width 107 height 17
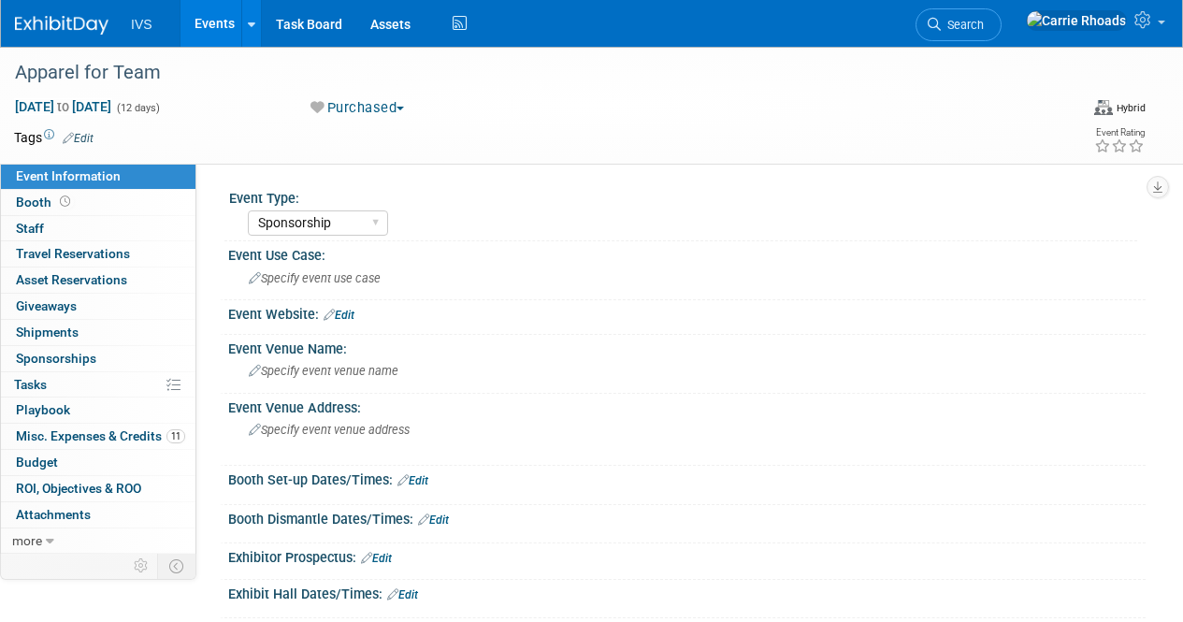
select select "Sponsorship"
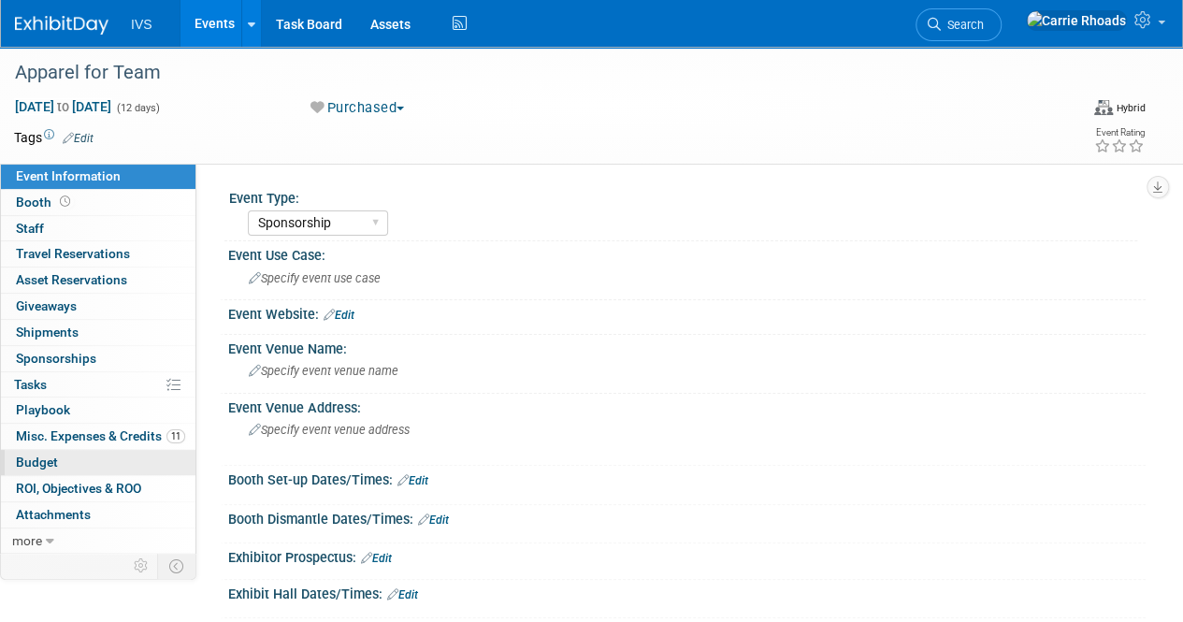
click at [56, 460] on span "Budget" at bounding box center [37, 462] width 42 height 15
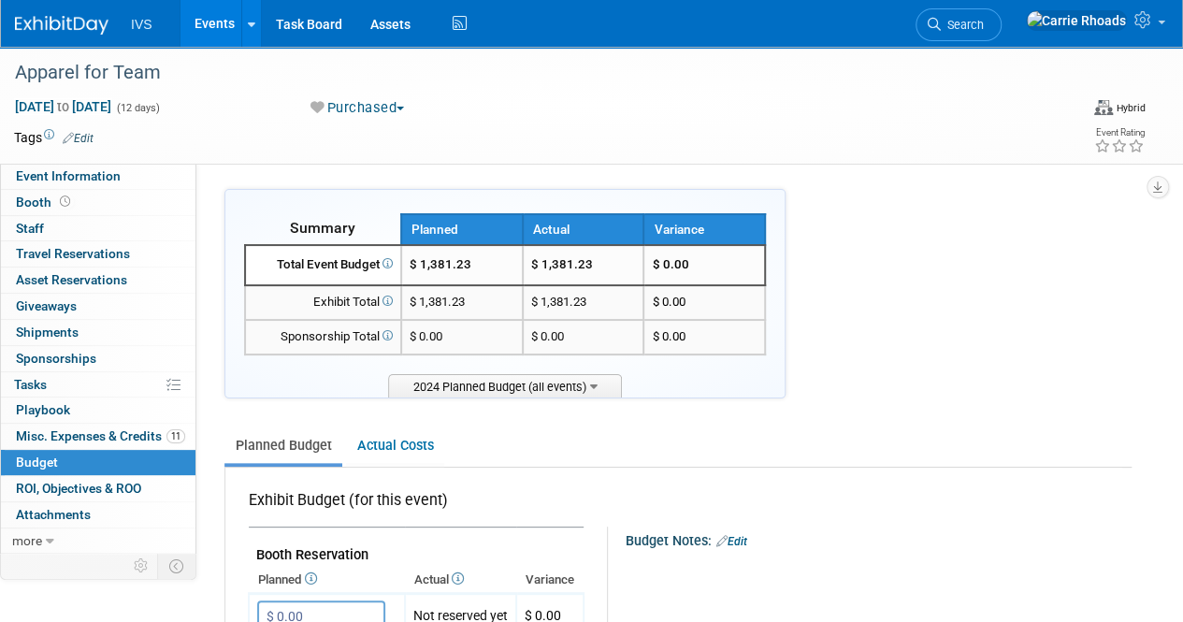
click at [38, 30] on img at bounding box center [62, 25] width 94 height 19
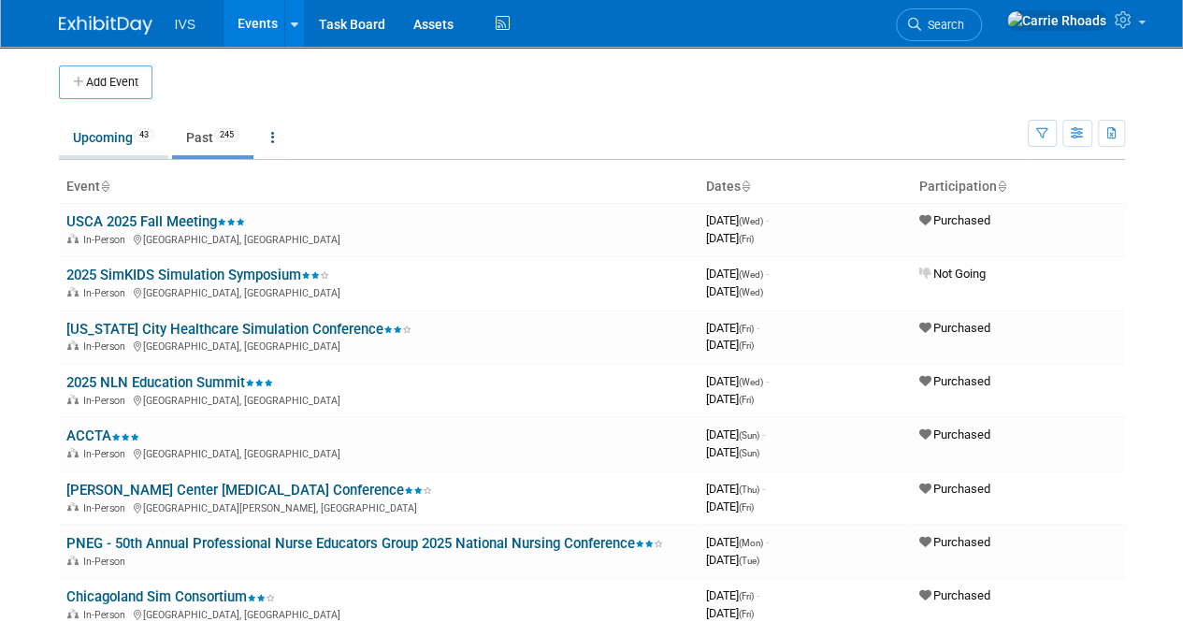
click at [93, 148] on link "Upcoming 43" at bounding box center [113, 138] width 109 height 36
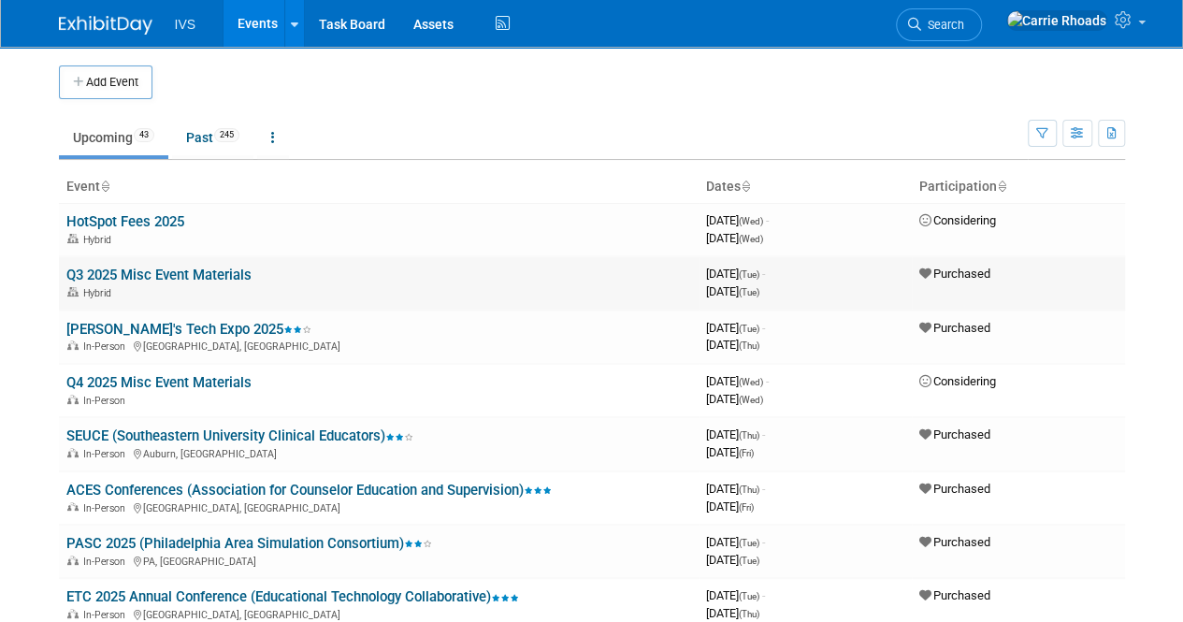
click at [165, 267] on link "Q3 2025 Misc Event Materials" at bounding box center [158, 275] width 185 height 17
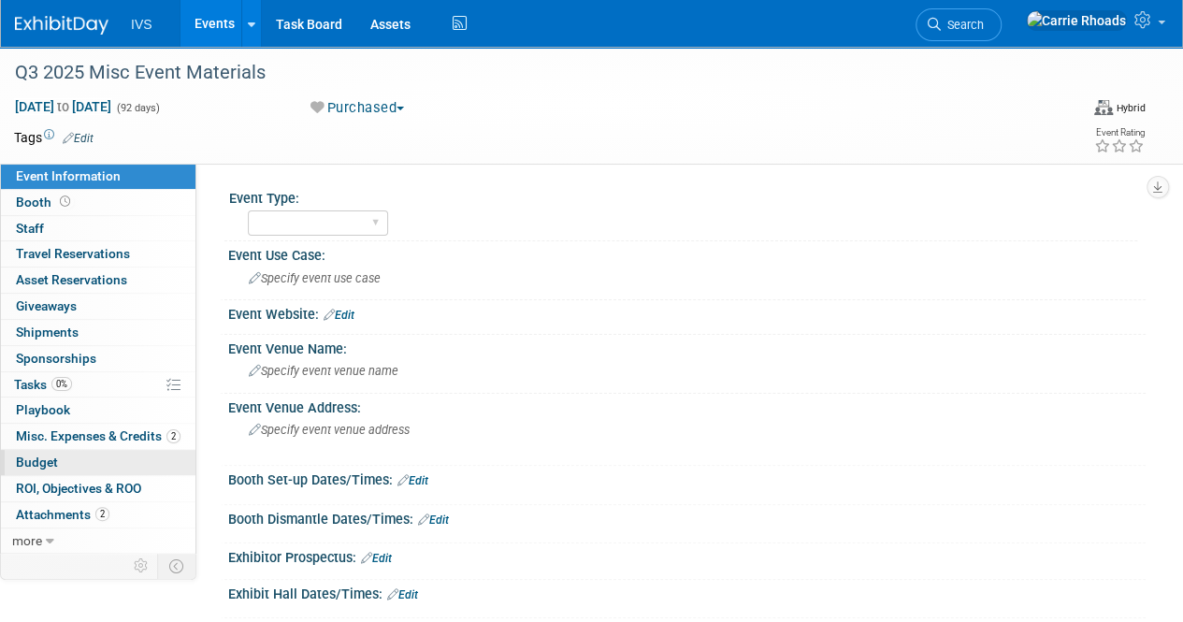
click at [54, 458] on span "Budget" at bounding box center [37, 462] width 42 height 15
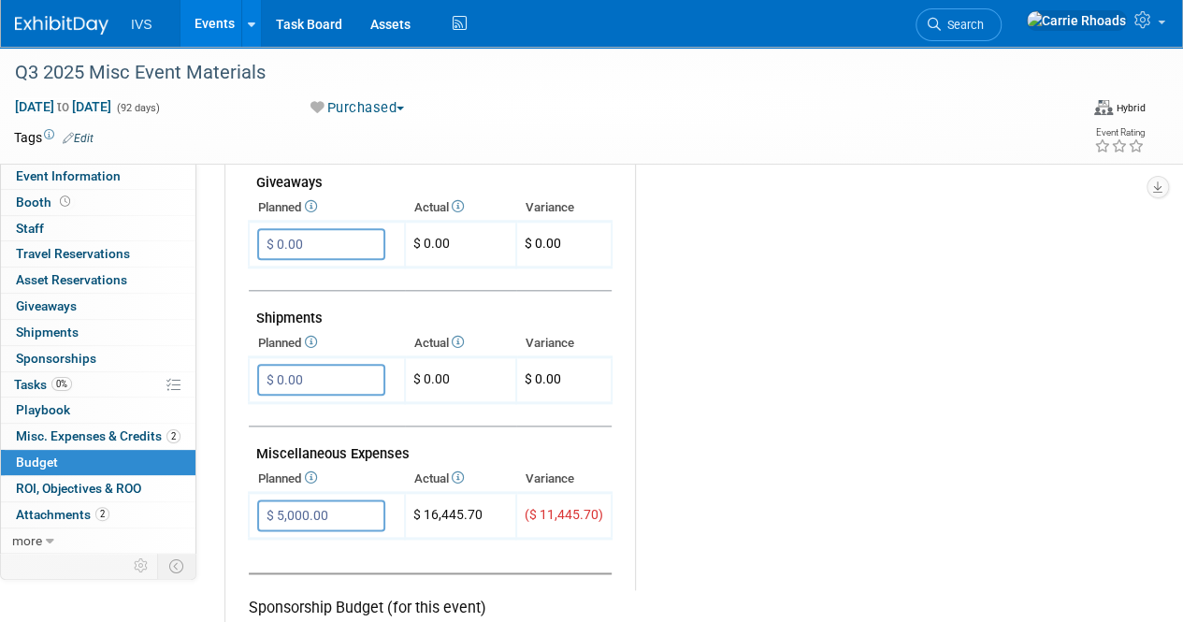
scroll to position [935, 0]
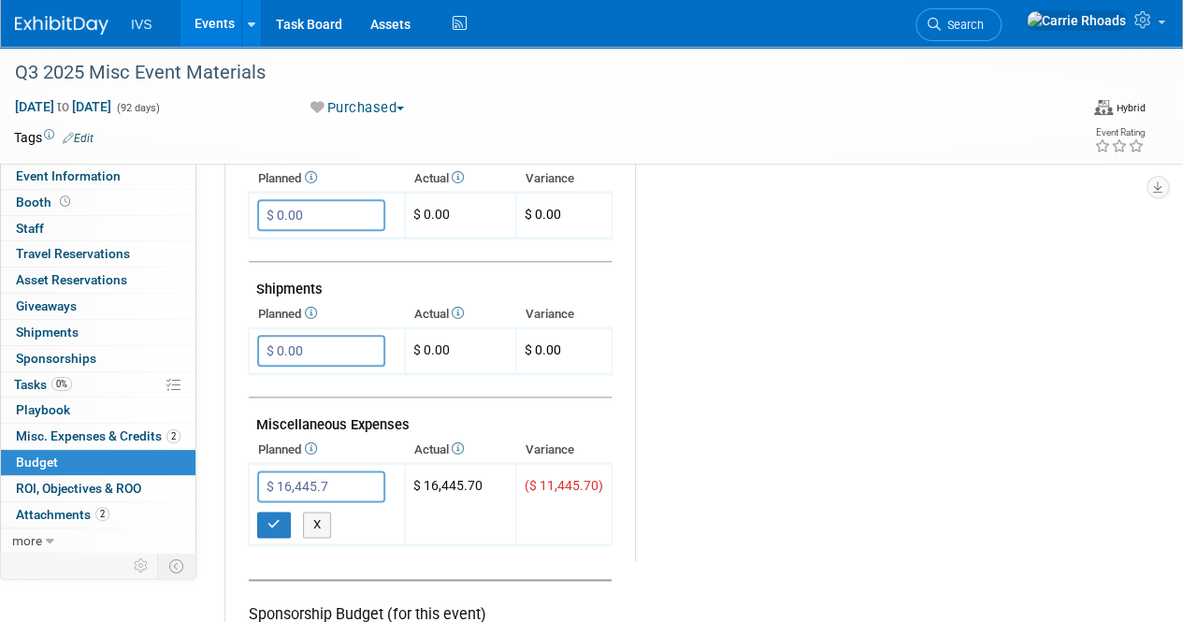
type input "$ 16,445.70"
click at [271, 521] on icon "button" at bounding box center [273, 524] width 13 height 12
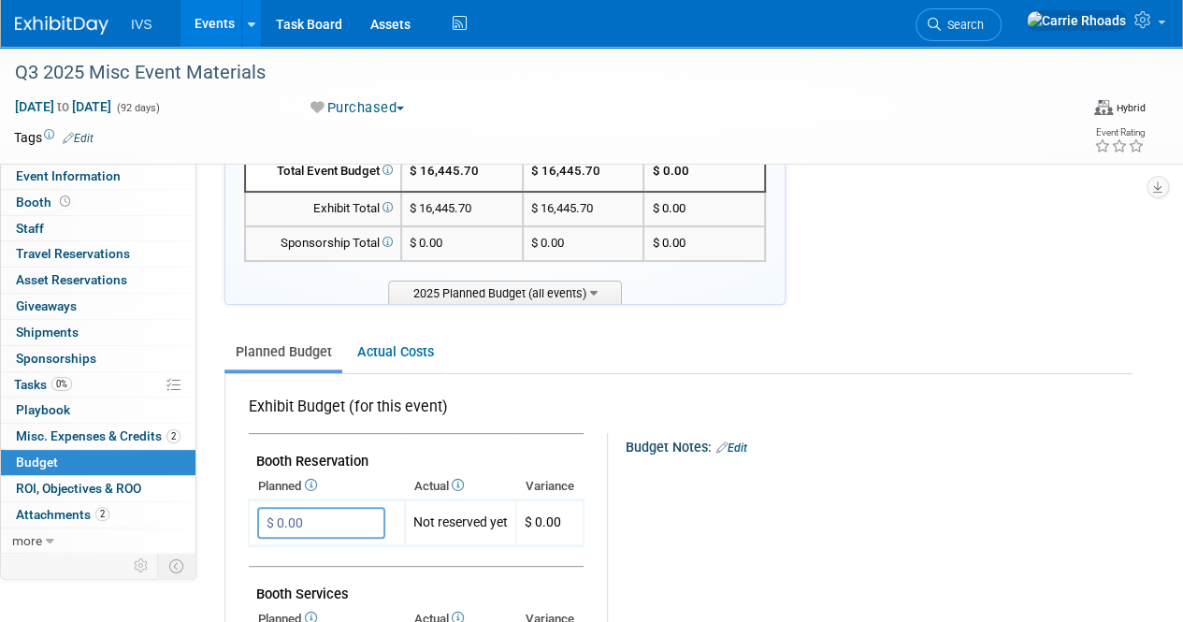
scroll to position [0, 0]
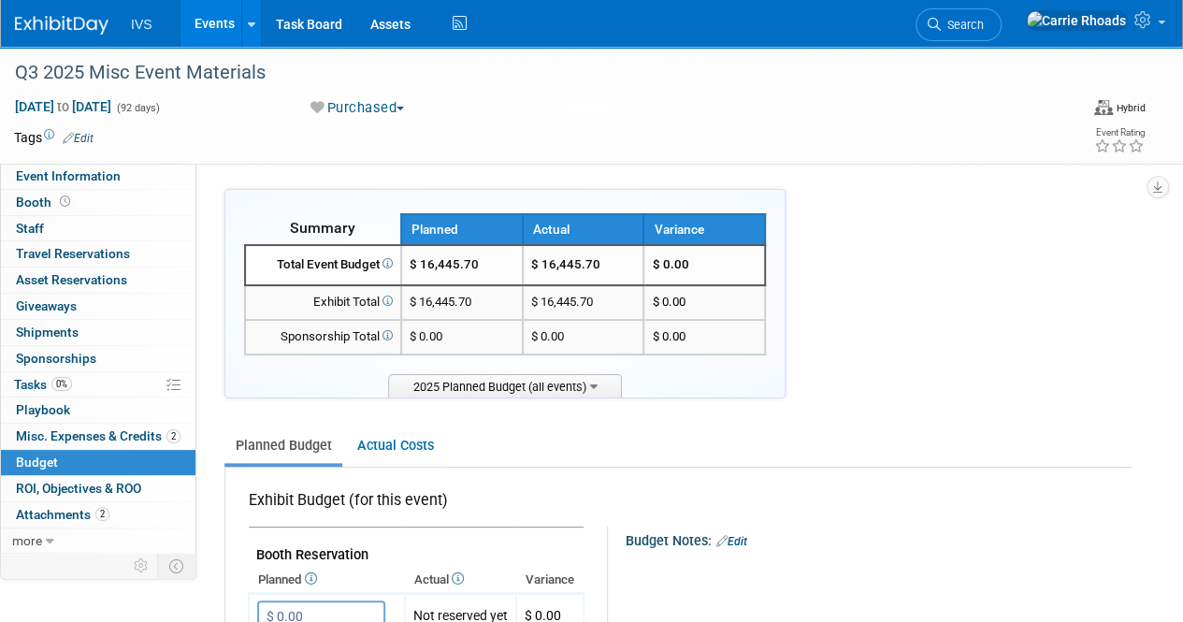
click at [49, 23] on img at bounding box center [62, 25] width 94 height 19
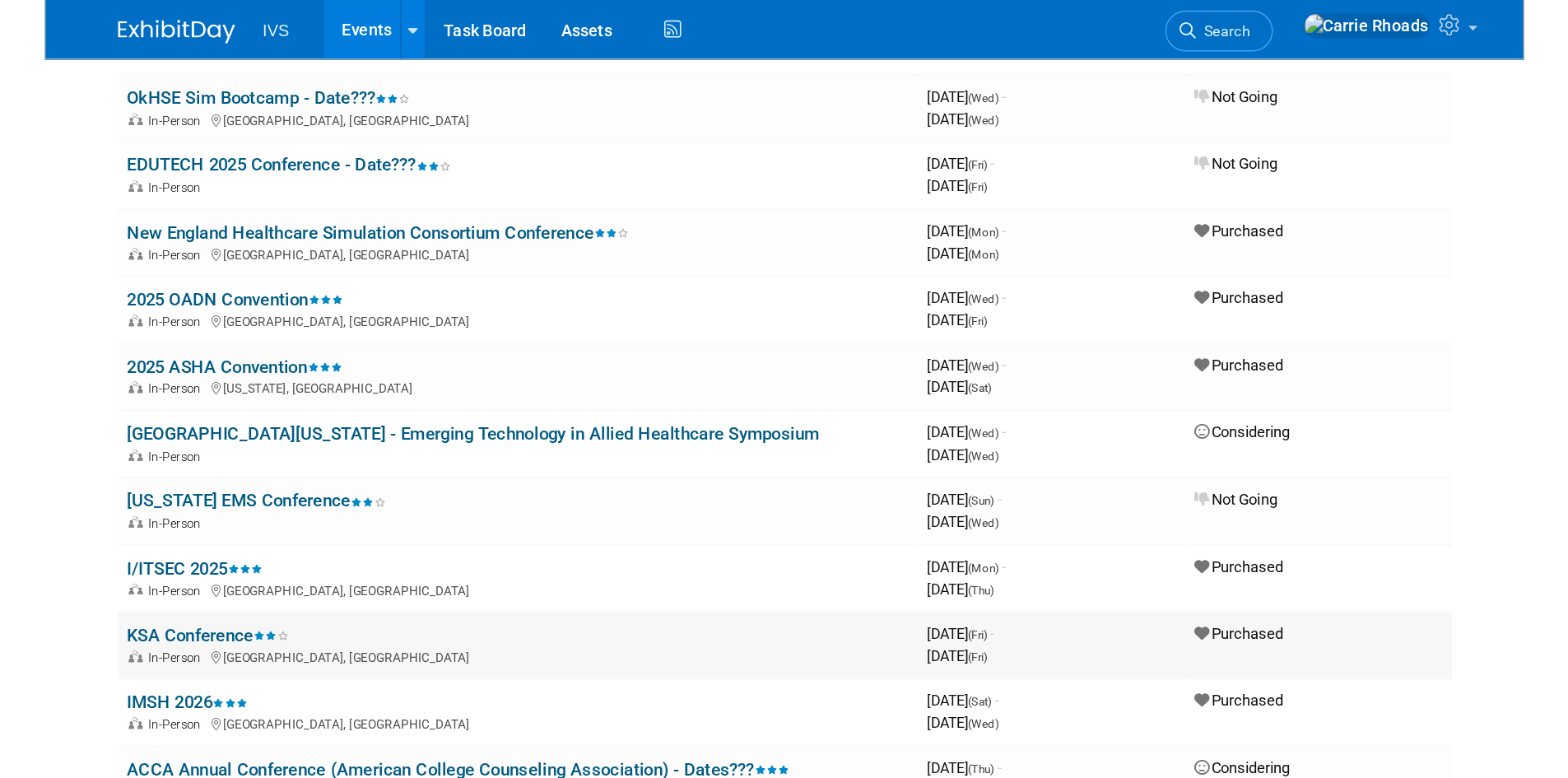
scroll to position [823, 0]
